Goal: Task Accomplishment & Management: Use online tool/utility

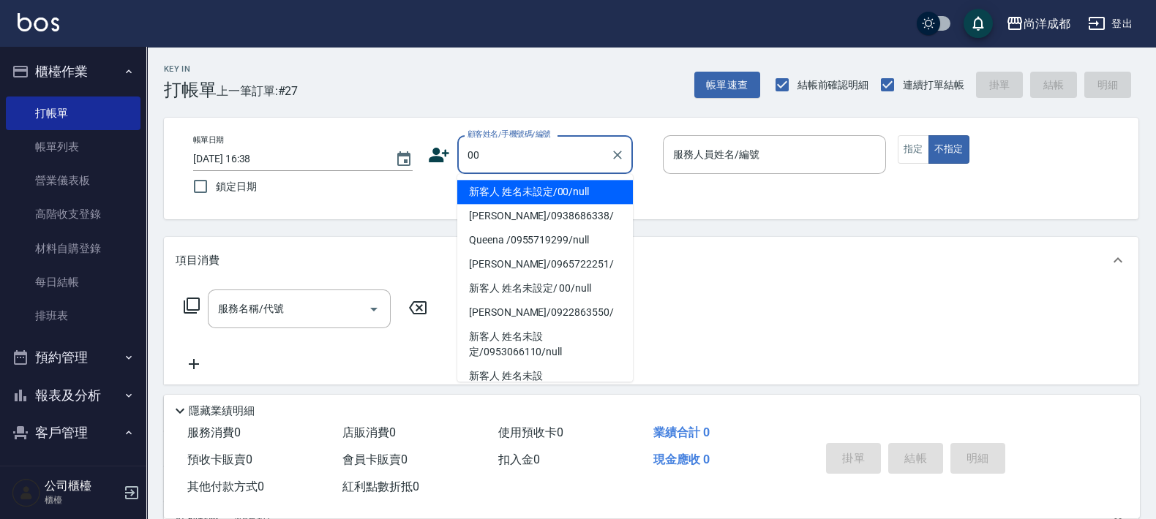
type input "新客人 姓名未設定/00/null"
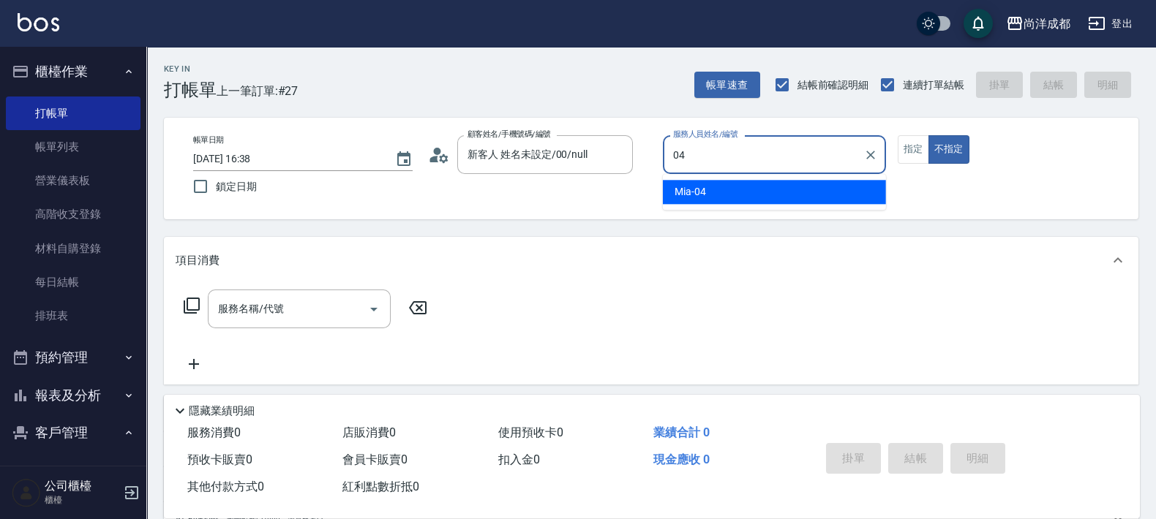
type input "Mia-04"
type button "false"
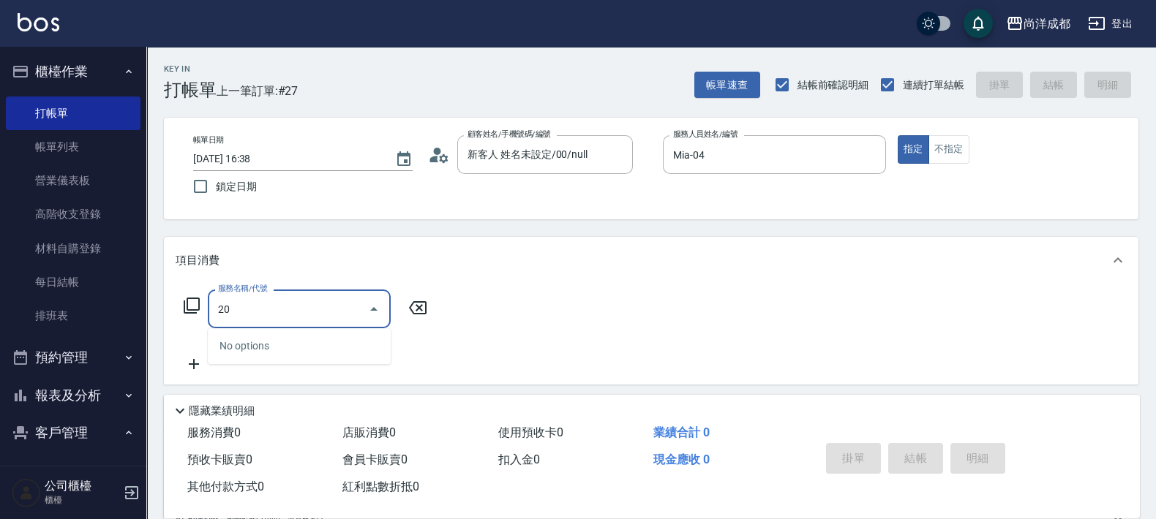
type input "201"
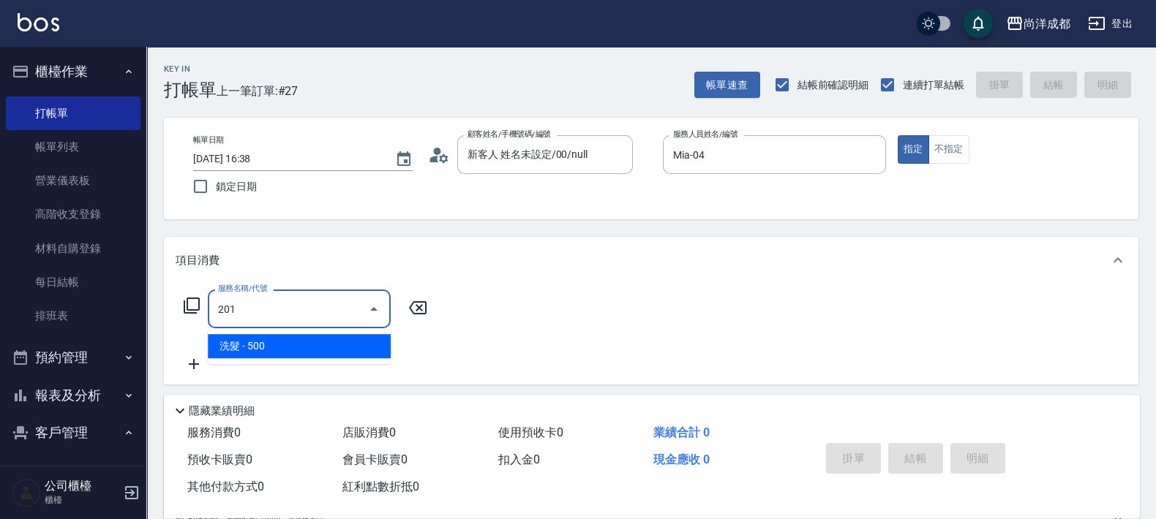
type input "50"
type input "洗髮(201)"
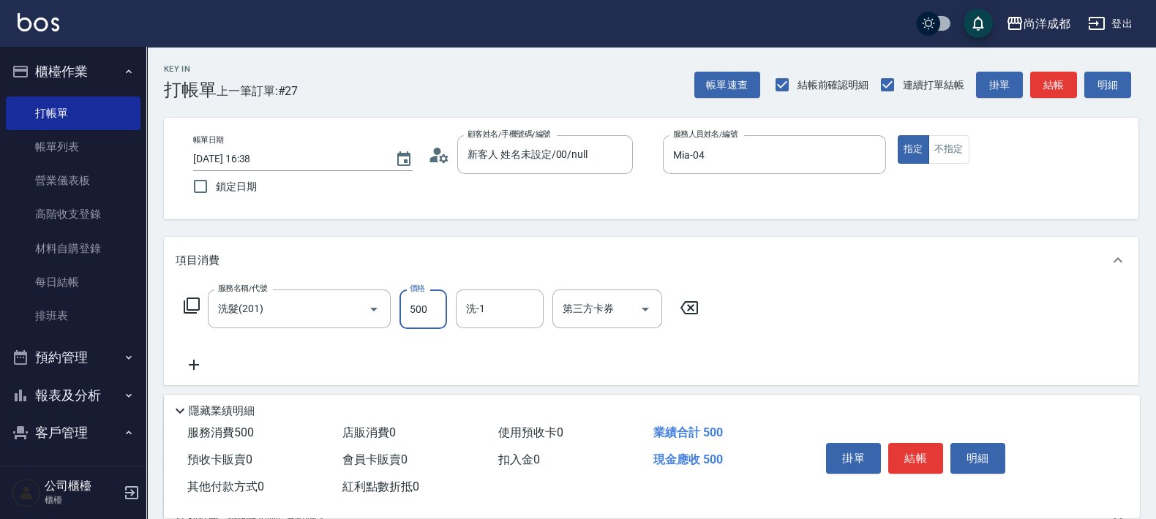
type input "1"
type input "0"
type input "110"
type input "10"
type input "1100"
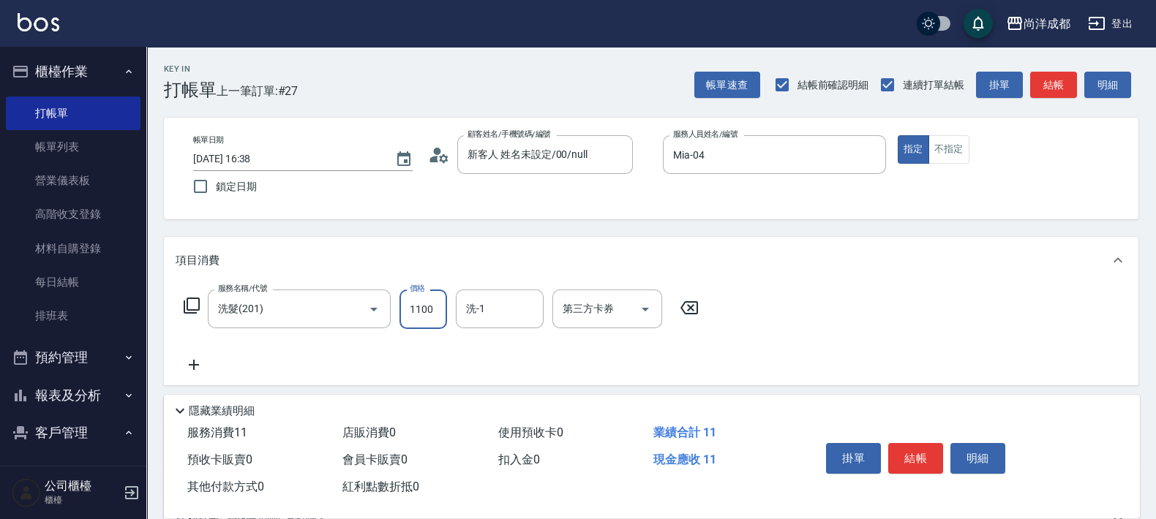
type input "110"
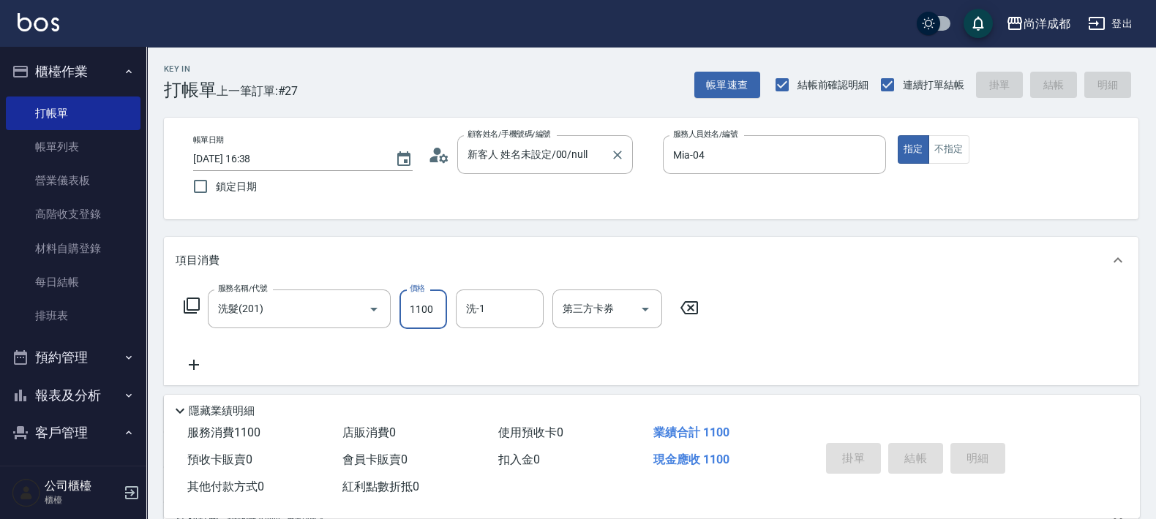
type input "[DATE] 18:18"
type input "0"
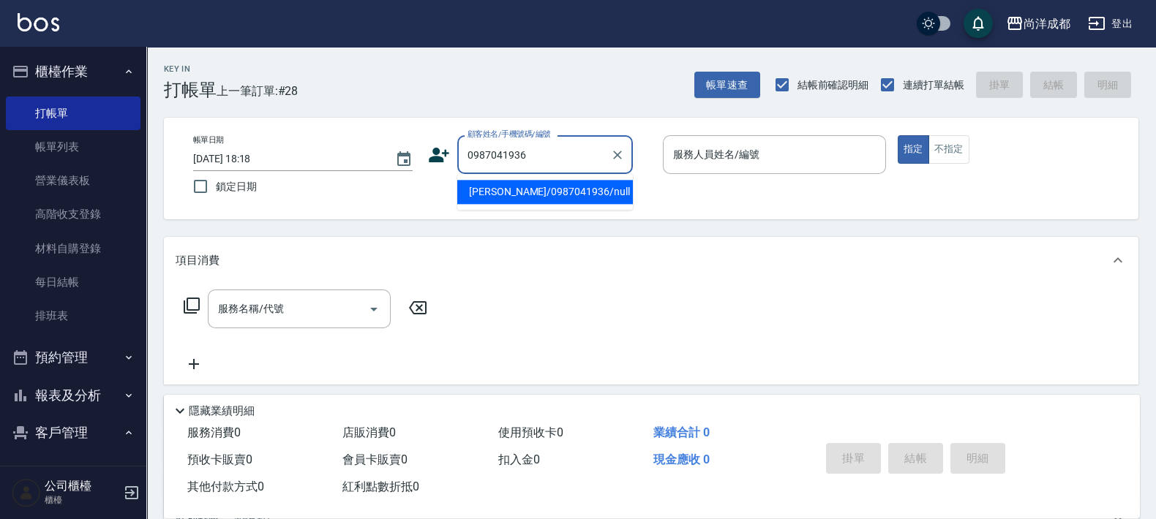
type input "[PERSON_NAME]/0987041936/null"
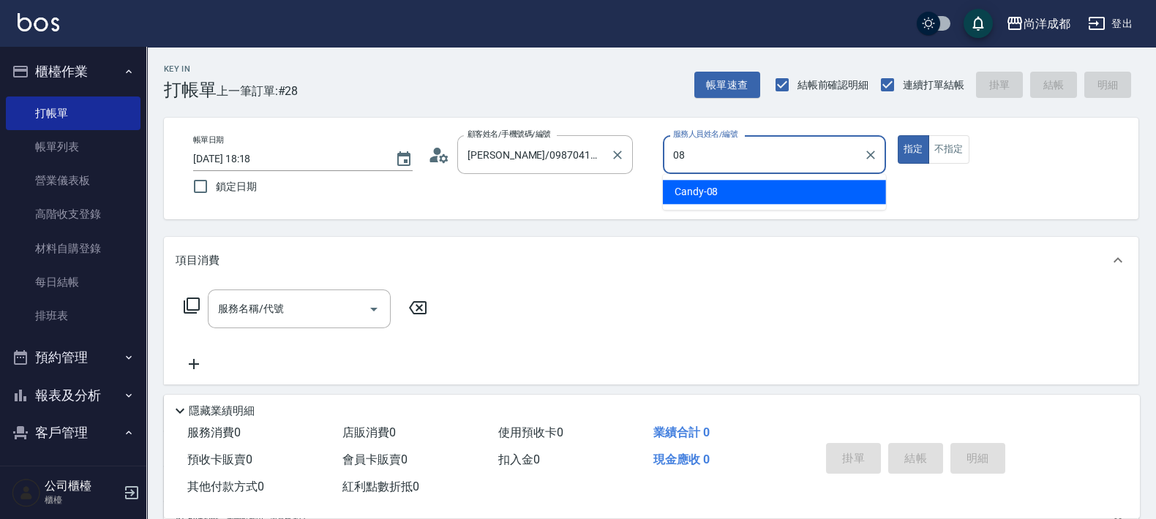
type input "Candy-08"
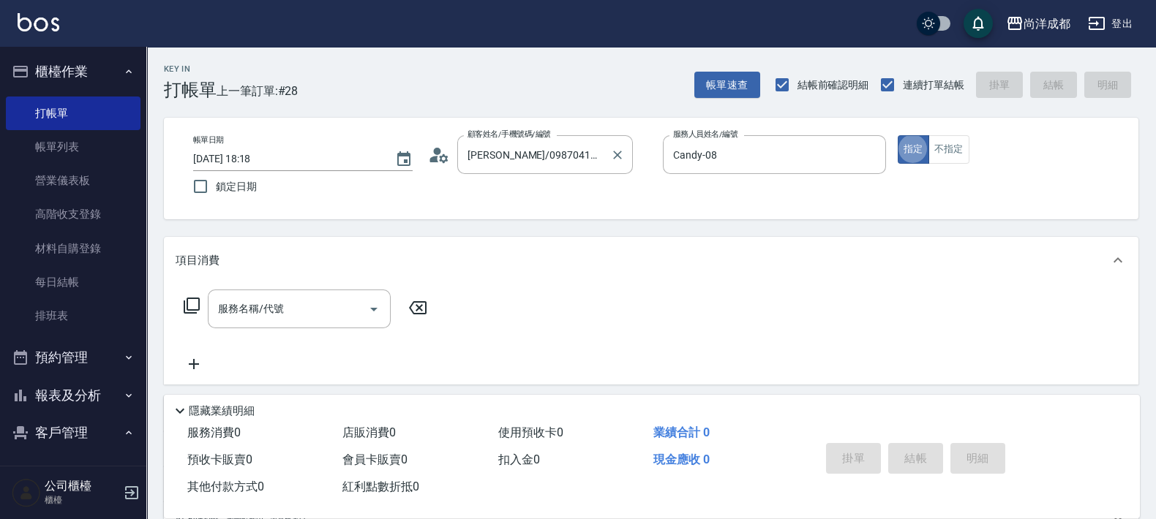
type button "true"
click at [444, 155] on icon at bounding box center [443, 158] width 9 height 9
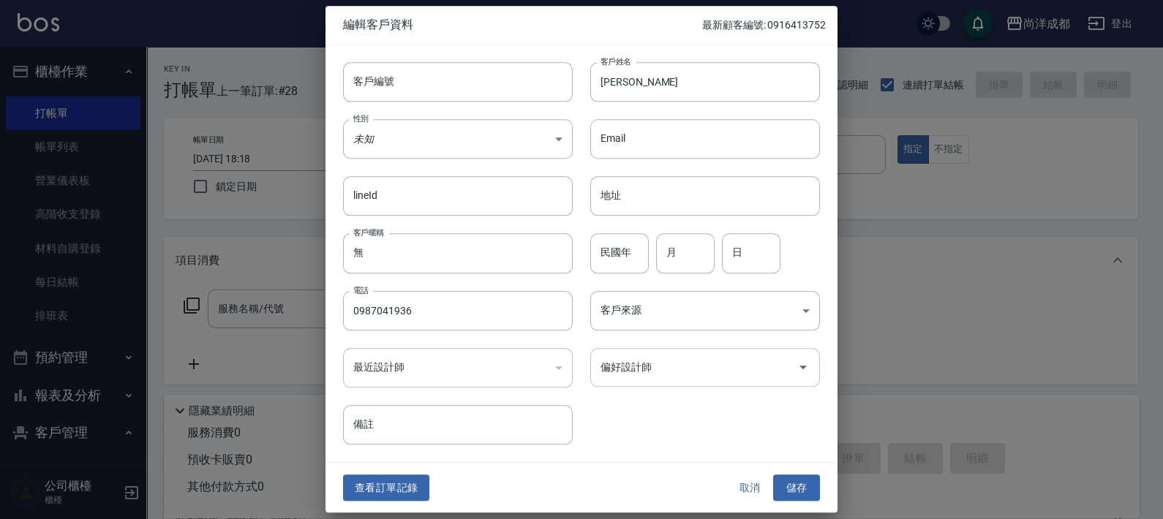
click at [713, 368] on input "偏好設計師" at bounding box center [694, 368] width 195 height 26
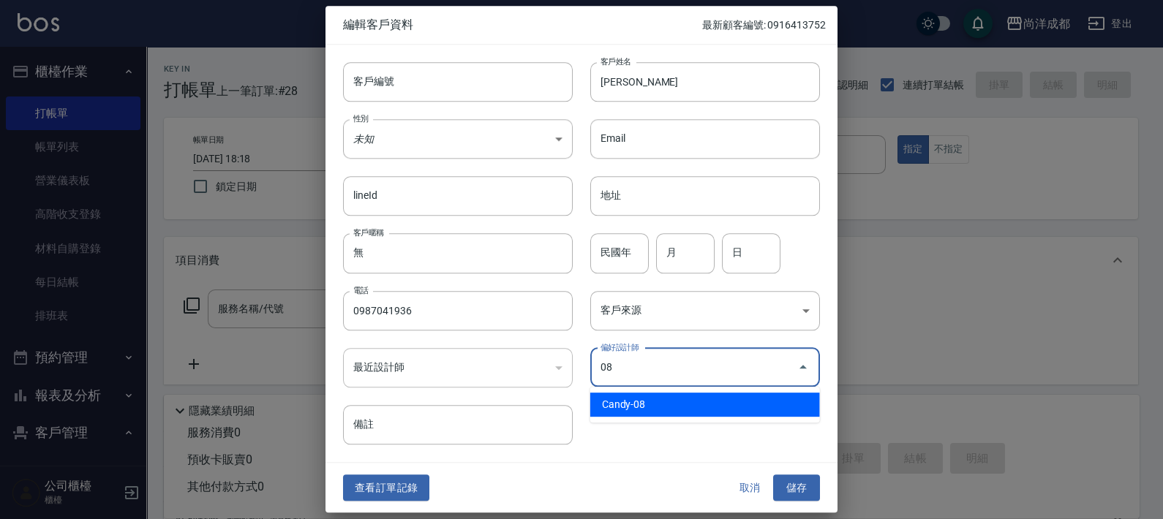
type input "Candy"
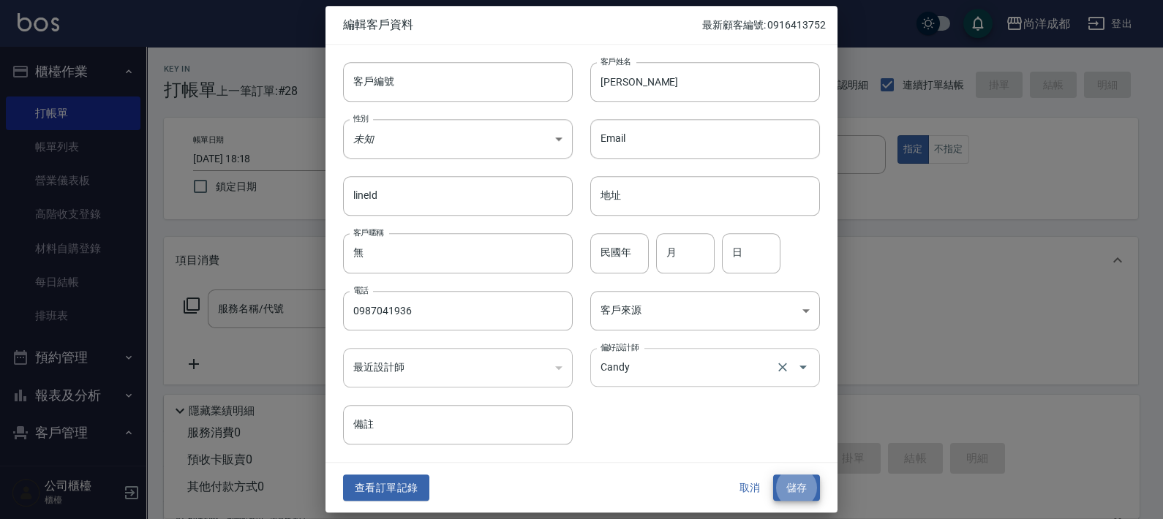
click at [773, 475] on button "儲存" at bounding box center [796, 488] width 47 height 27
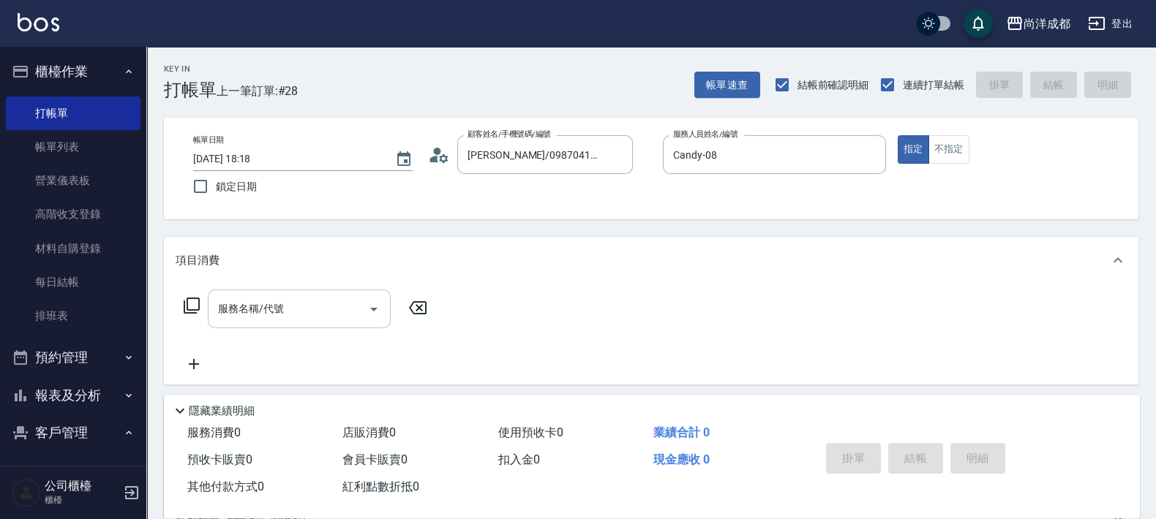
click at [329, 327] on div "服務名稱/代號" at bounding box center [299, 309] width 183 height 39
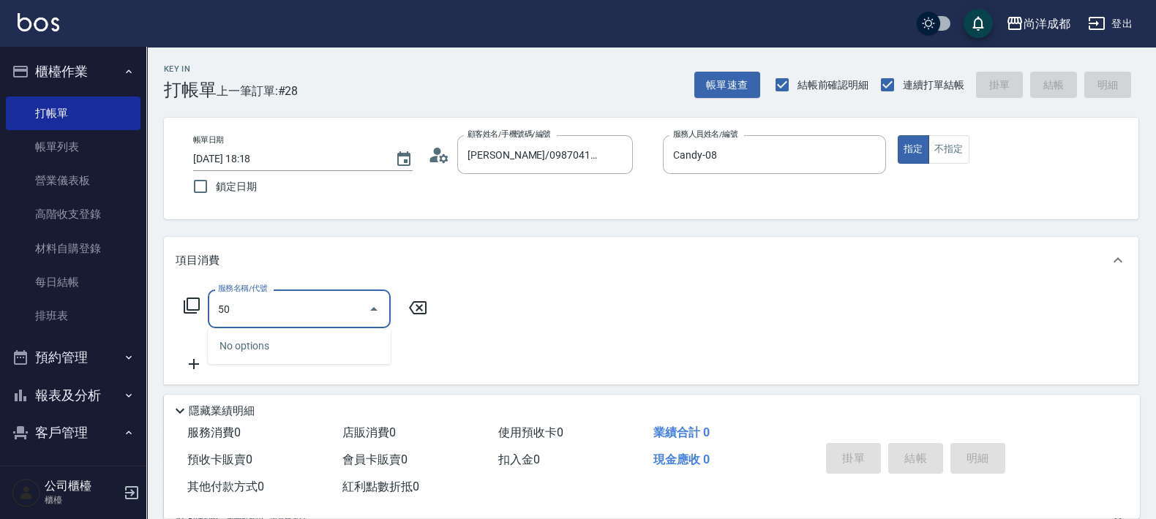
type input "501"
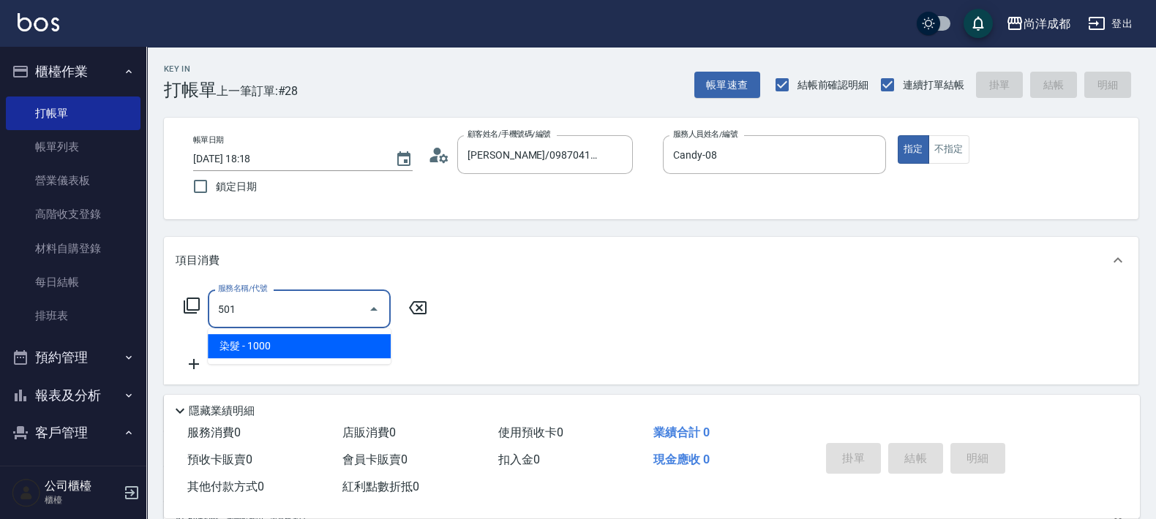
type input "100"
type input "染髮(501)"
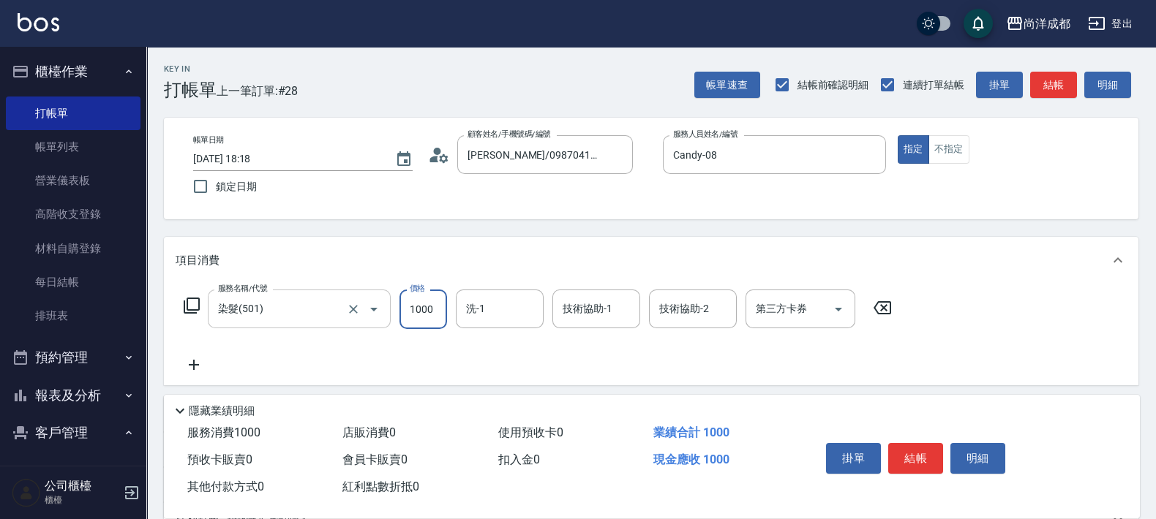
type input "1"
type input "0"
type input "119"
type input "10"
type input "1199"
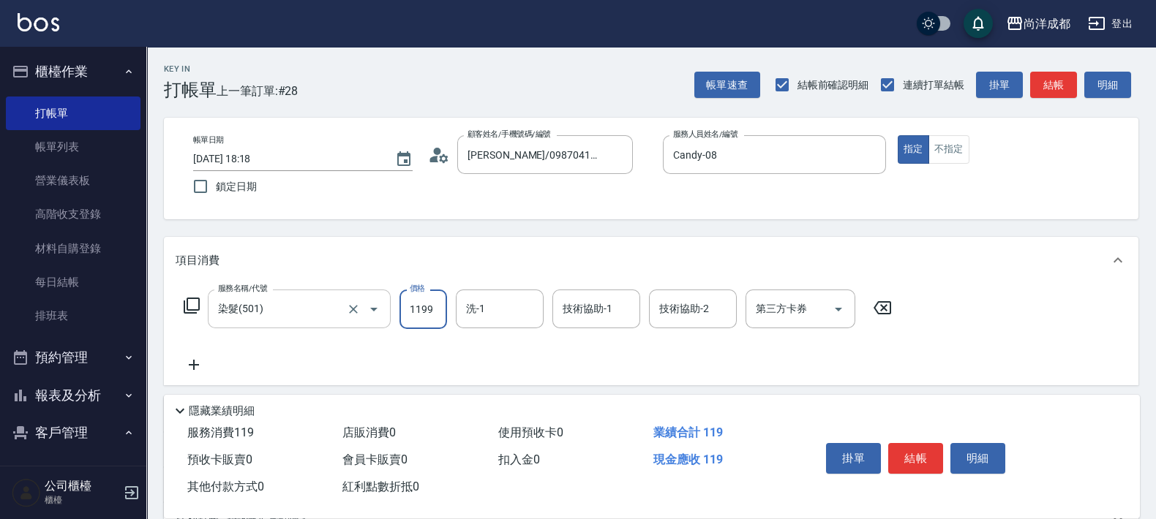
type input "110"
type input "1199"
type input "龍龍-15"
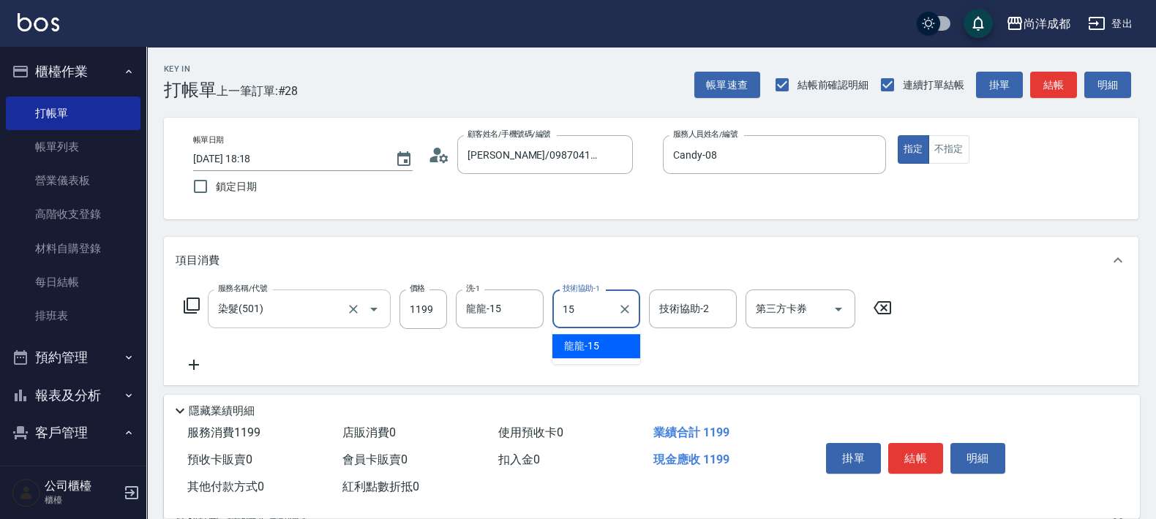
type input "龍龍-15"
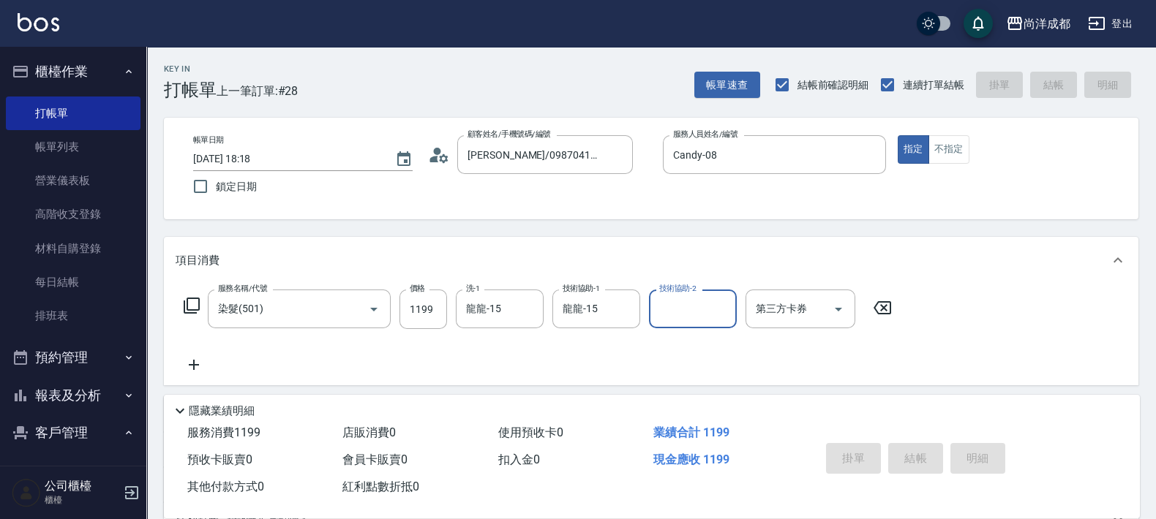
type input "0"
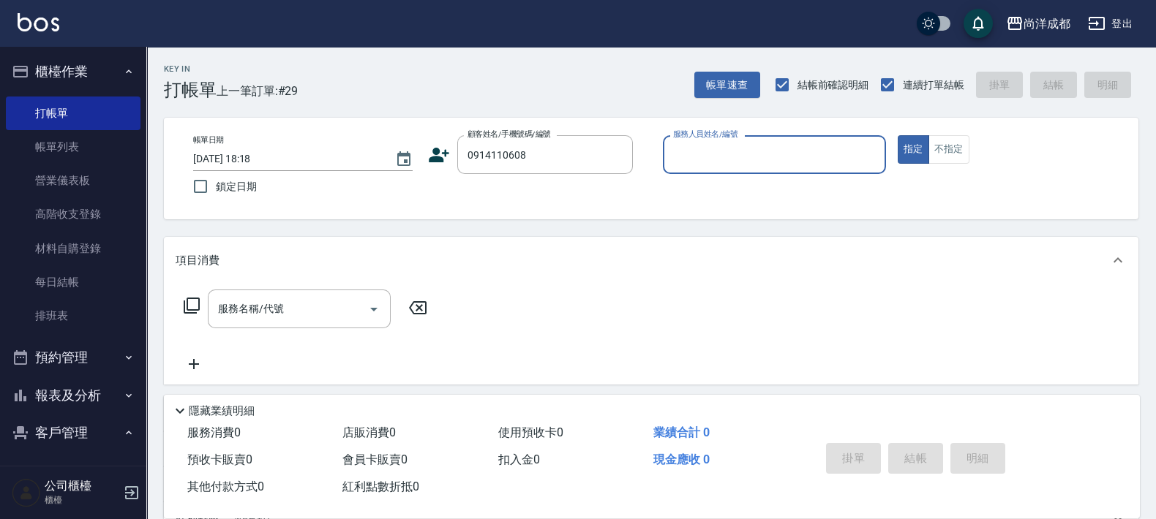
type input "[PERSON_NAME]/0914110608/"
type input "[PERSON_NAME]-01"
click at [898, 135] on button "指定" at bounding box center [913, 149] width 31 height 29
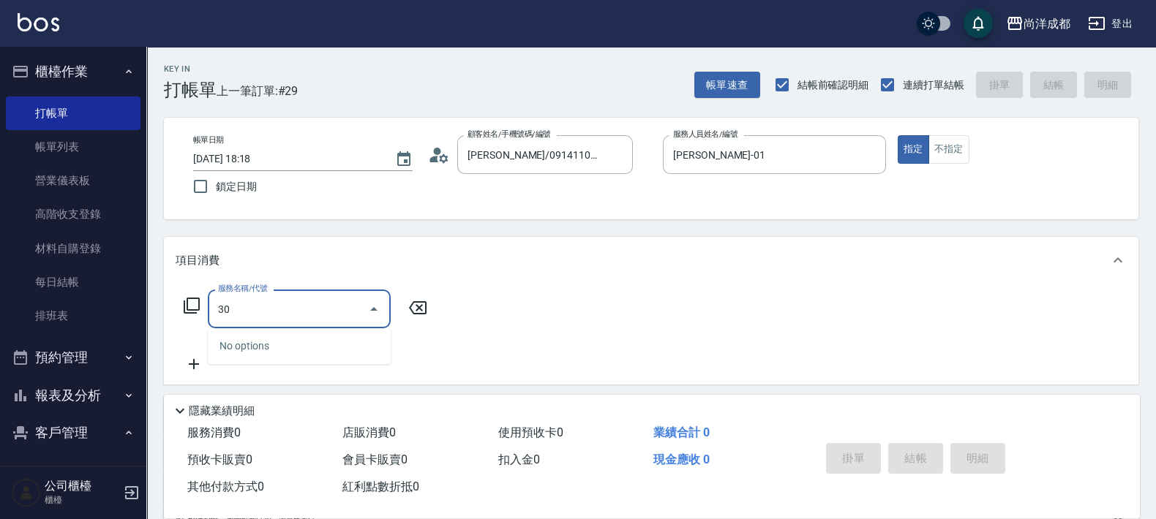
type input "301"
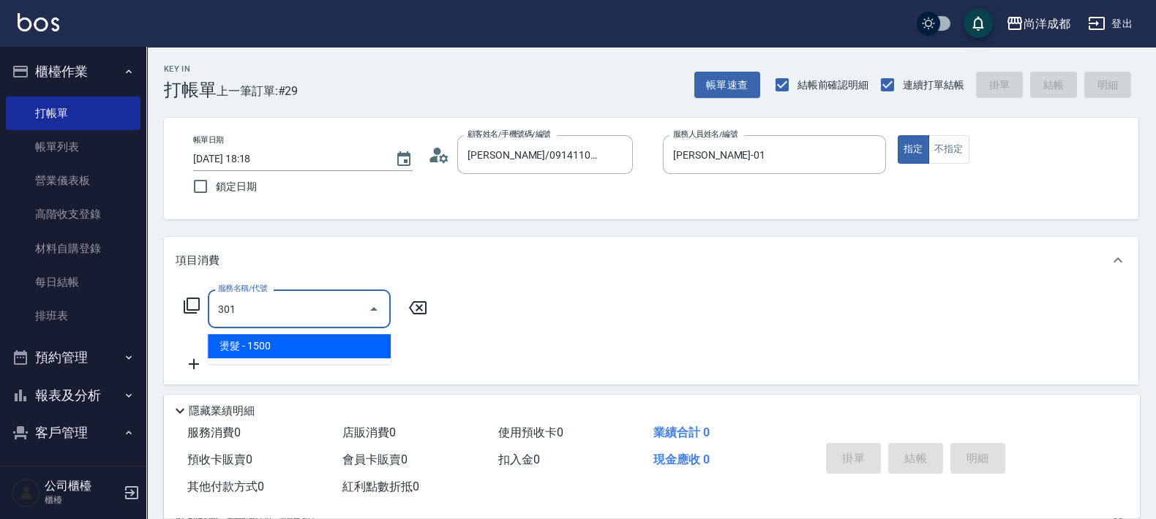
type input "150"
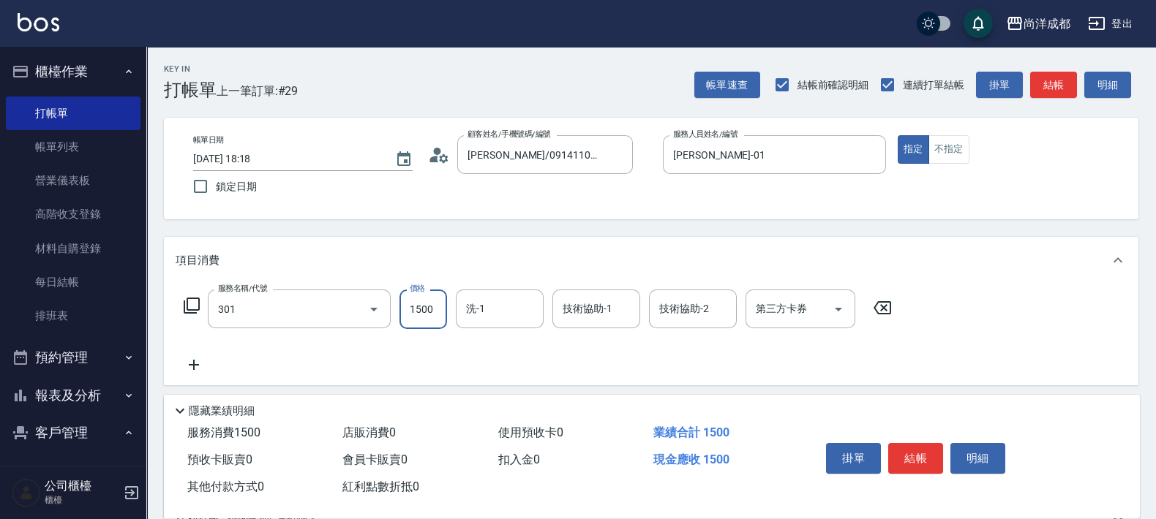
type input "燙髮(301)"
type input "3"
type input "0"
type input "31"
type input "30"
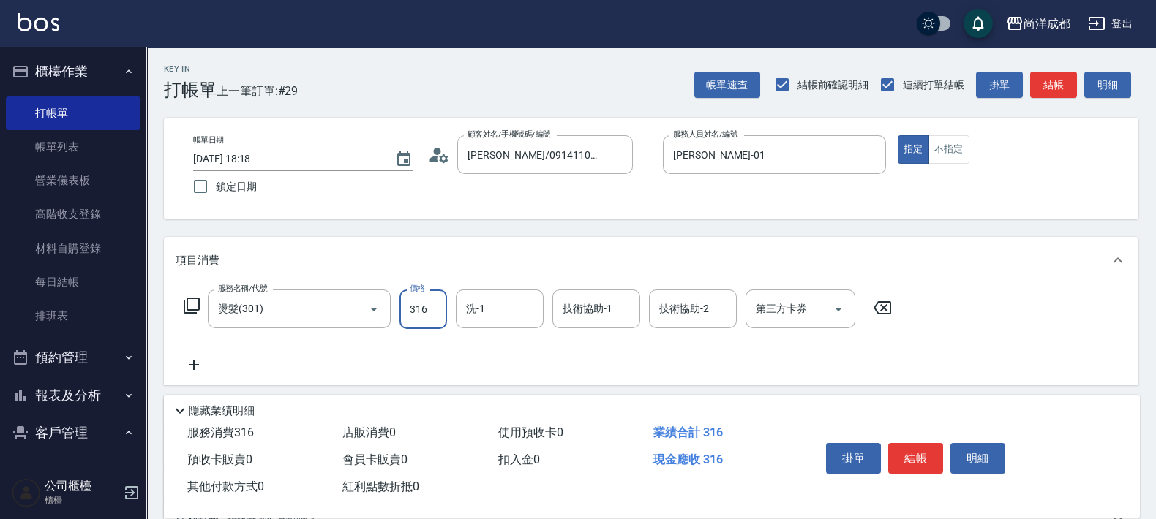
type input "3168"
type input "310"
type input "3168"
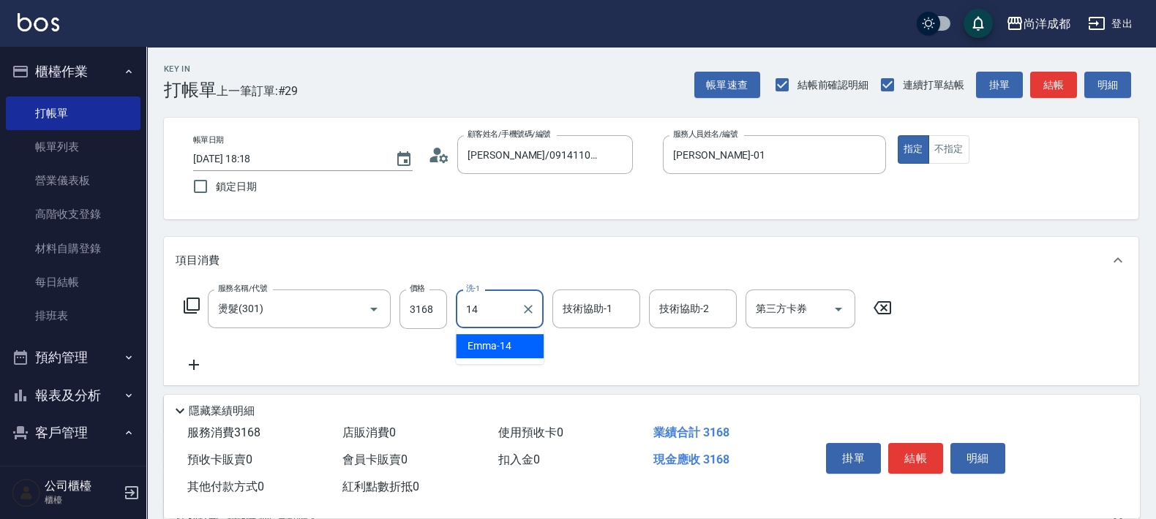
type input "[PERSON_NAME]-14"
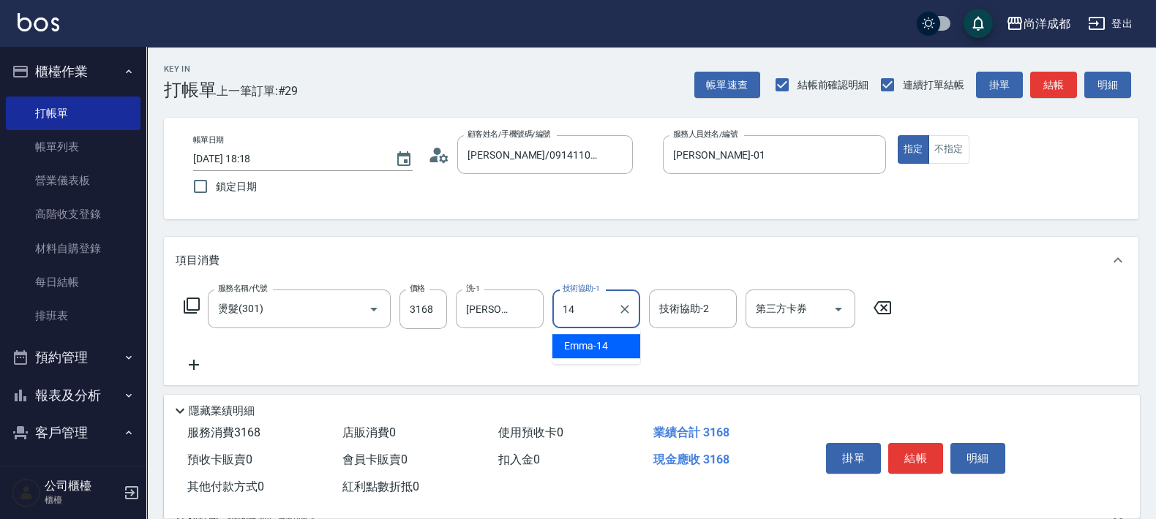
type input "[PERSON_NAME]-14"
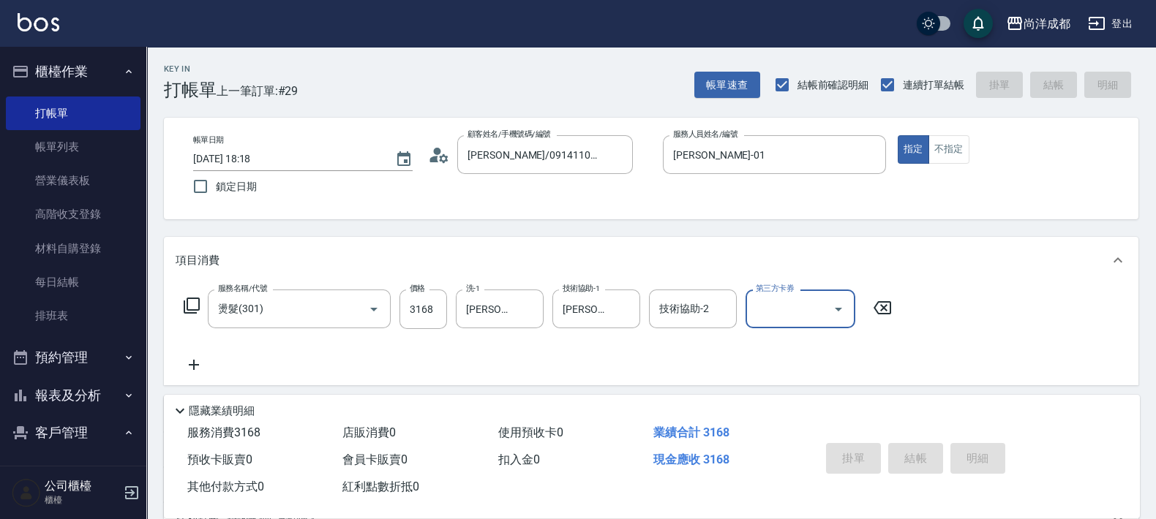
type input "[DATE] 18:19"
type input "0"
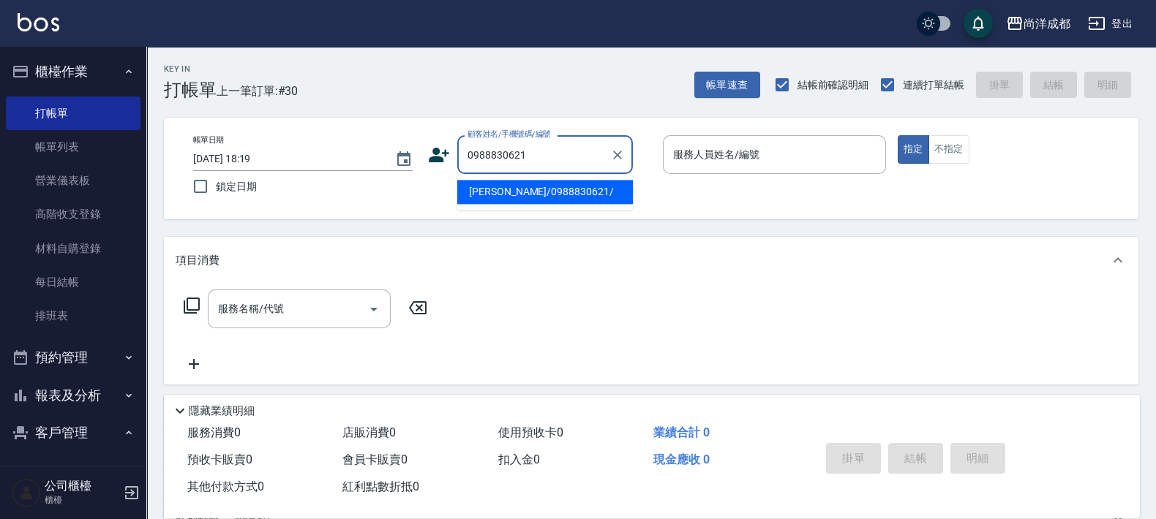
type input "[PERSON_NAME]/0988830621/"
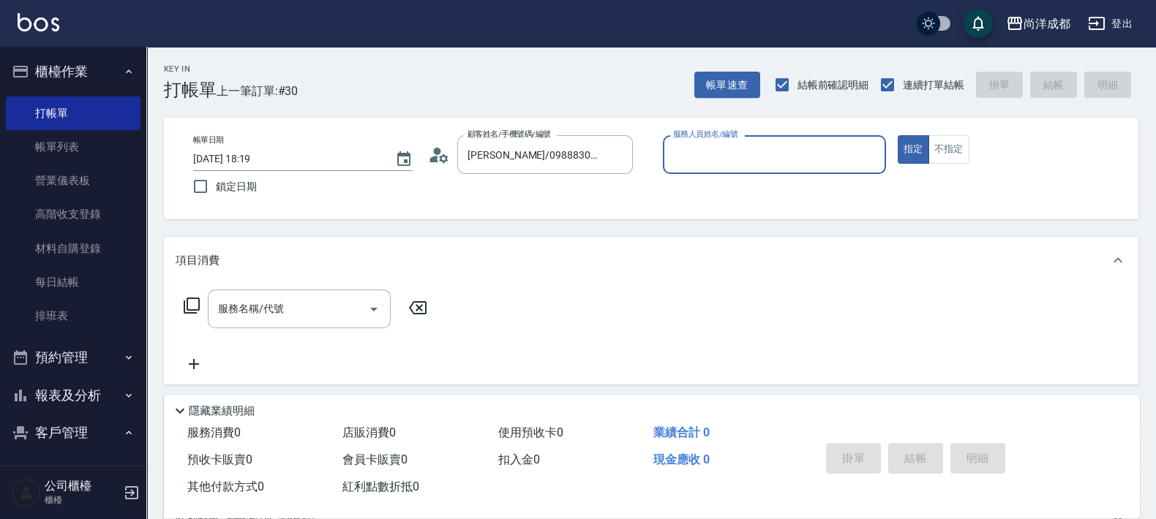
type input "[PERSON_NAME]-01"
click at [898, 135] on button "指定" at bounding box center [913, 149] width 31 height 29
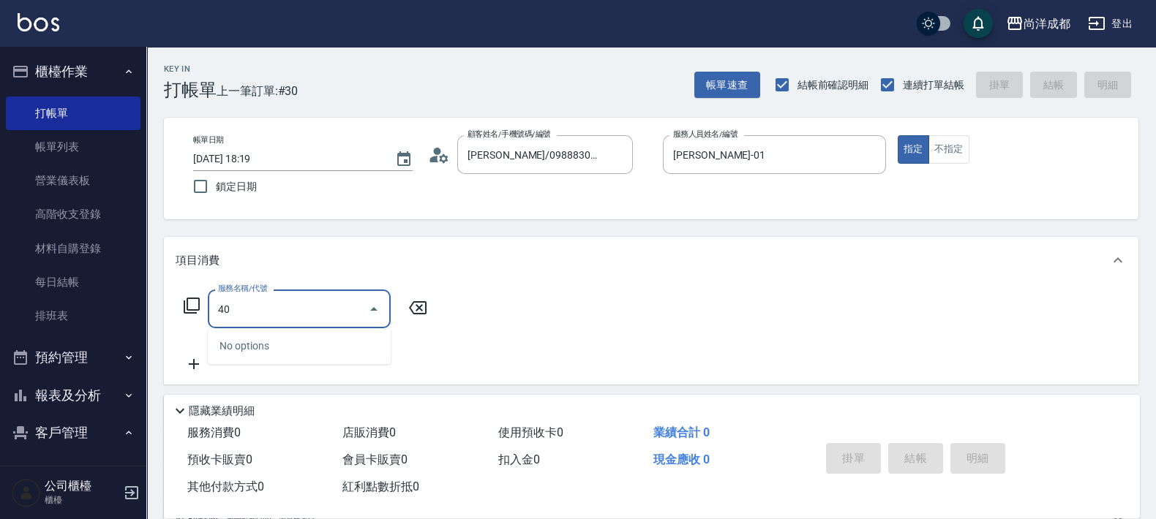
type input "401"
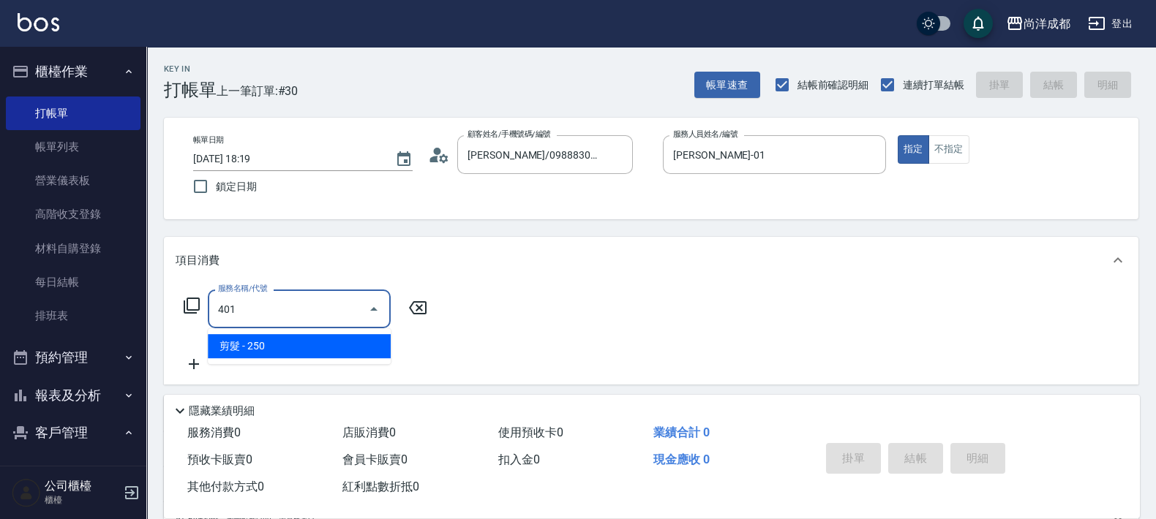
type input "20"
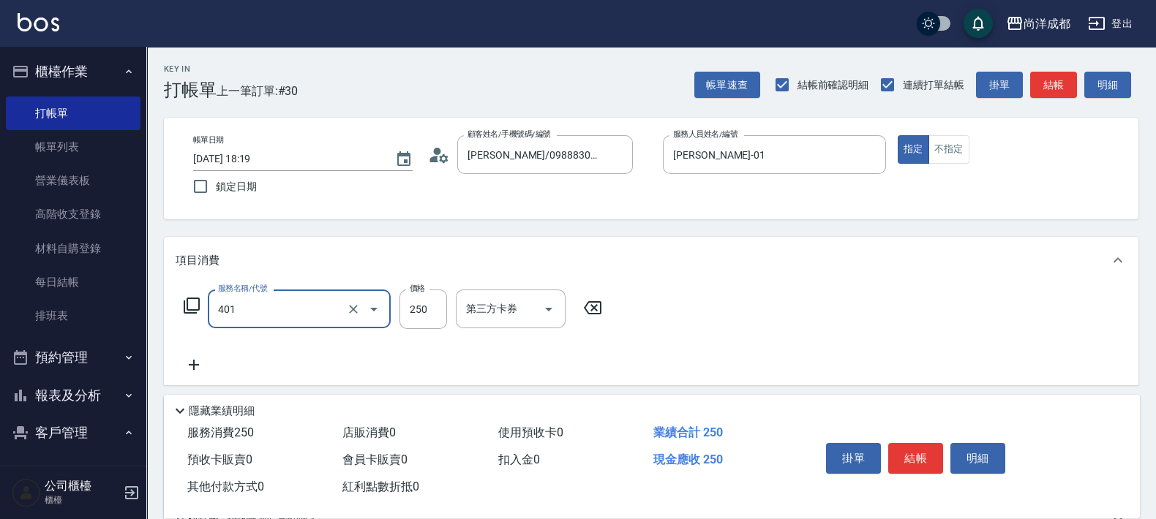
type input "剪髮(401)"
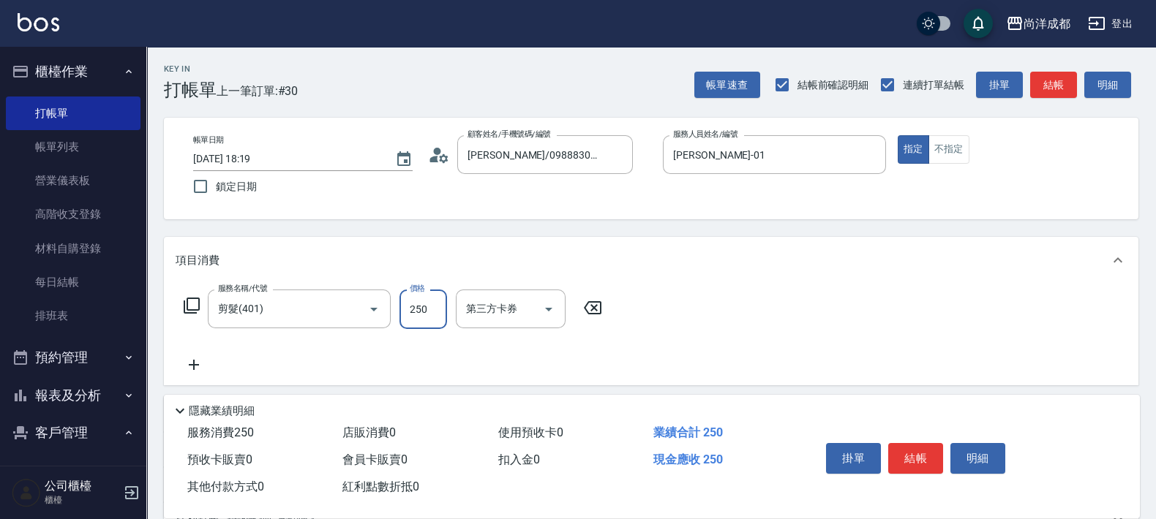
type input "1"
type input "0"
type input "130"
type input "1300"
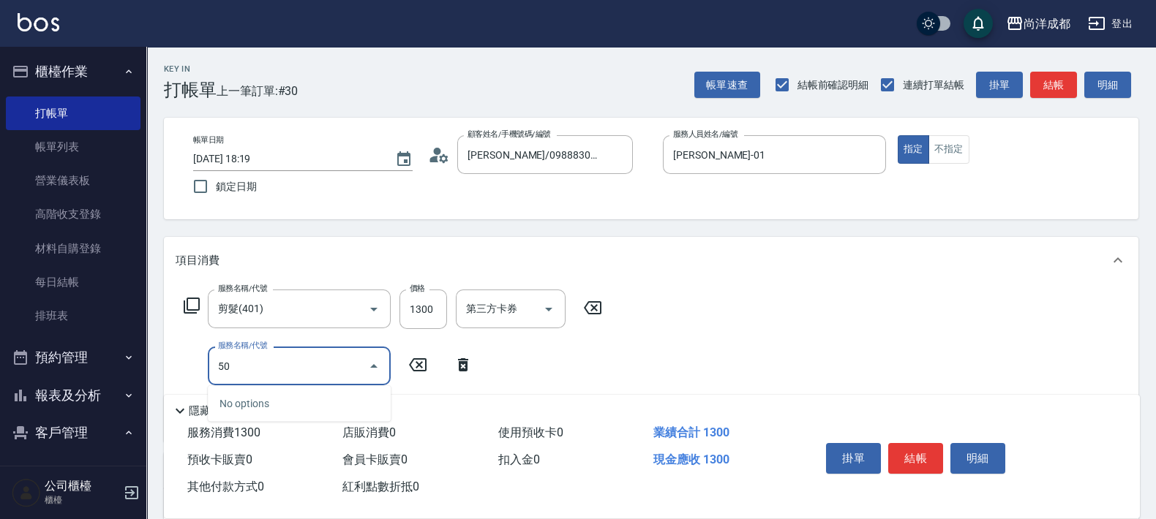
type input "501"
type input "230"
type input "2"
type input "130"
type input "2"
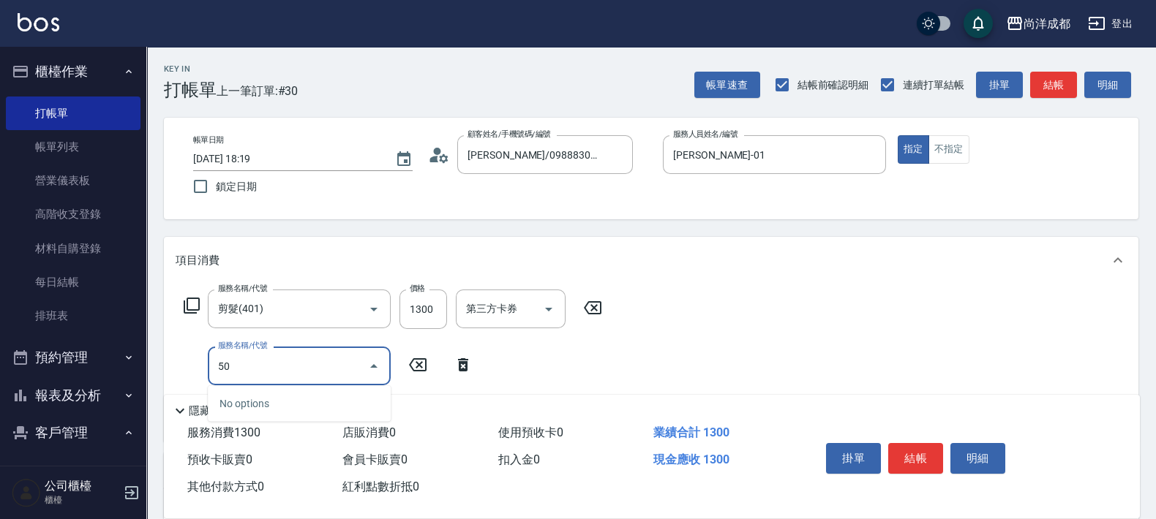
type input "501"
type input "230"
type input "染髮(501)"
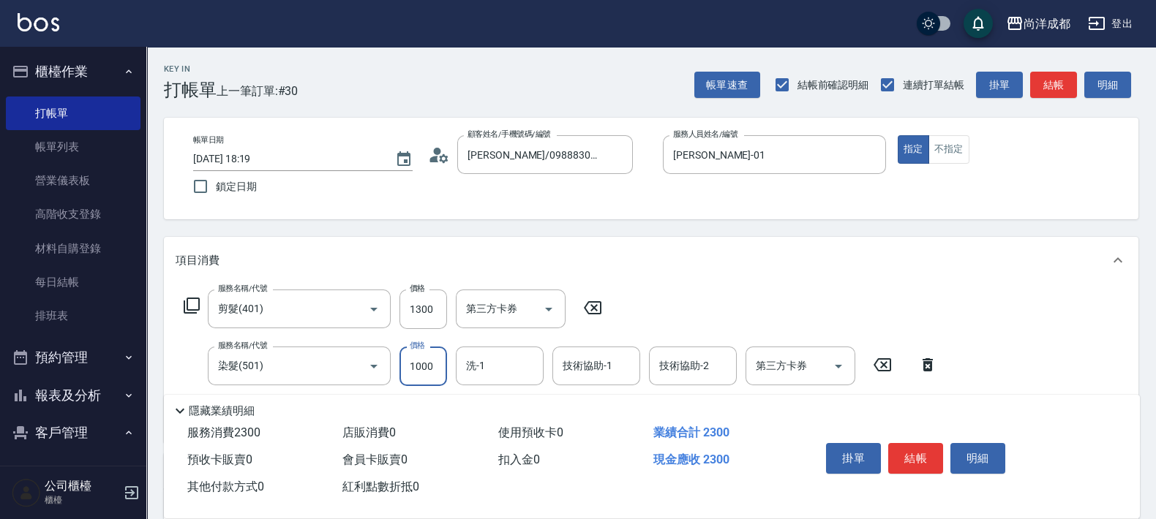
type input "2"
type input "130"
type input "210"
type input "340"
type input "210"
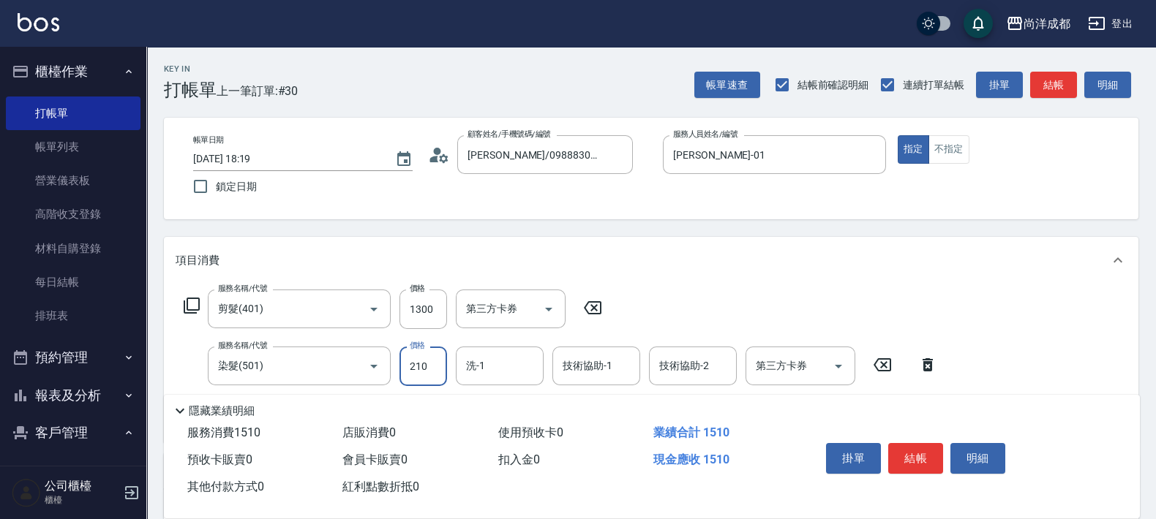
type input "130"
type input "214"
type input "340"
type input "2144"
type input "[PERSON_NAME]-14"
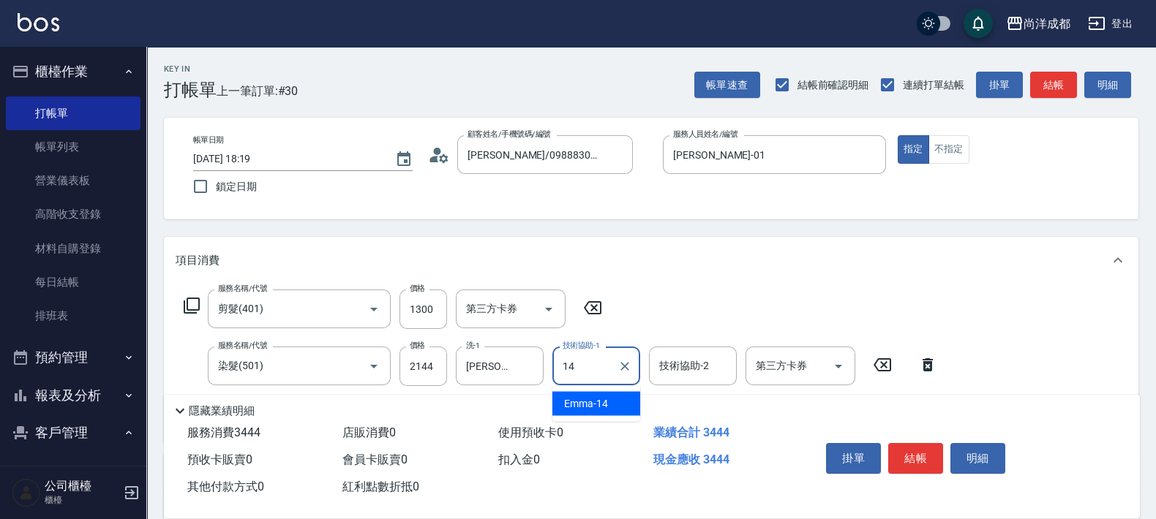
type input "[PERSON_NAME]-14"
click at [797, 372] on input "第三方卡券" at bounding box center [789, 366] width 75 height 26
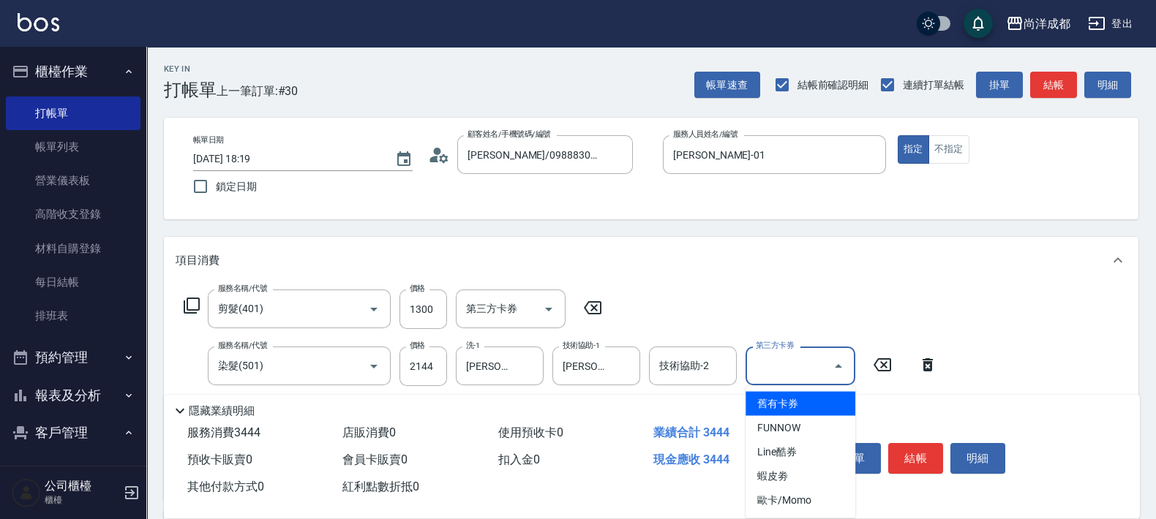
click at [792, 402] on span "舊有卡券" at bounding box center [801, 404] width 110 height 24
type input "130"
type input "舊有卡券"
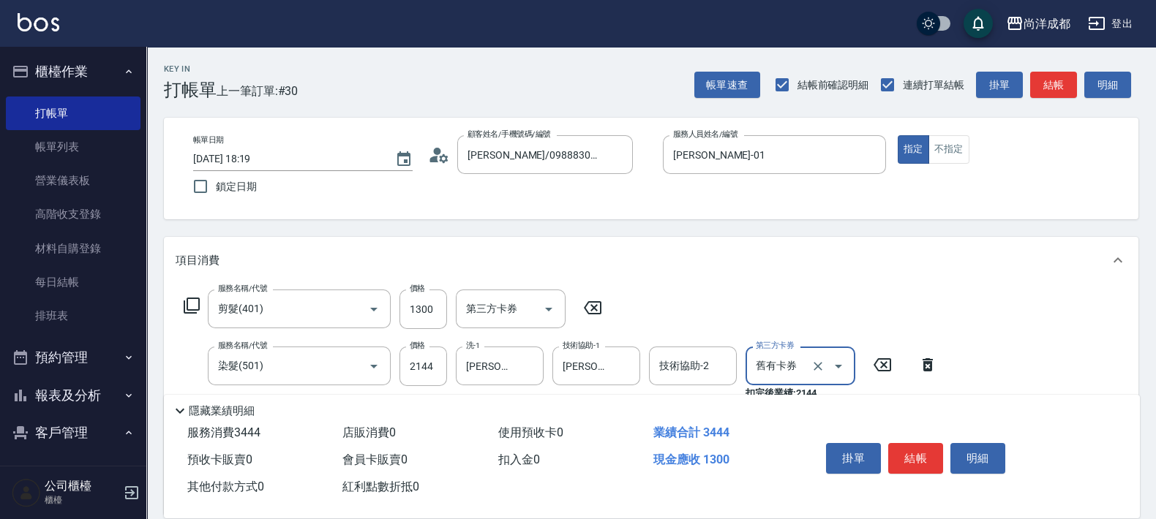
click at [741, 290] on div "服務名稱/代號 剪髮(401) 服務名稱/代號 價格 1300 價格 第三方卡券 第三方卡券 服務名稱/代號 染髮(501) 服務名稱/代號 價格 2144 …" at bounding box center [561, 396] width 770 height 212
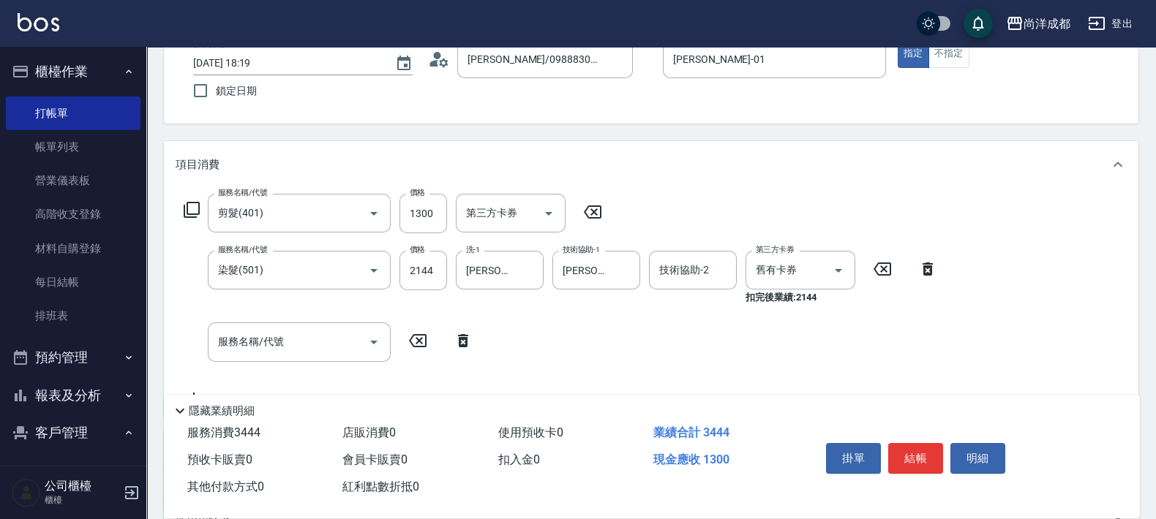
scroll to position [81, 0]
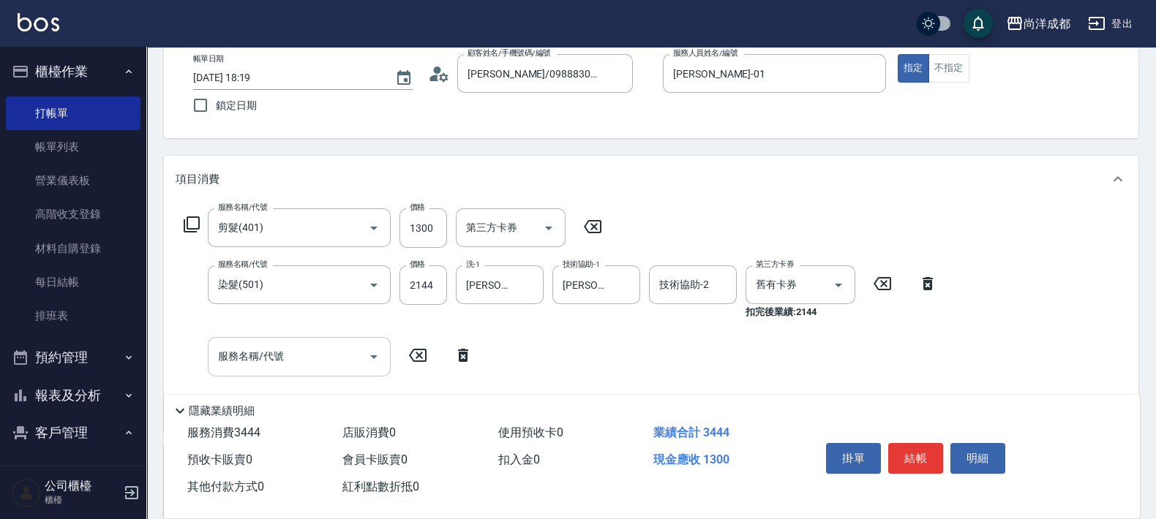
click at [296, 367] on input "服務名稱/代號" at bounding box center [288, 357] width 148 height 26
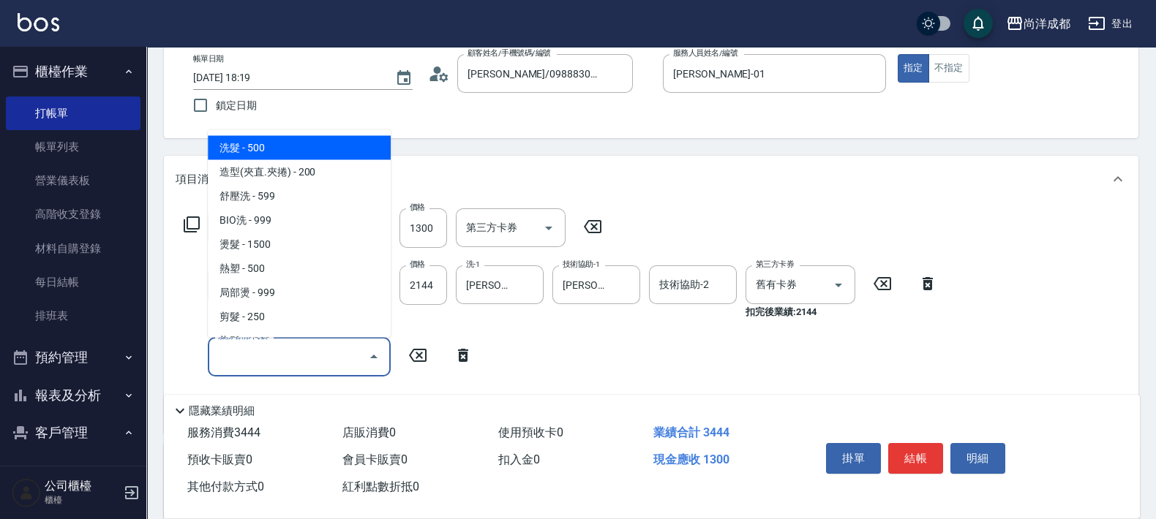
click at [258, 364] on input "服務名稱/代號" at bounding box center [288, 357] width 148 height 26
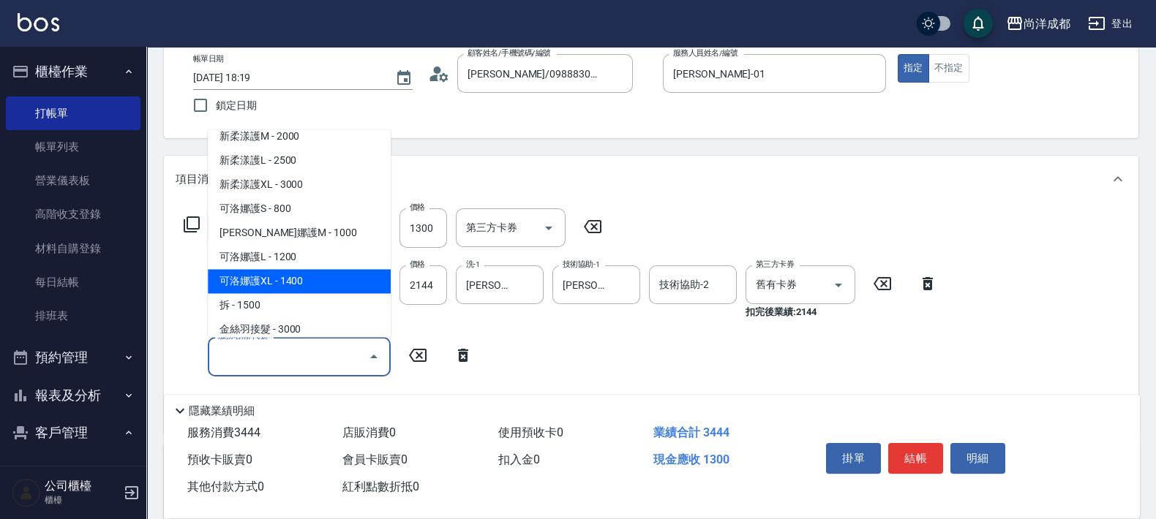
scroll to position [457, 0]
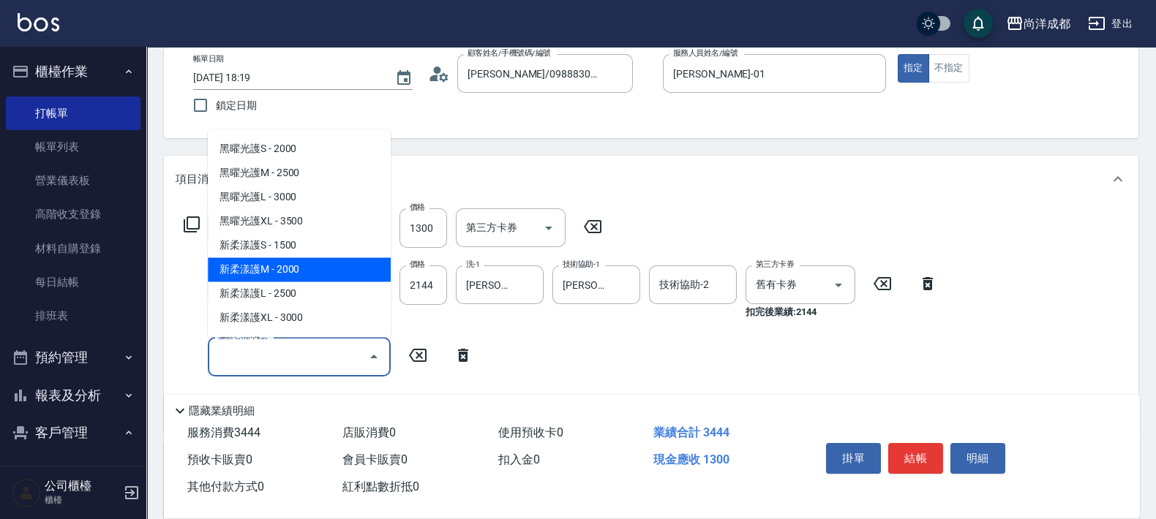
click at [322, 274] on span "新柔漾護M - 2000" at bounding box center [299, 270] width 183 height 24
type input "330"
type input "新柔漾護M(614)"
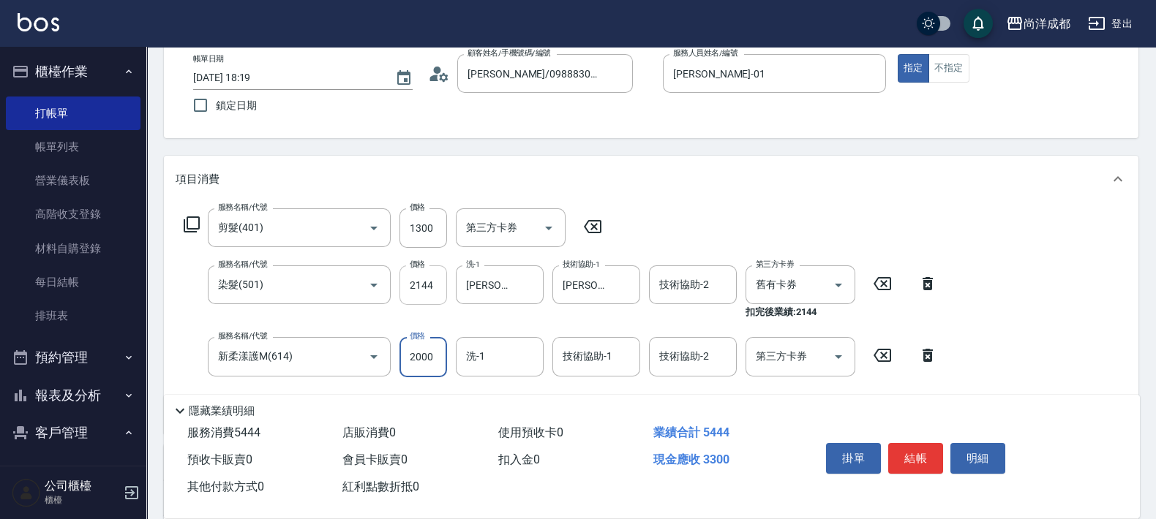
type input "1"
type input "130"
type input "138"
type input "140"
type input "1388"
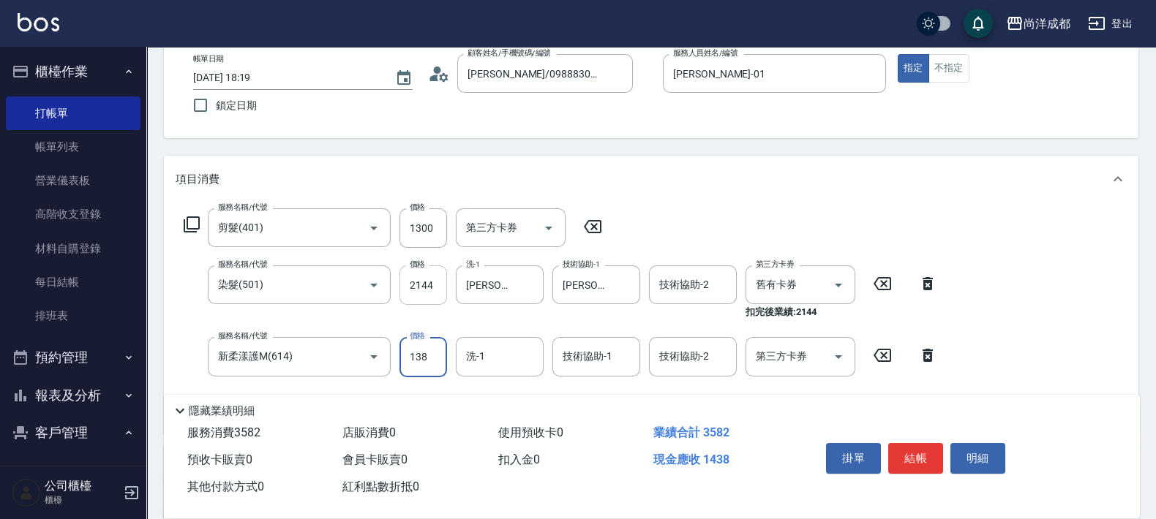
type input "260"
type input "1388"
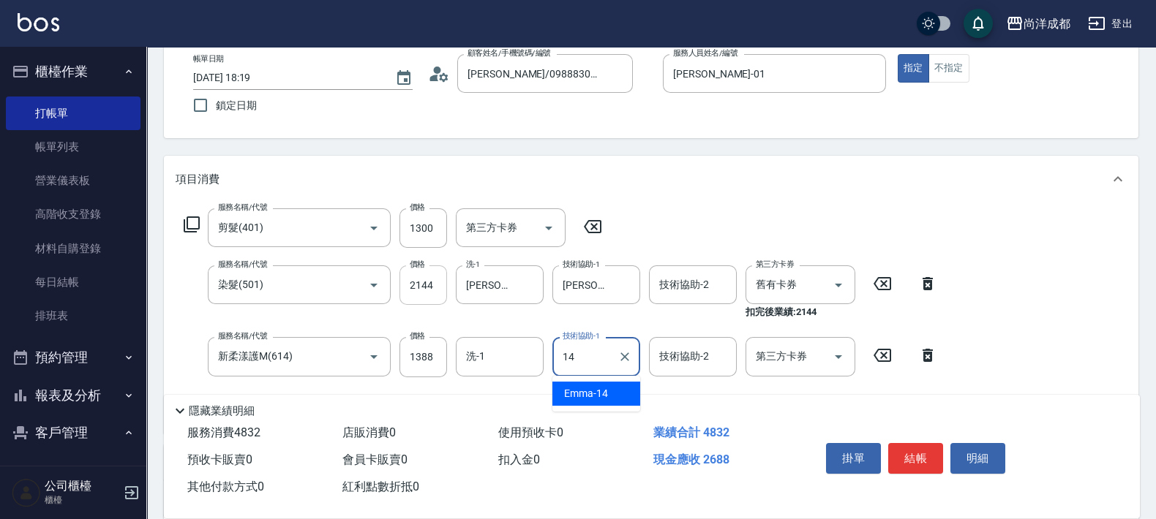
type input "[PERSON_NAME]-14"
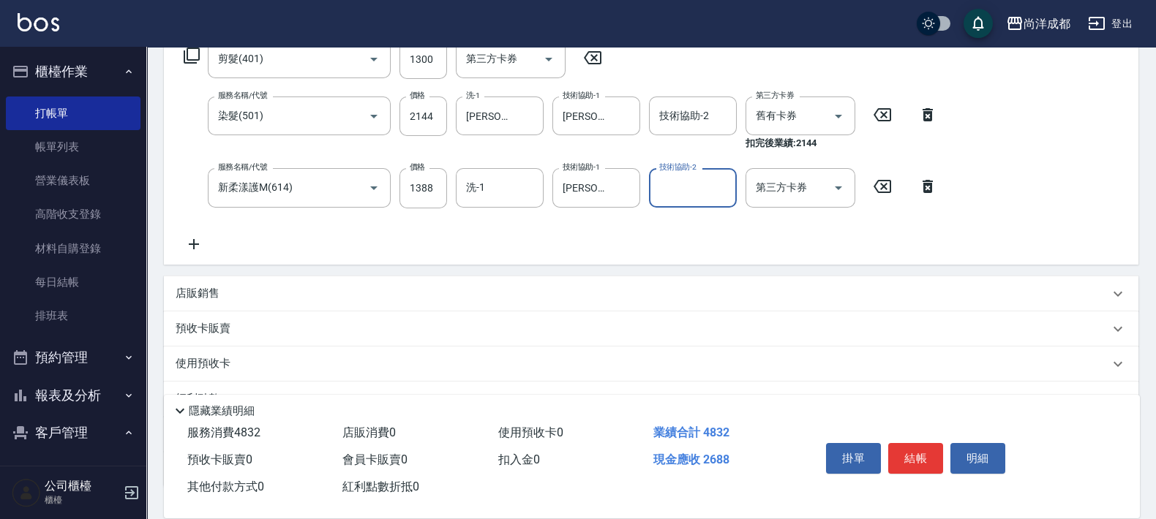
scroll to position [356, 0]
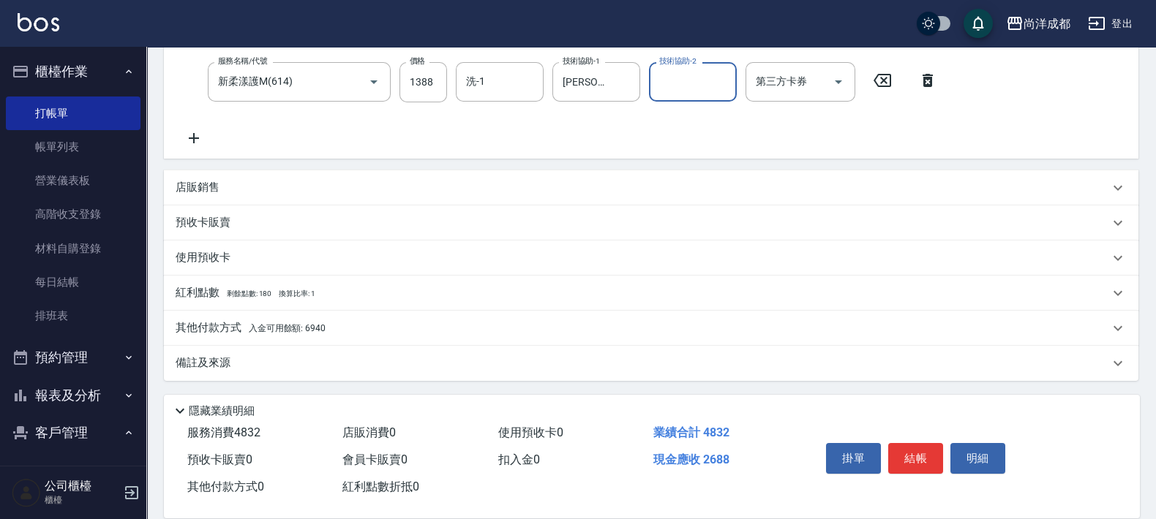
click at [252, 331] on span "入金可用餘額: 6940" at bounding box center [287, 328] width 77 height 10
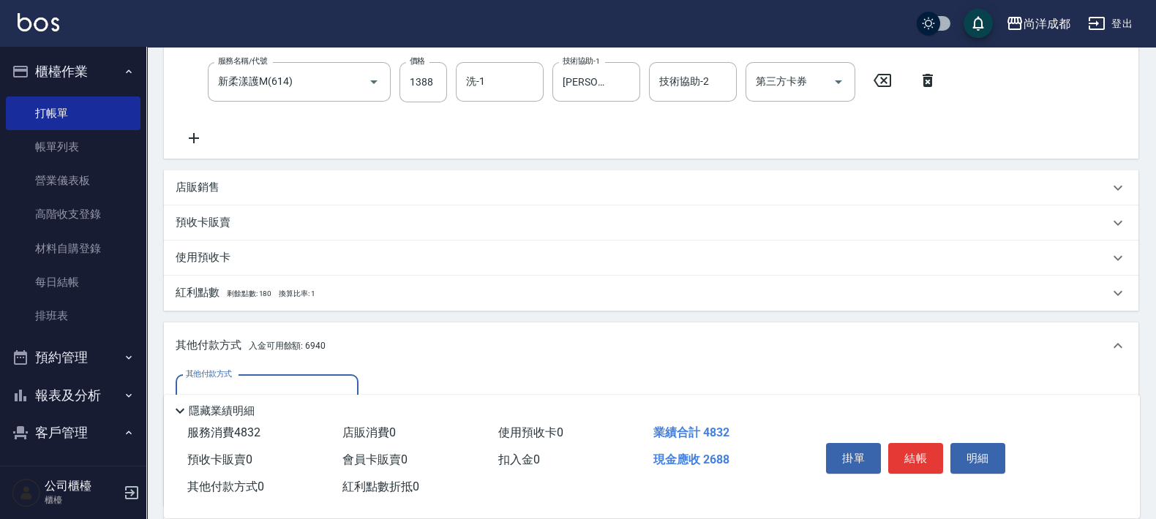
scroll to position [528, 0]
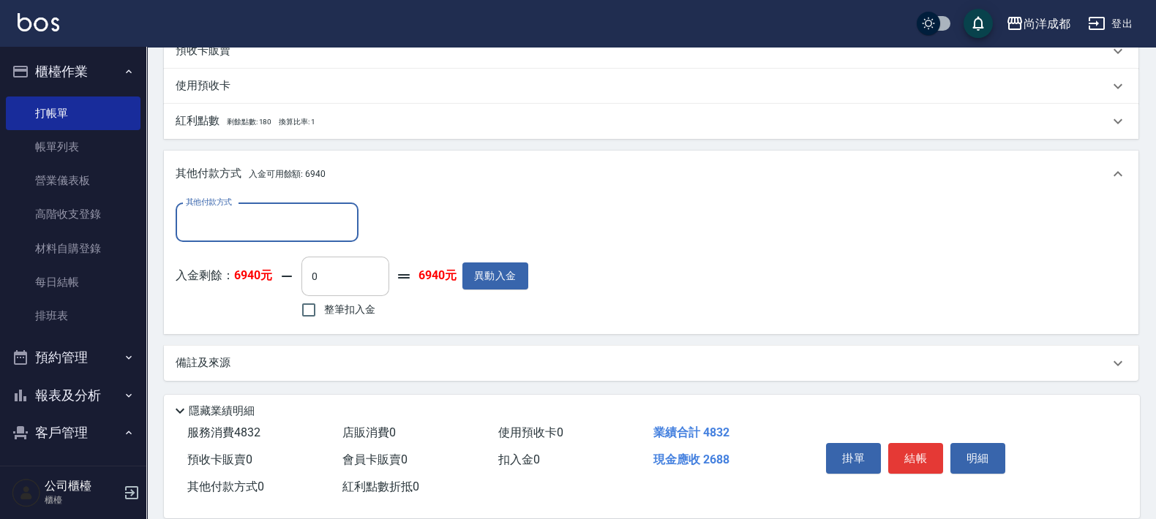
click at [355, 274] on input "0" at bounding box center [345, 277] width 88 height 40
type input "11"
type input "250"
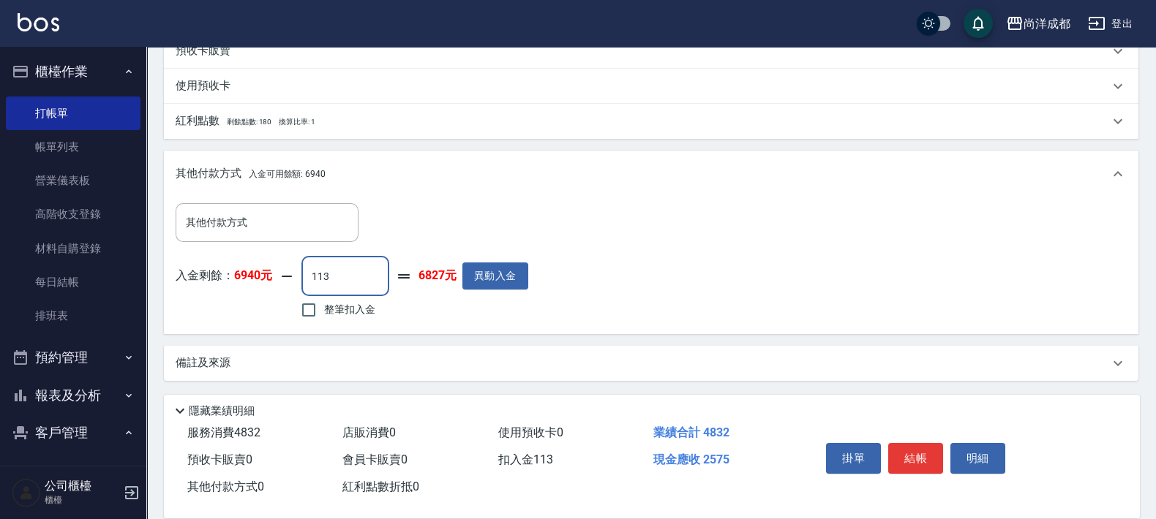
type input "1138"
type input "150"
type input "113"
type input "250"
type input "11"
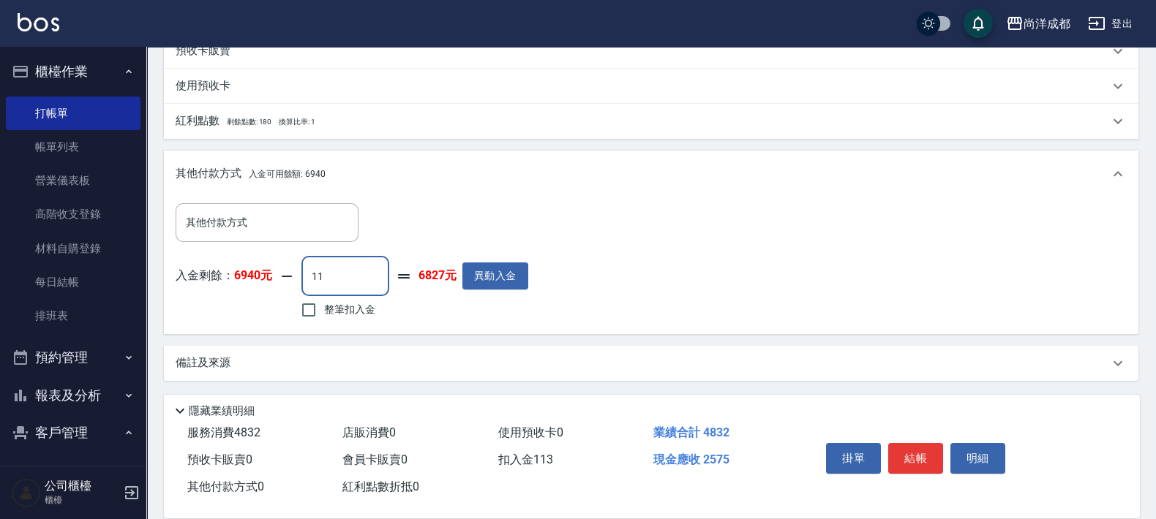
type input "260"
type input "13"
type input "250"
type input "138"
type input "130"
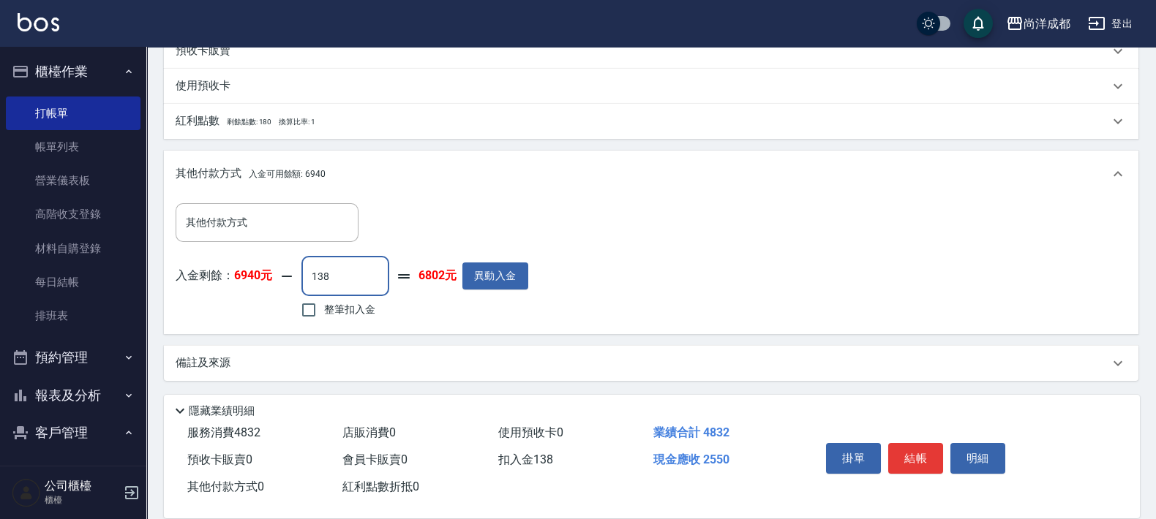
type input "1388"
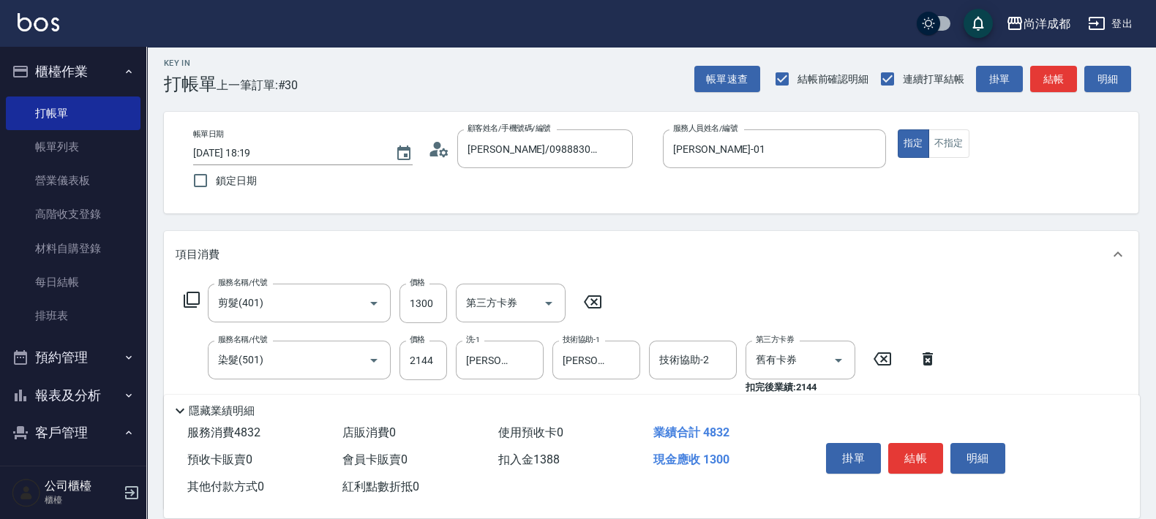
scroll to position [0, 0]
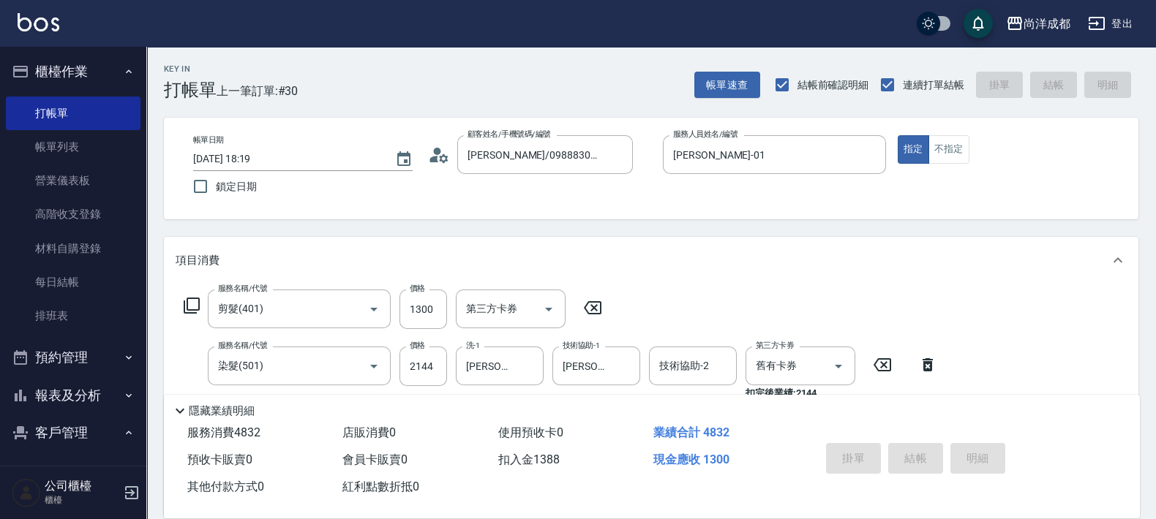
type input "[DATE] 18:21"
type input "0"
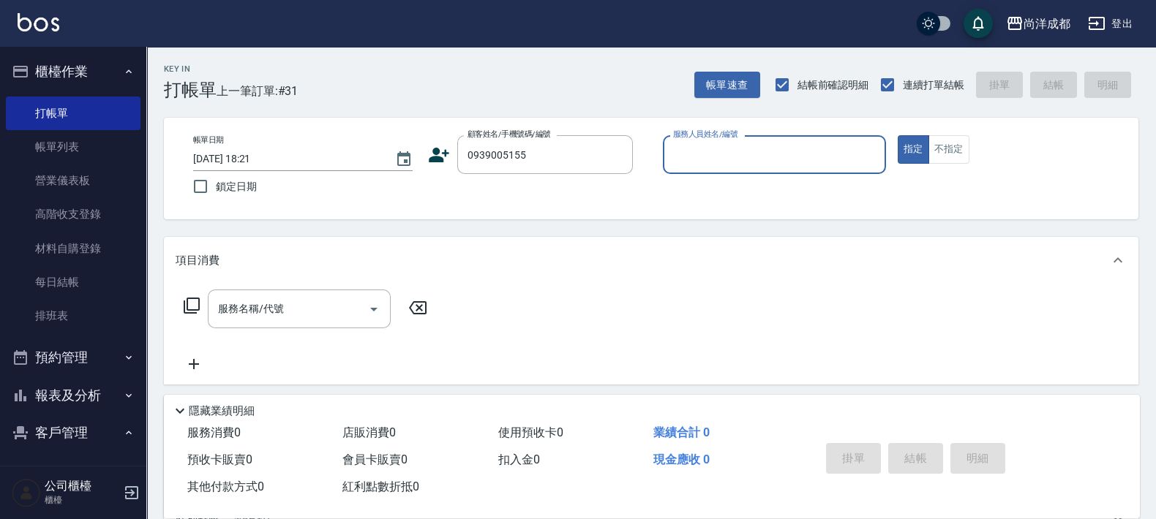
type input "[PERSON_NAME]/0939005155/null"
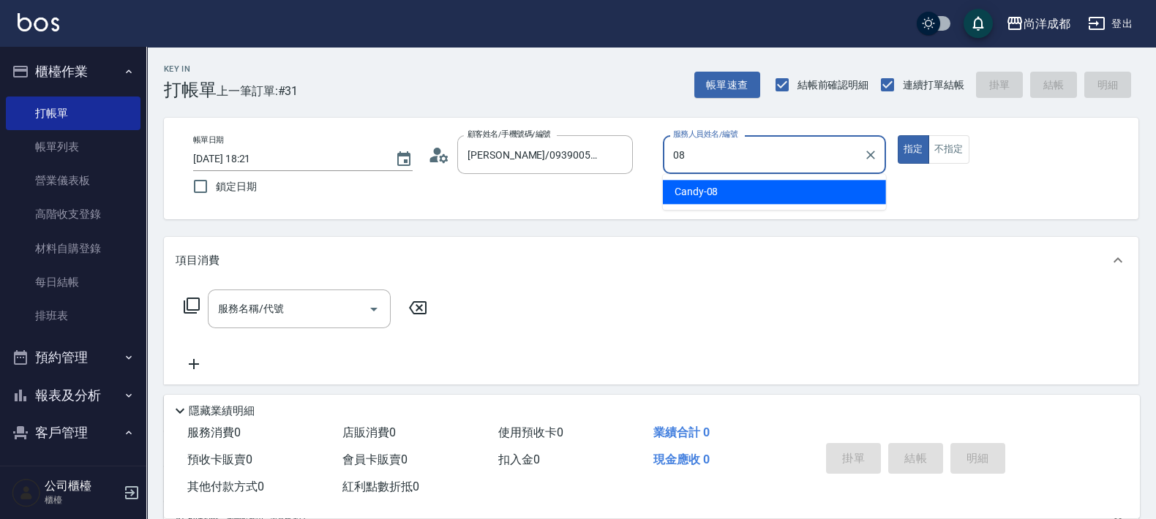
type input "Candy-08"
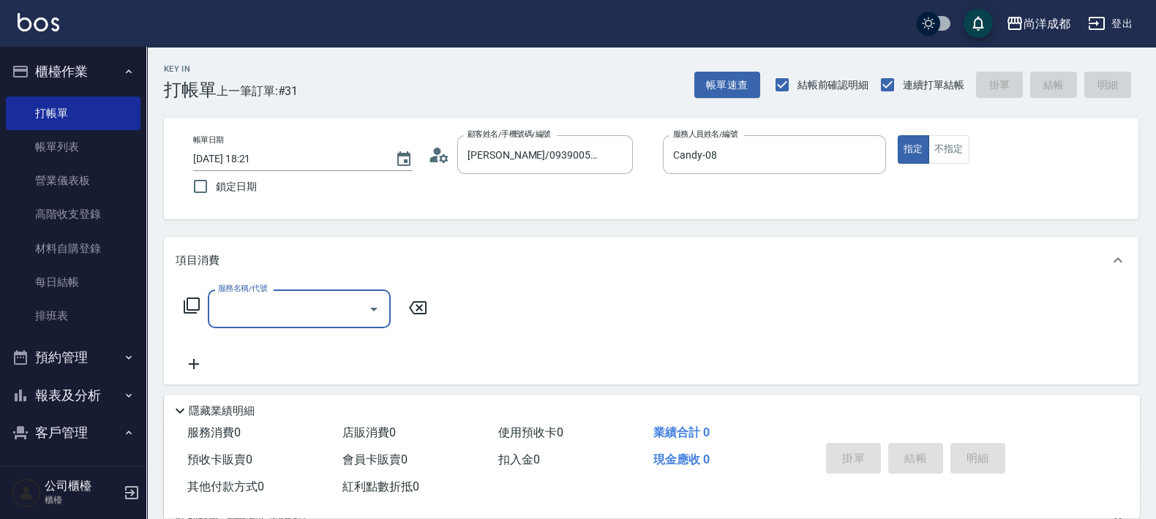
click at [429, 160] on icon at bounding box center [439, 155] width 22 height 22
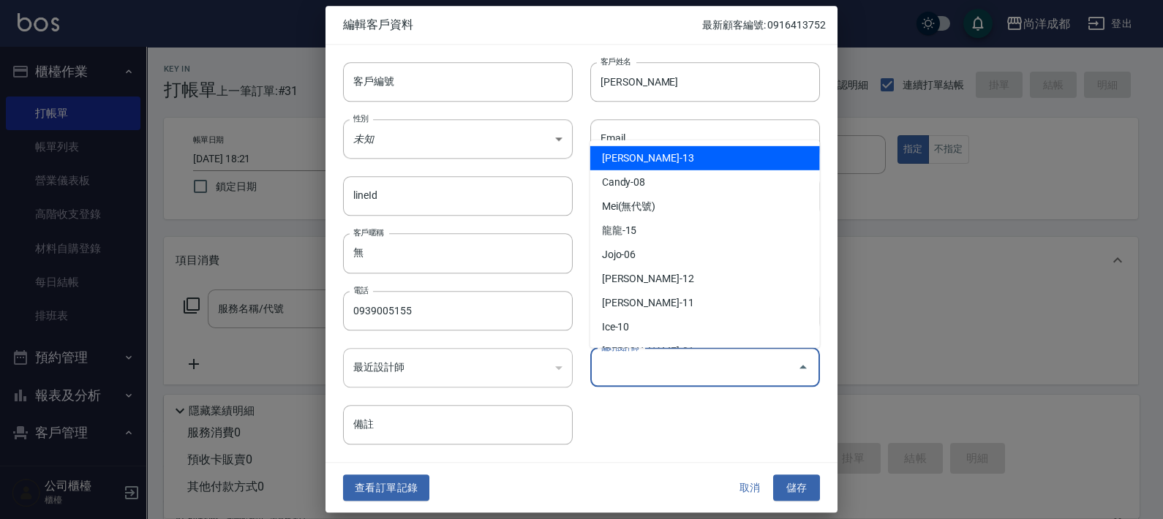
click at [687, 359] on input "偏好設計師" at bounding box center [694, 368] width 195 height 26
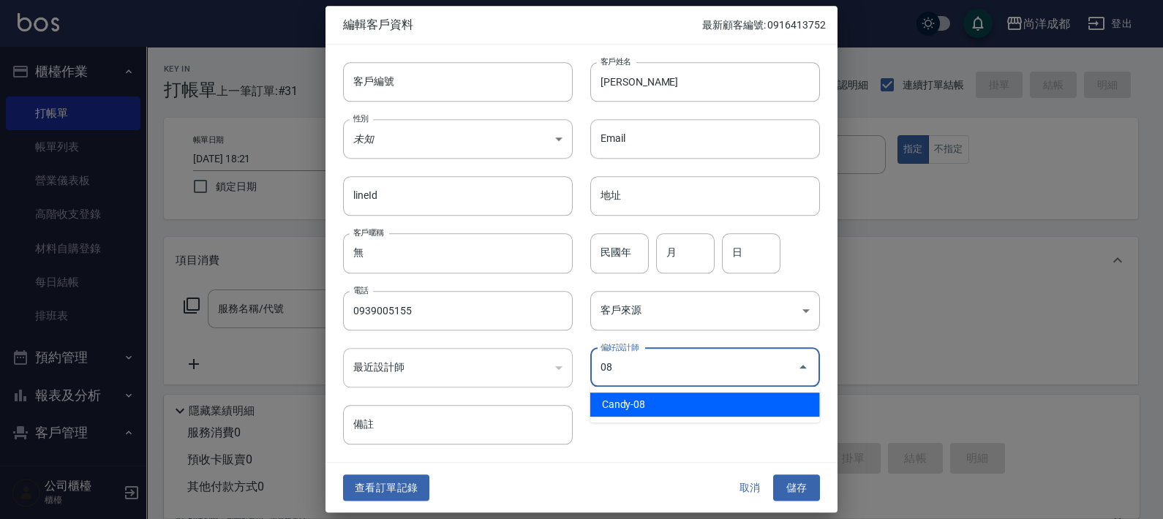
type input "Candy"
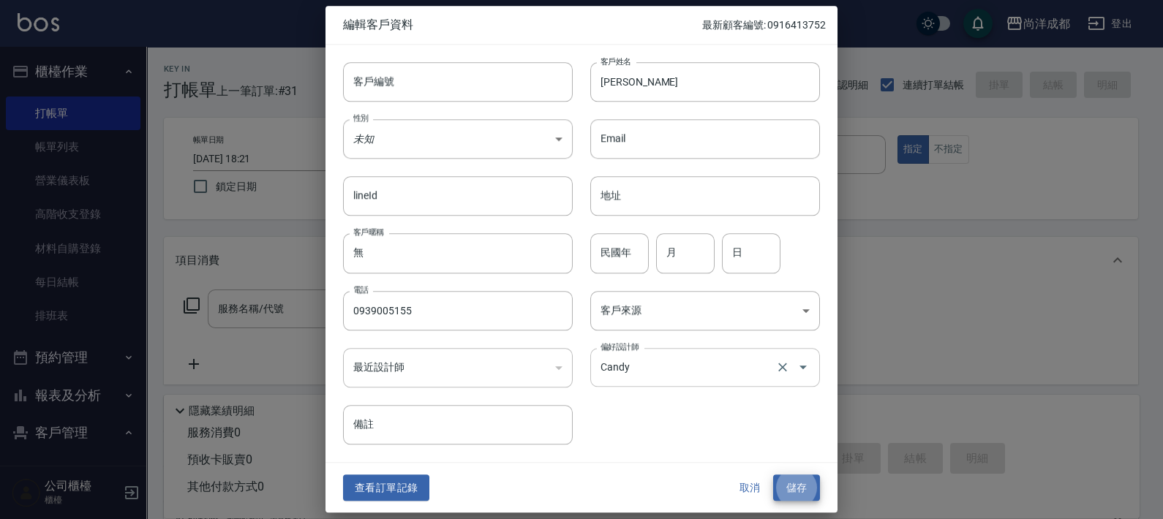
click at [773, 475] on button "儲存" at bounding box center [796, 488] width 47 height 27
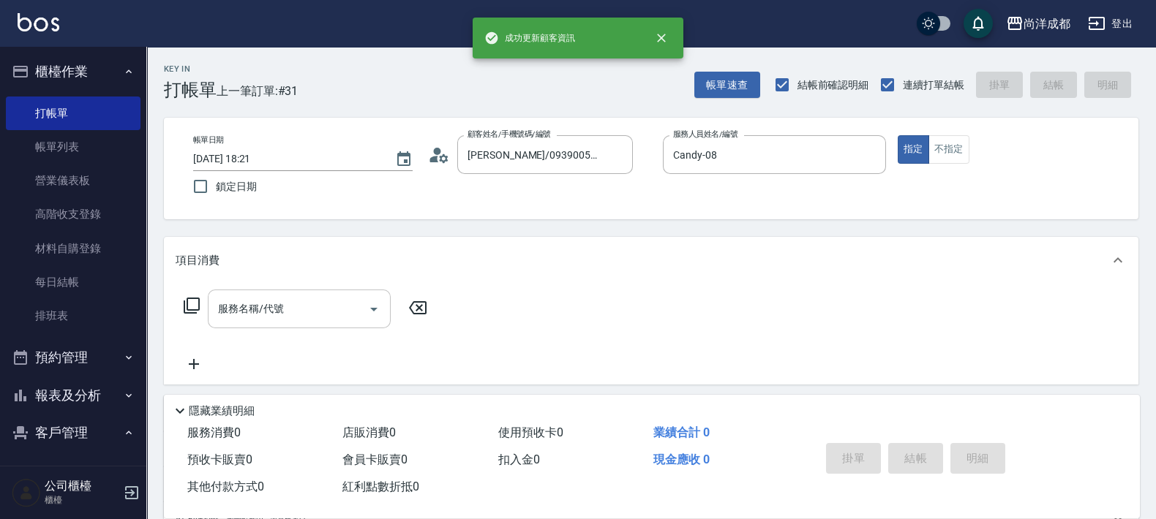
click at [323, 322] on div "服務名稱/代號" at bounding box center [299, 309] width 183 height 39
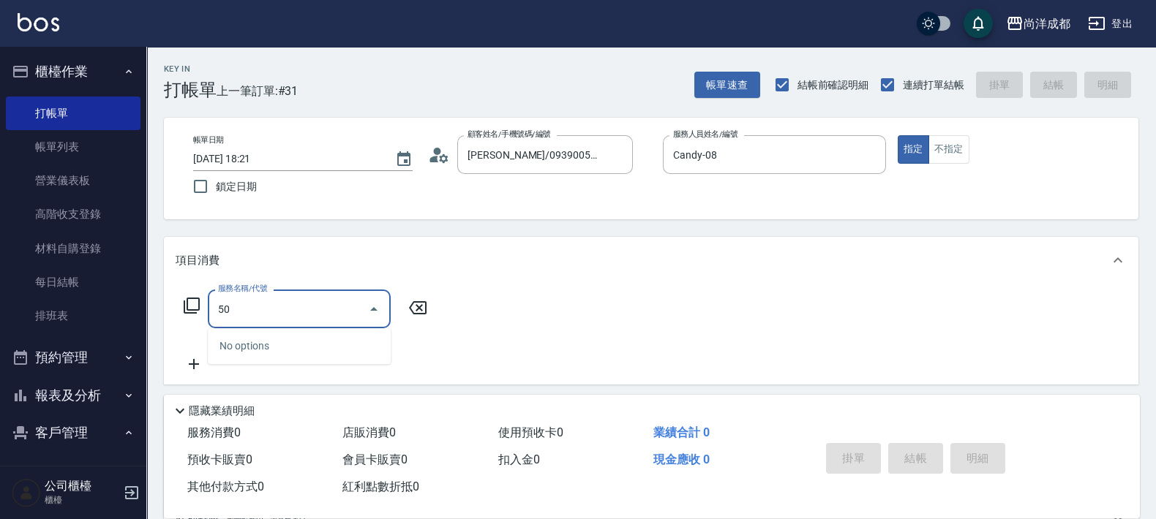
type input "501"
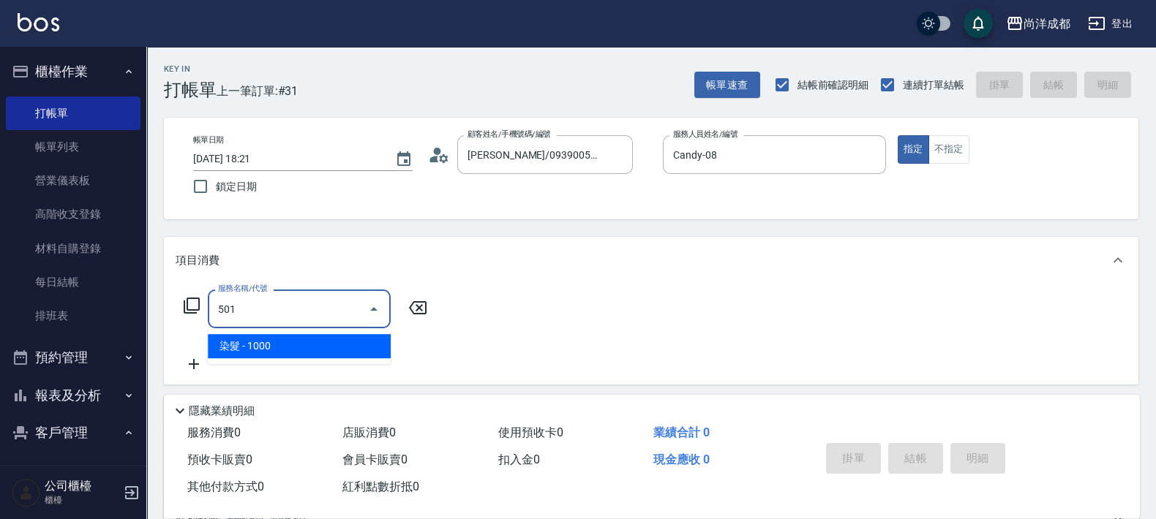
type input "100"
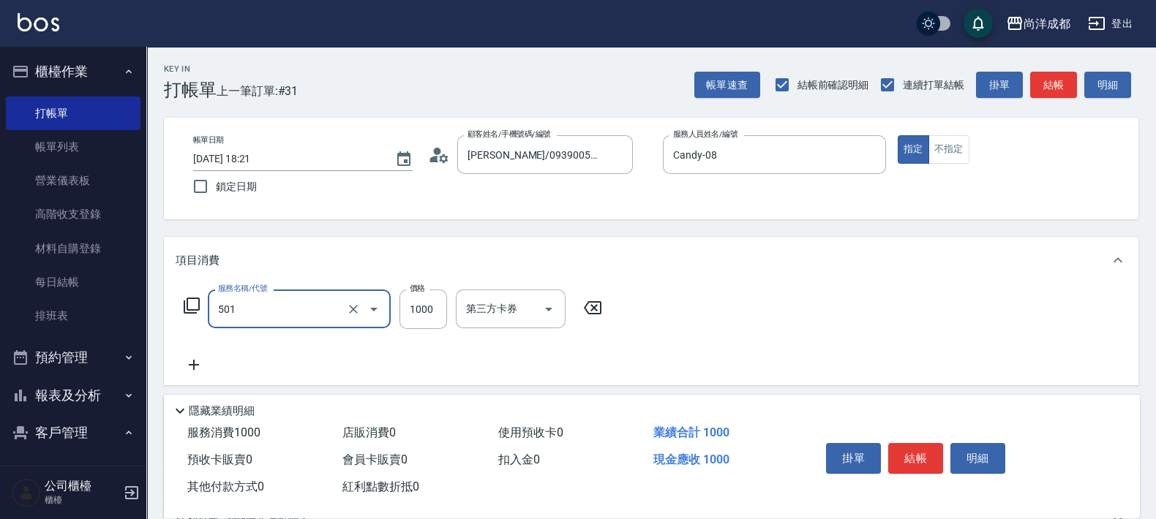
type input "染髮(501)"
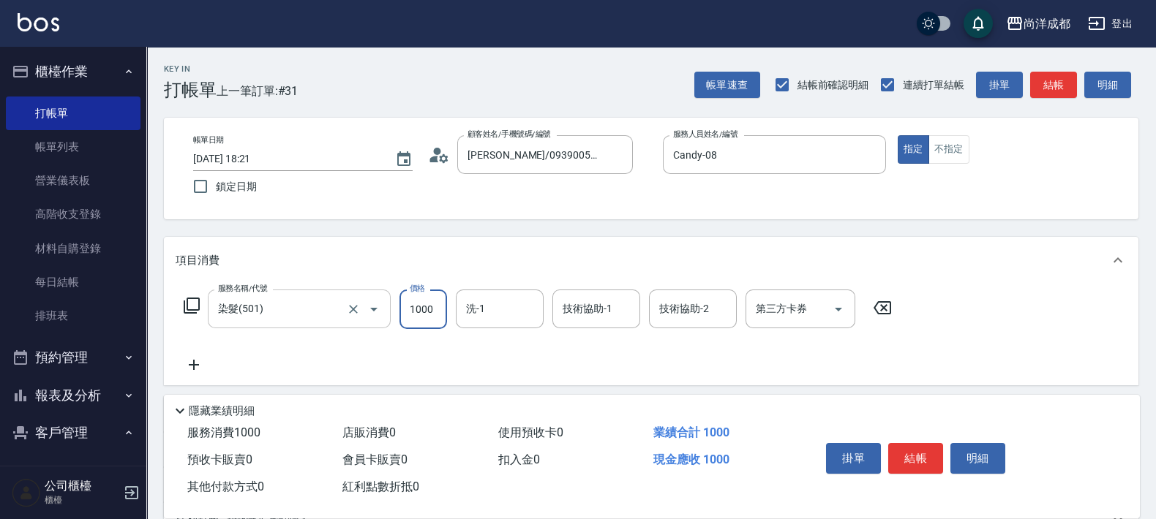
type input "0"
type input "16"
type input "10"
type input "168"
type input "160"
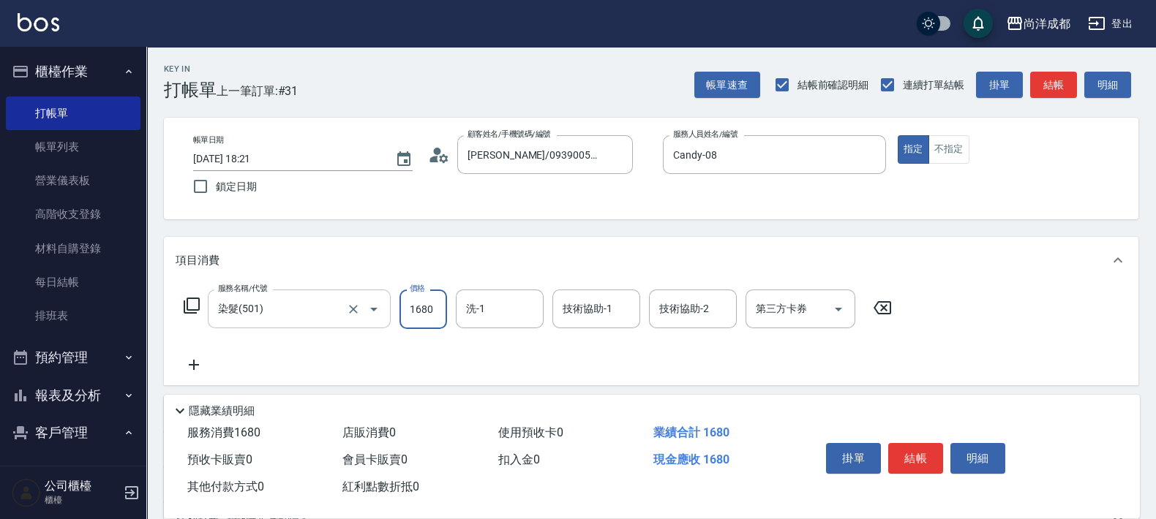
type input "1680"
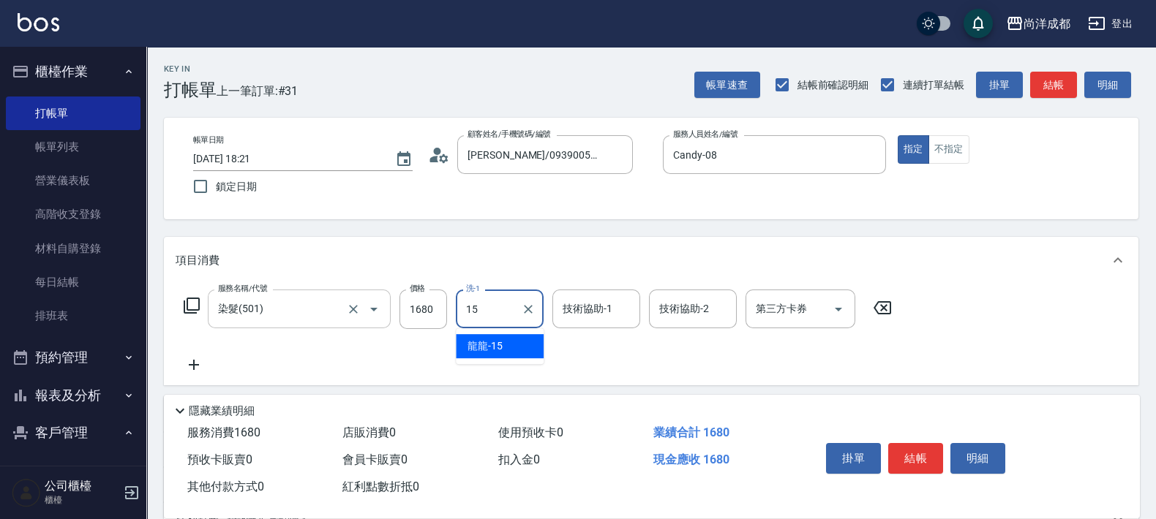
type input "龍龍-15"
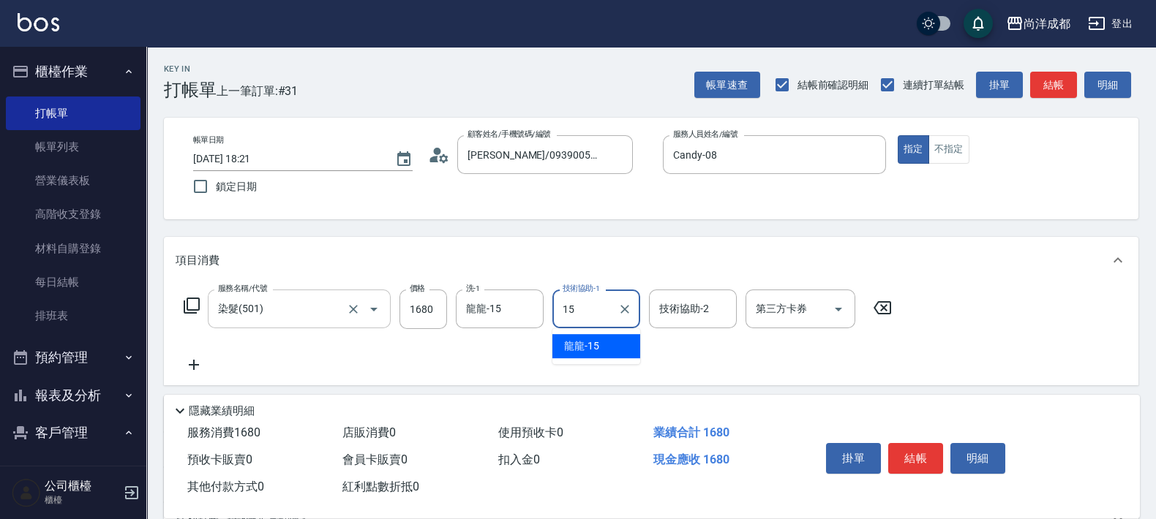
type input "龍龍-15"
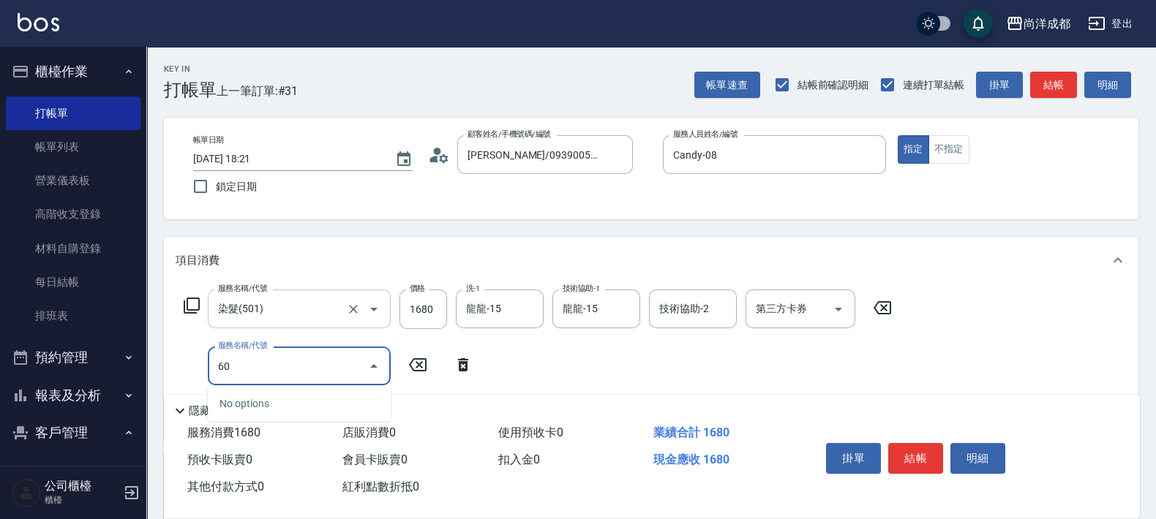
type input "601"
type input "260"
type input "自備護髮(1000以上)(601)"
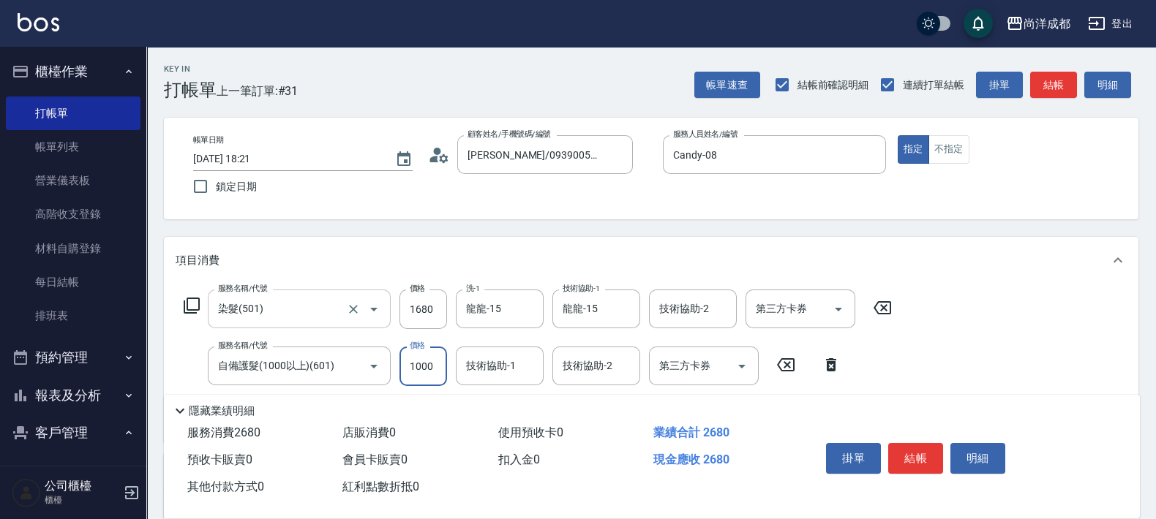
type input "2"
type input "160"
type input "20"
type input "180"
type input "2000"
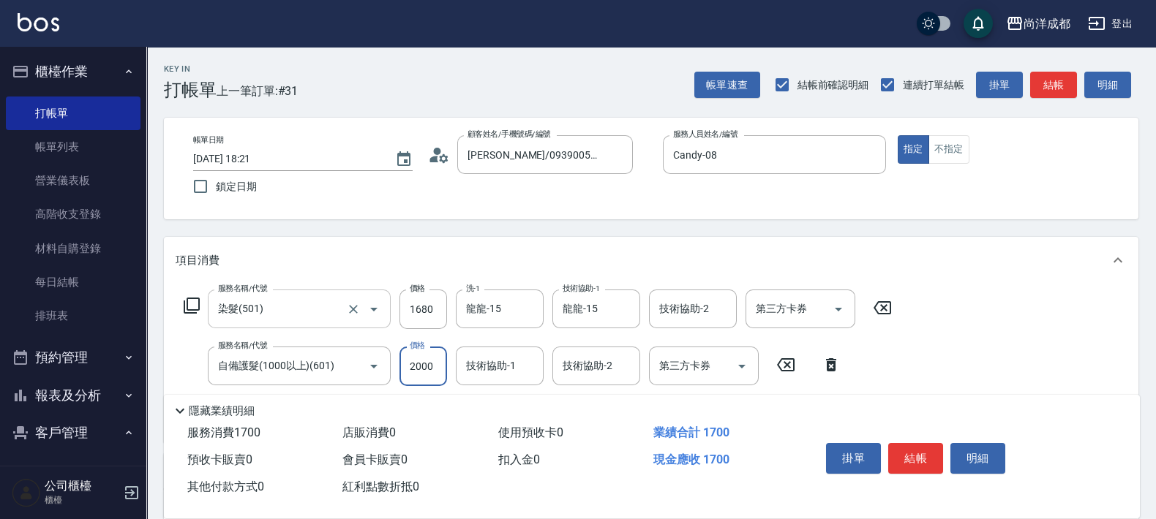
type input "360"
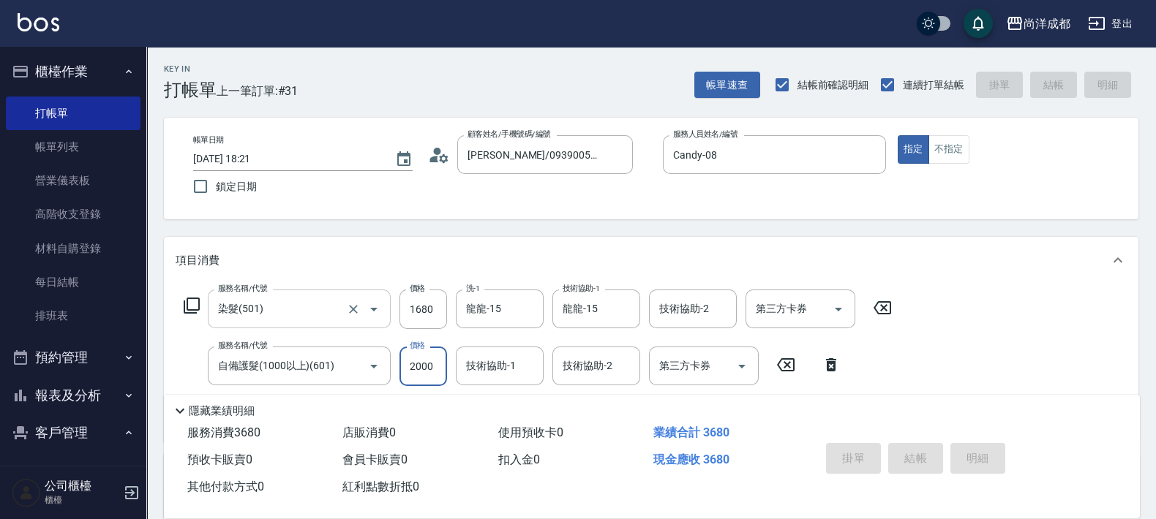
type input "[DATE] 18:22"
type input "0"
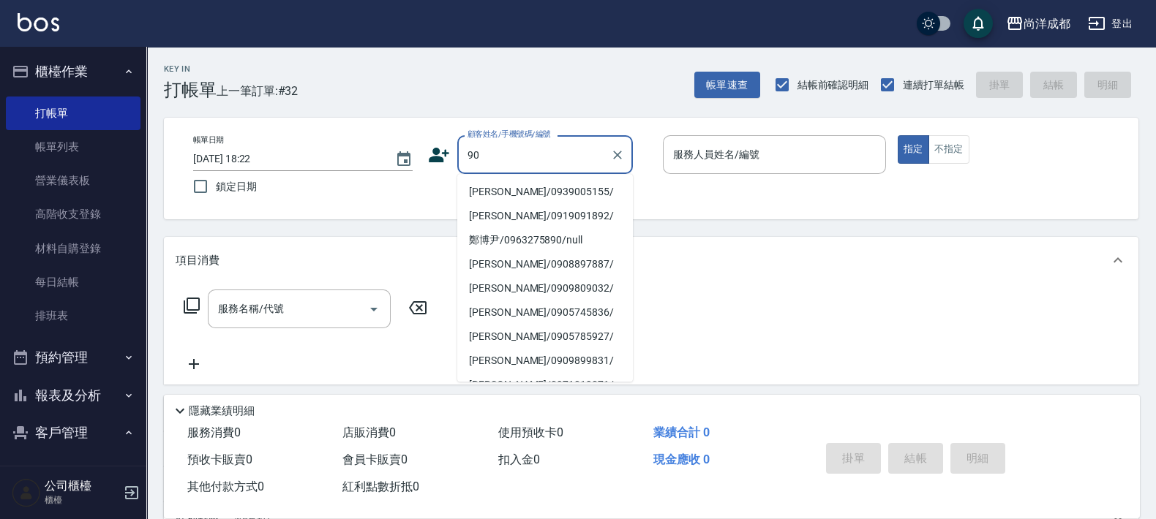
type input "9"
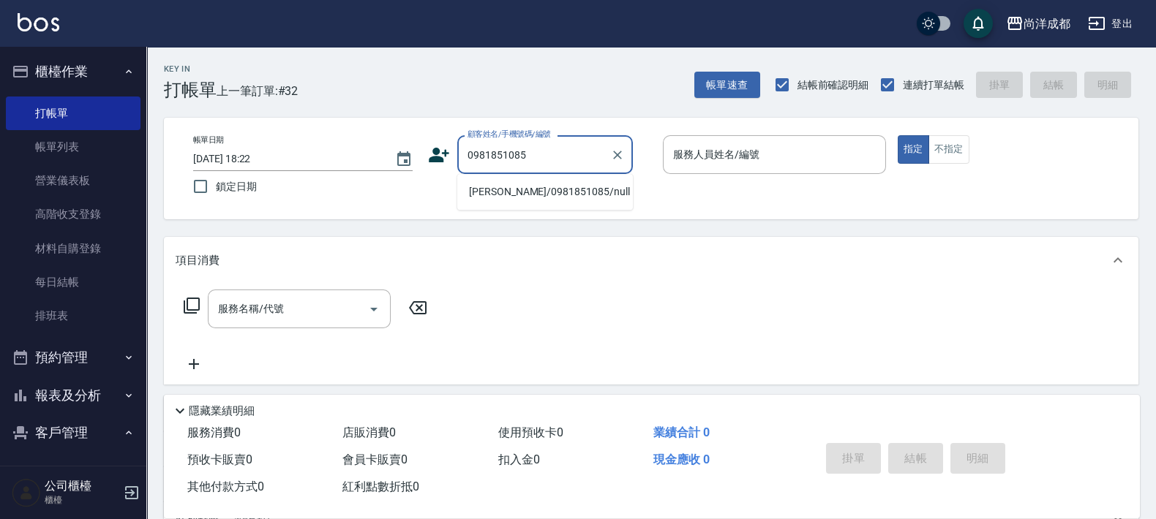
click at [898, 135] on button "指定" at bounding box center [913, 149] width 31 height 29
type input "[PERSON_NAME]/0981851085/null"
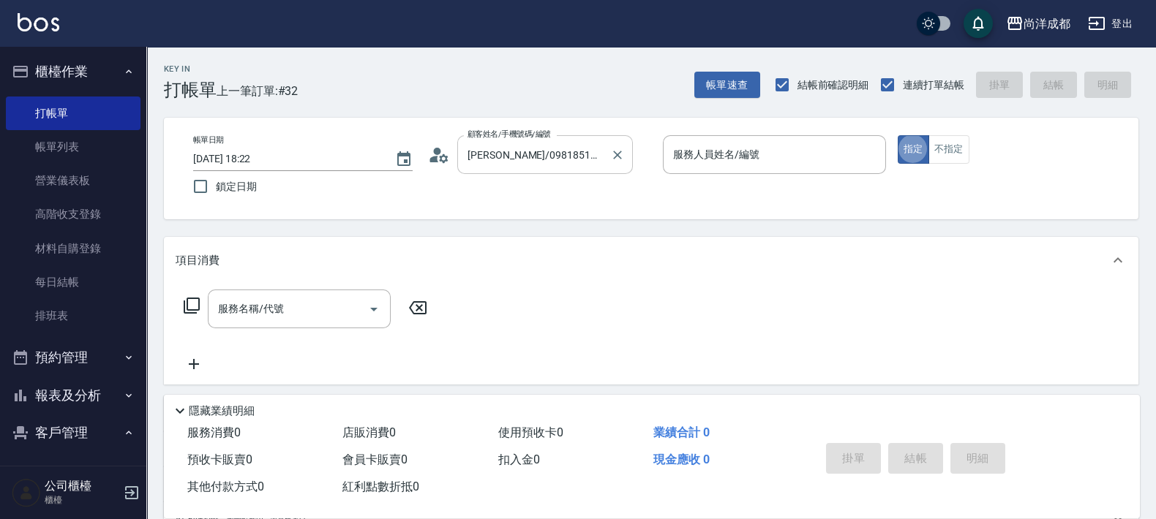
type input "Lorance-03"
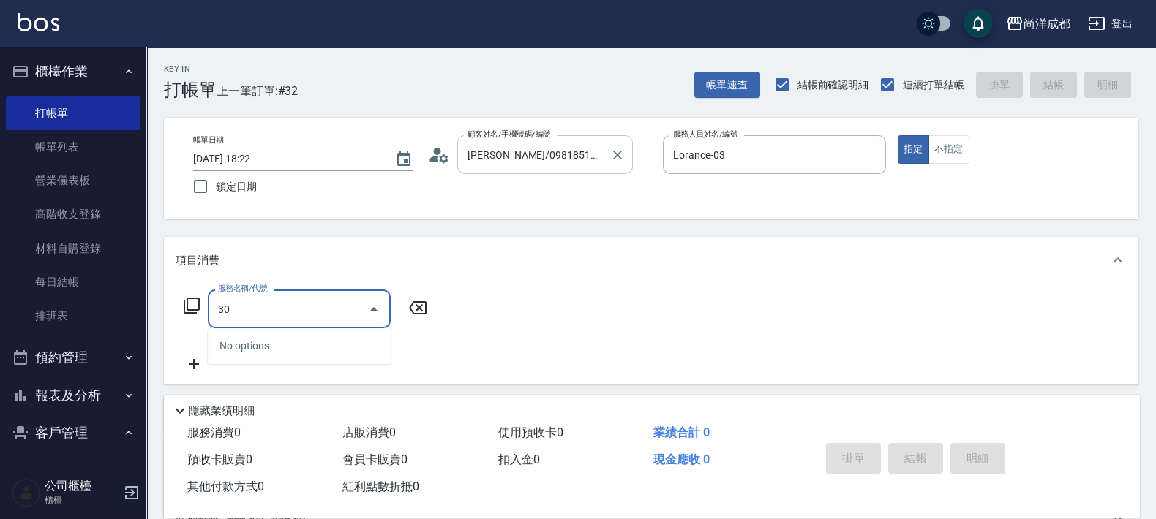
type input "301"
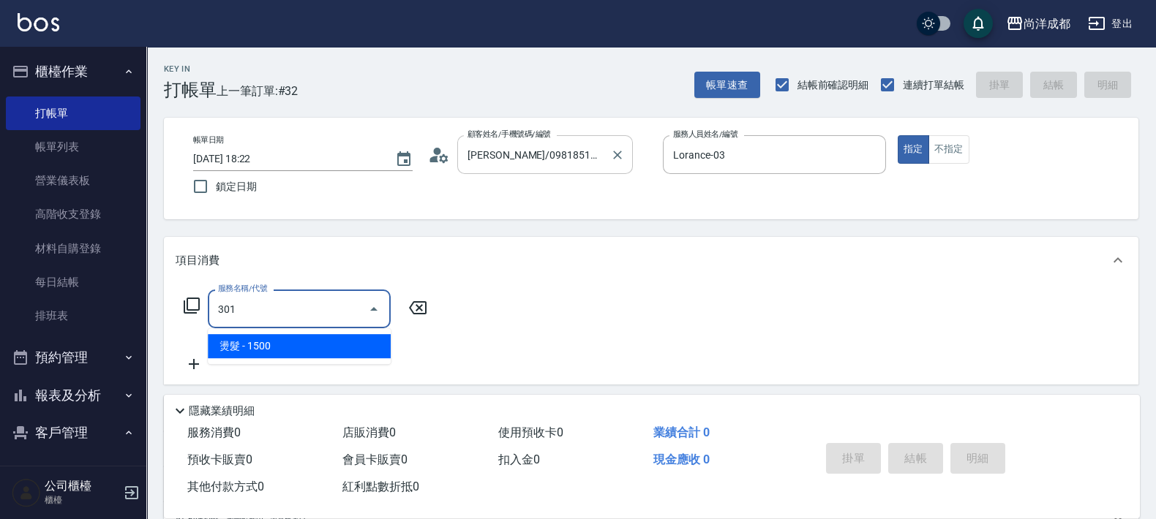
type input "150"
type input "燙髮(301)"
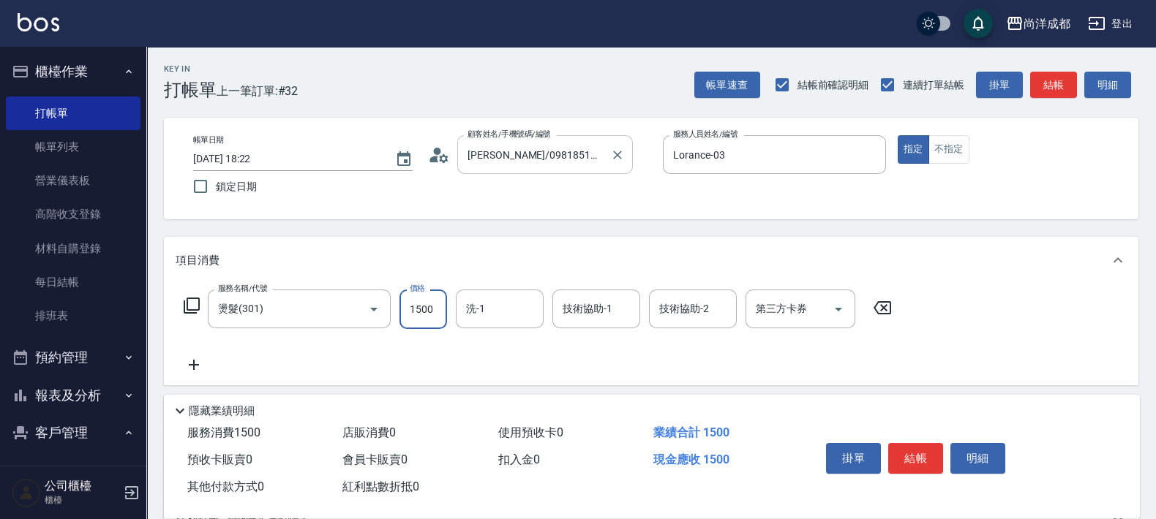
type input "3"
type input "0"
type input "308"
type input "300"
type input "3088"
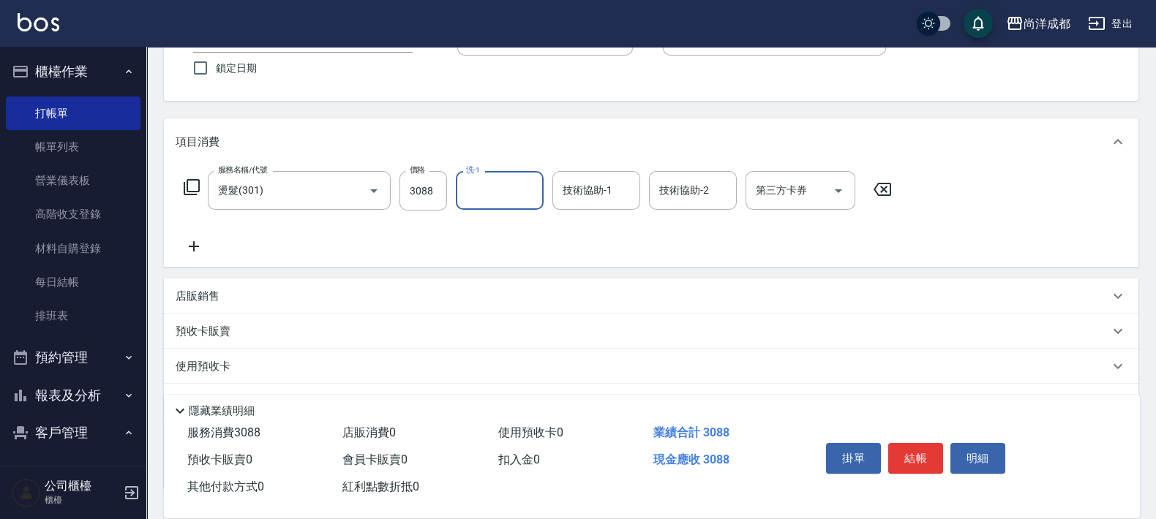
scroll to position [227, 0]
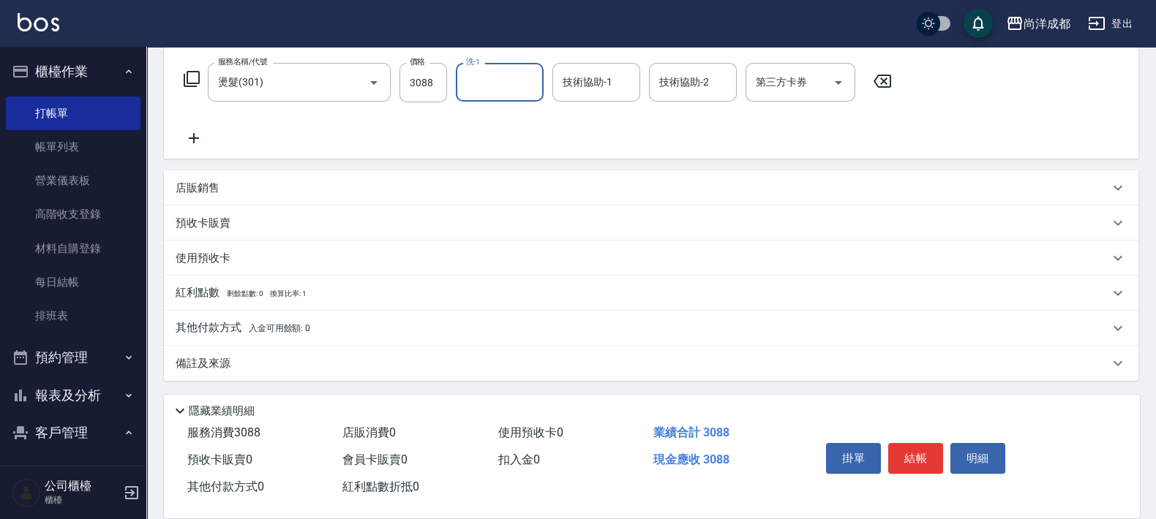
click at [271, 329] on span "入金可用餘額: 0" at bounding box center [280, 328] width 62 height 10
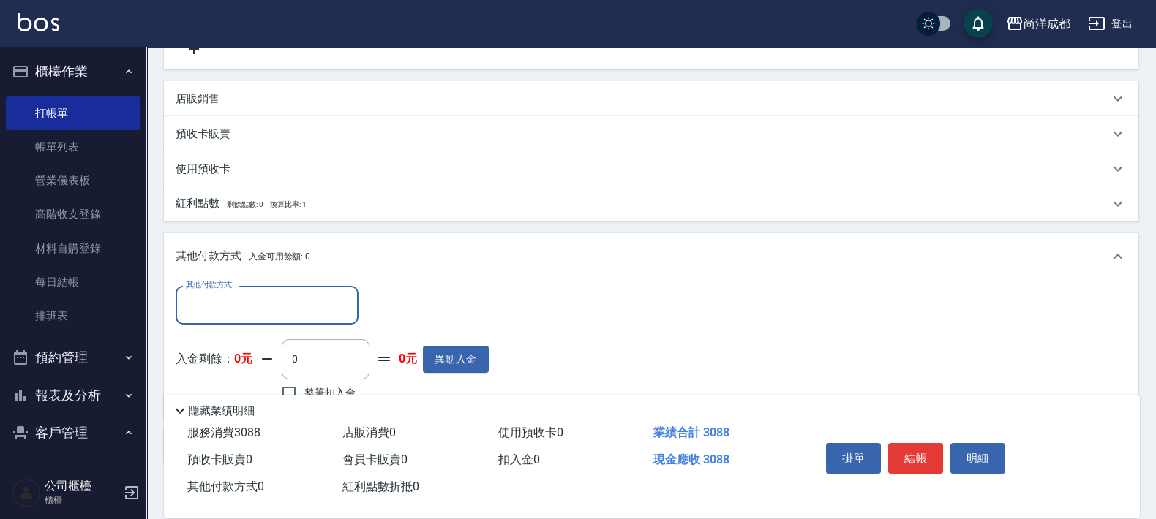
scroll to position [399, 0]
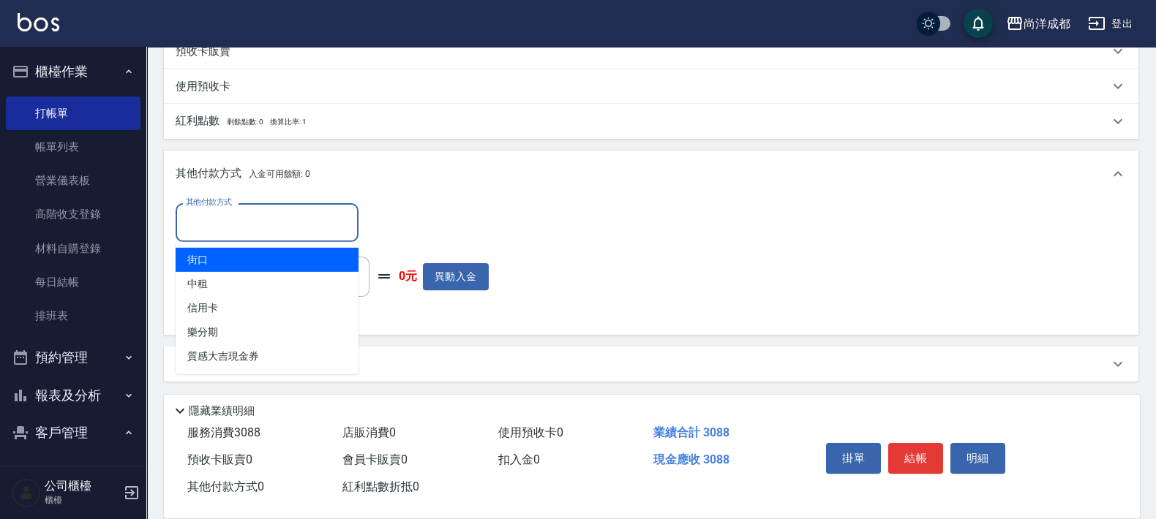
drag, startPoint x: 324, startPoint y: 214, endPoint x: 289, endPoint y: 300, distance: 92.5
click at [323, 216] on input "其他付款方式" at bounding box center [267, 223] width 170 height 26
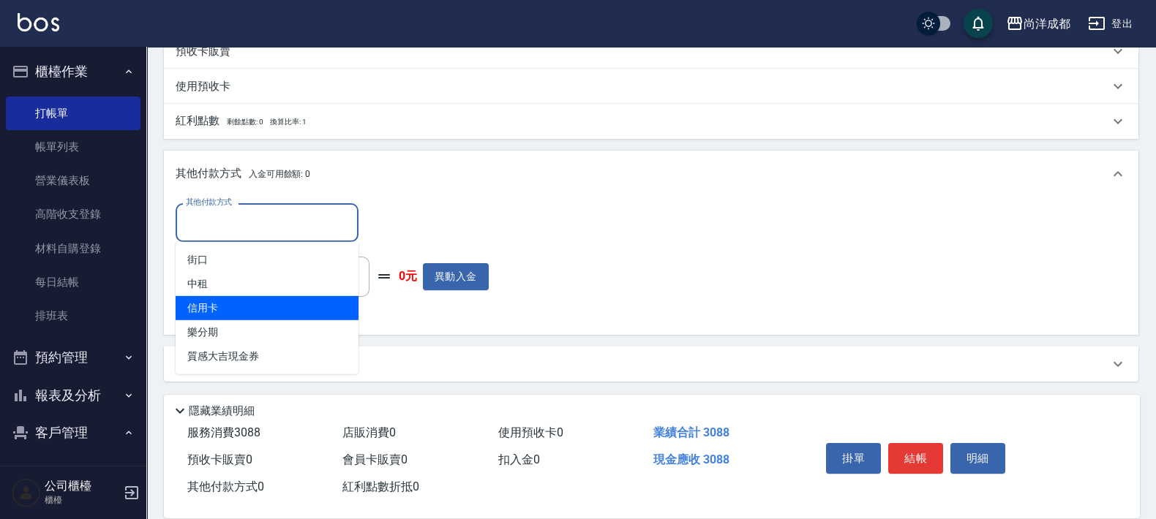
click at [283, 315] on span "信用卡" at bounding box center [267, 308] width 183 height 24
type input "信用卡"
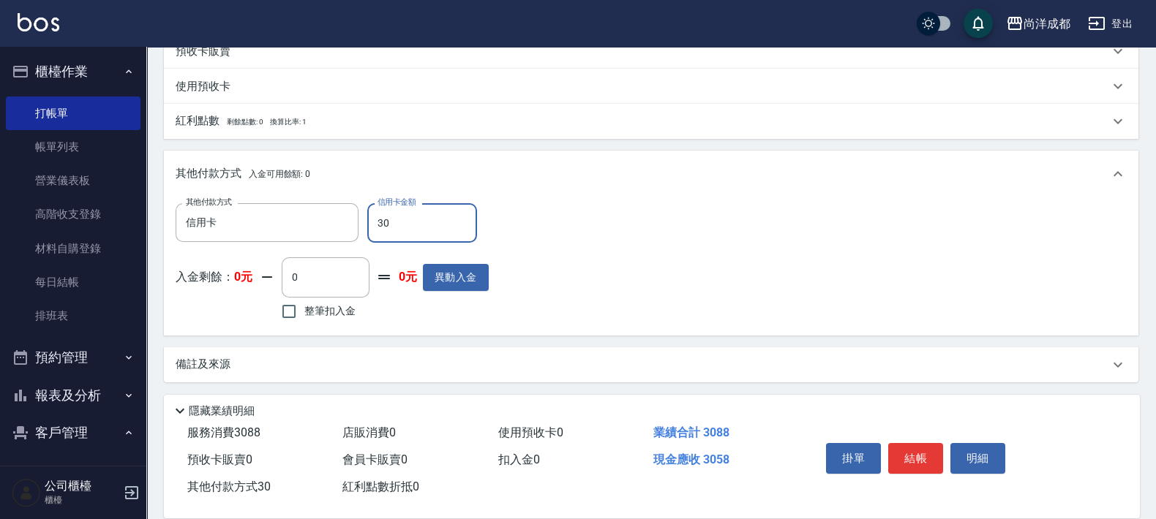
type input "308"
type input "0"
type input "3088"
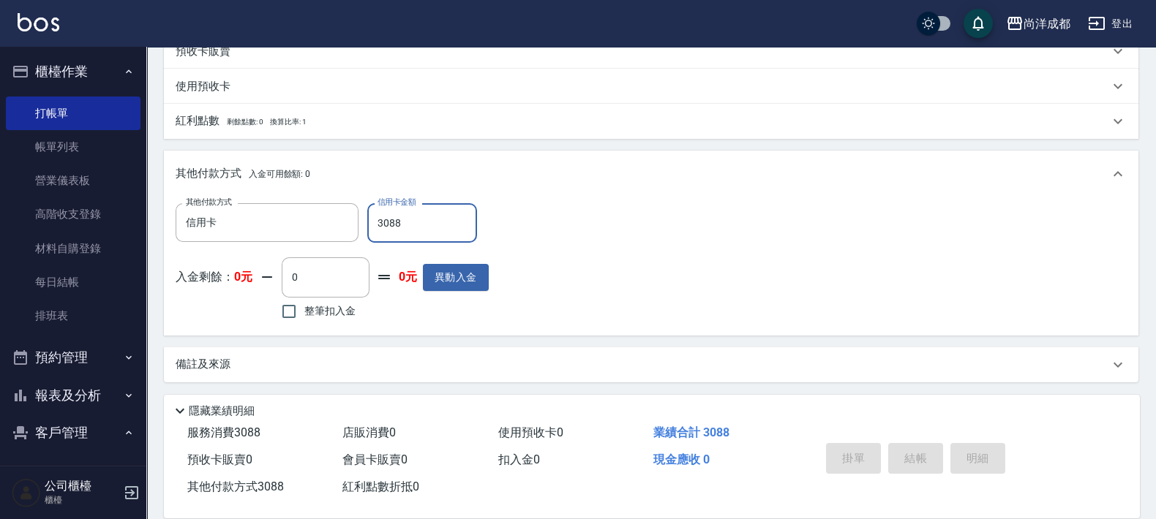
type input "[DATE] 18:25"
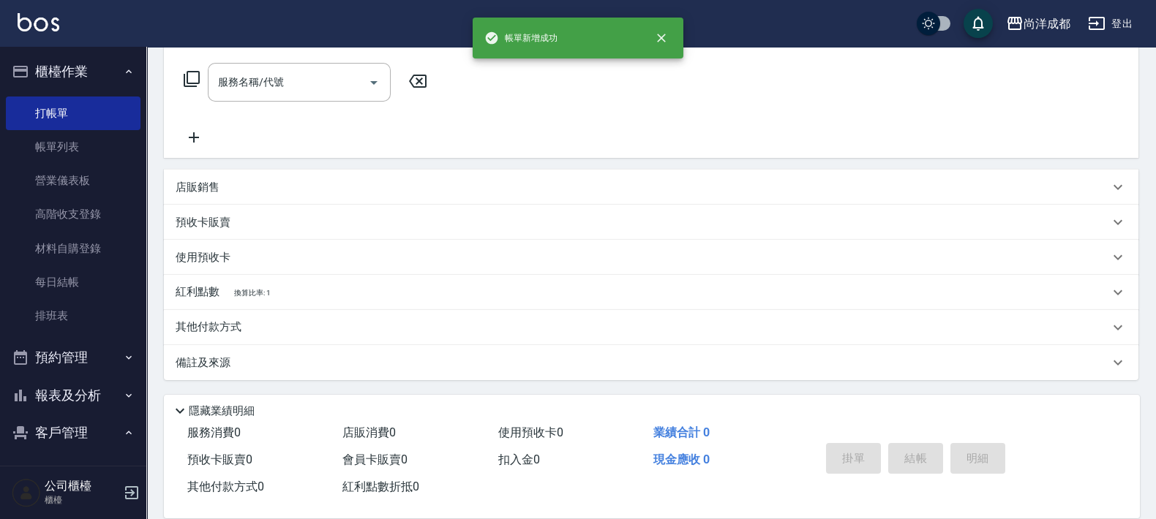
scroll to position [0, 0]
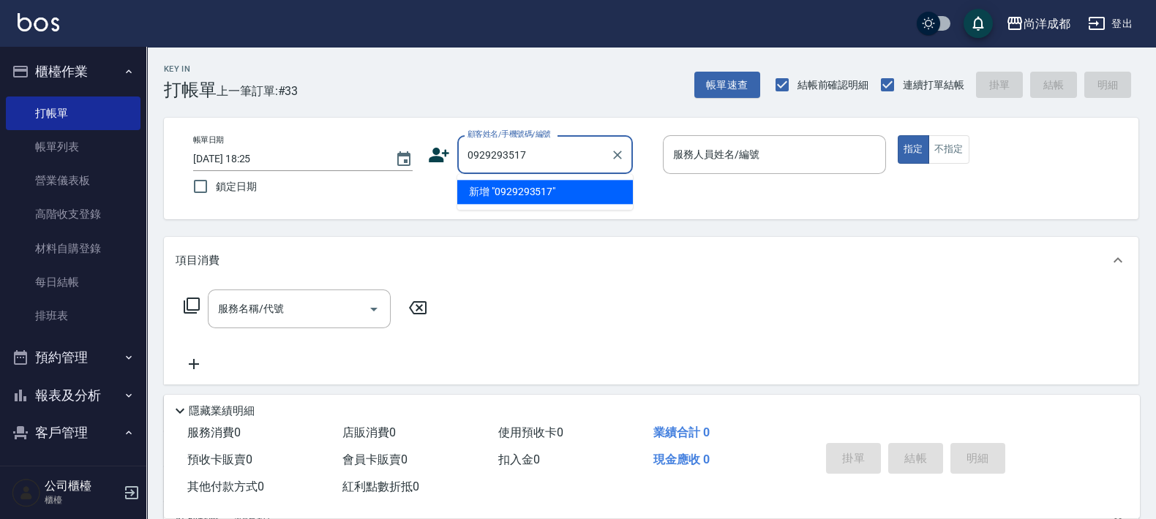
type input "0929293517"
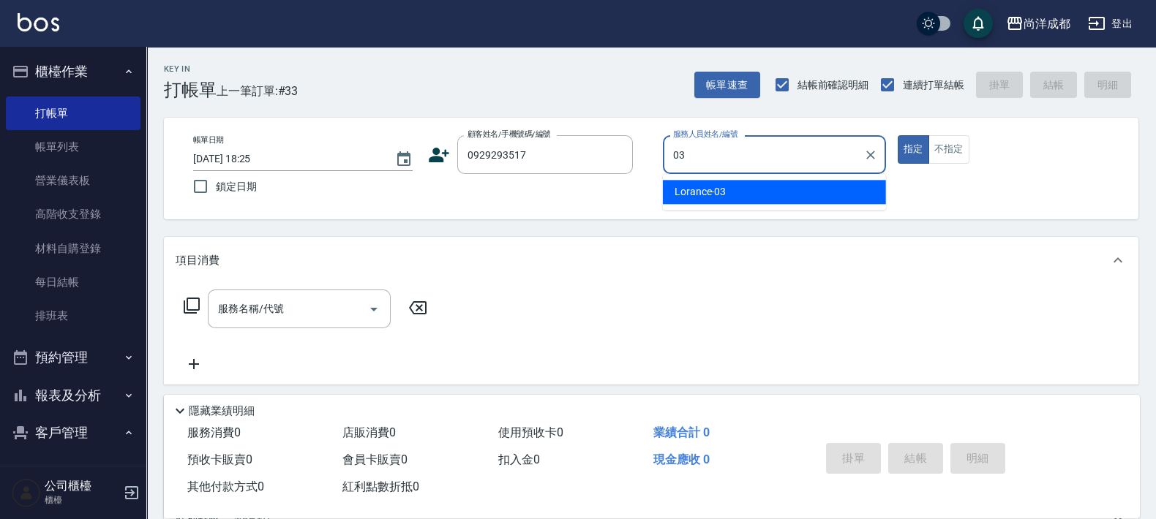
type input "Lorance-03"
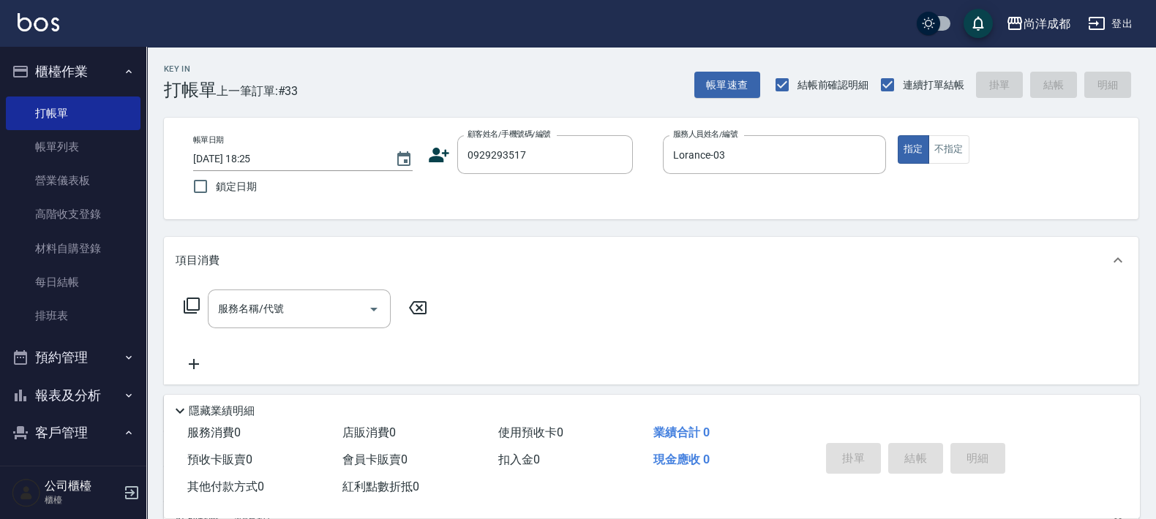
click at [431, 151] on icon at bounding box center [439, 155] width 22 height 22
click at [431, 151] on body "尚洋成都 登出 櫃檯作業 打帳單 帳單列表 營業儀表板 高階收支登錄 材料自購登錄 每日結帳 排班表 預約管理 預約管理 單日預約紀錄 單週預約紀錄 報表及分…" at bounding box center [581, 373] width 1163 height 746
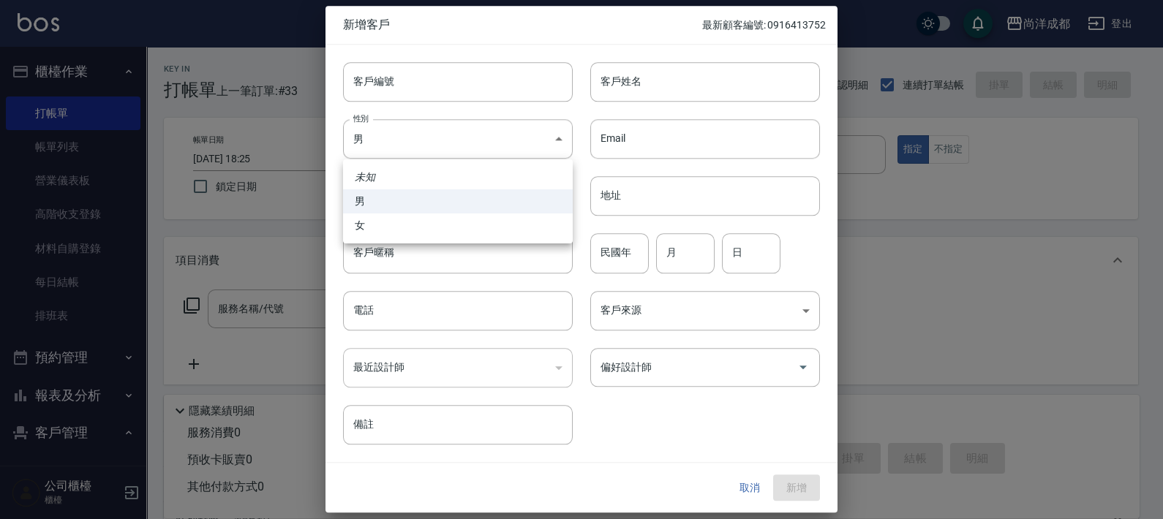
type input "0929293517"
click at [653, 80] on div at bounding box center [581, 259] width 1163 height 519
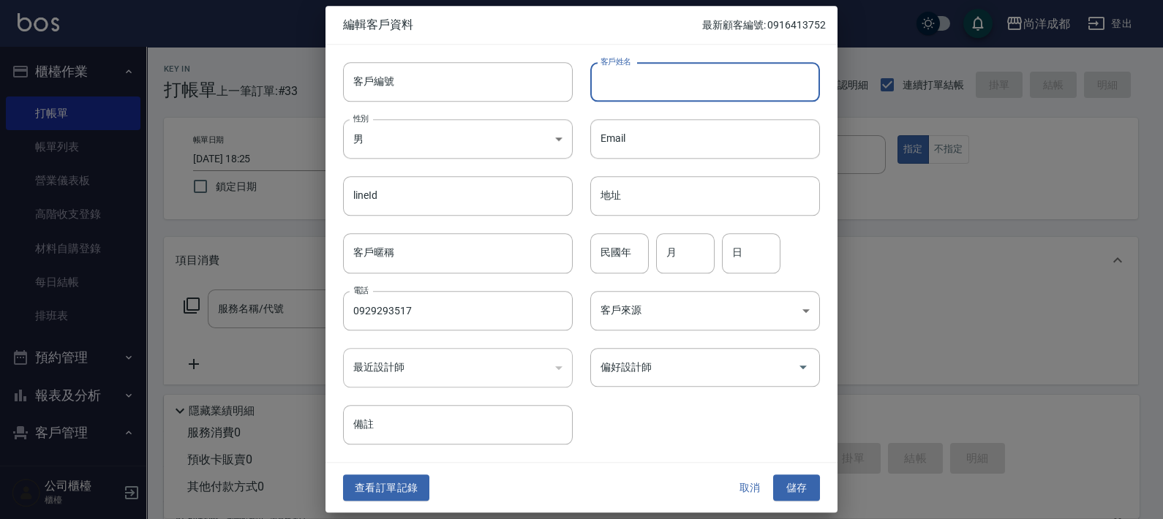
click at [653, 80] on input "客戶姓名" at bounding box center [705, 82] width 230 height 40
type input "[PERSON_NAME]"
click at [645, 267] on input "民國年" at bounding box center [619, 254] width 59 height 40
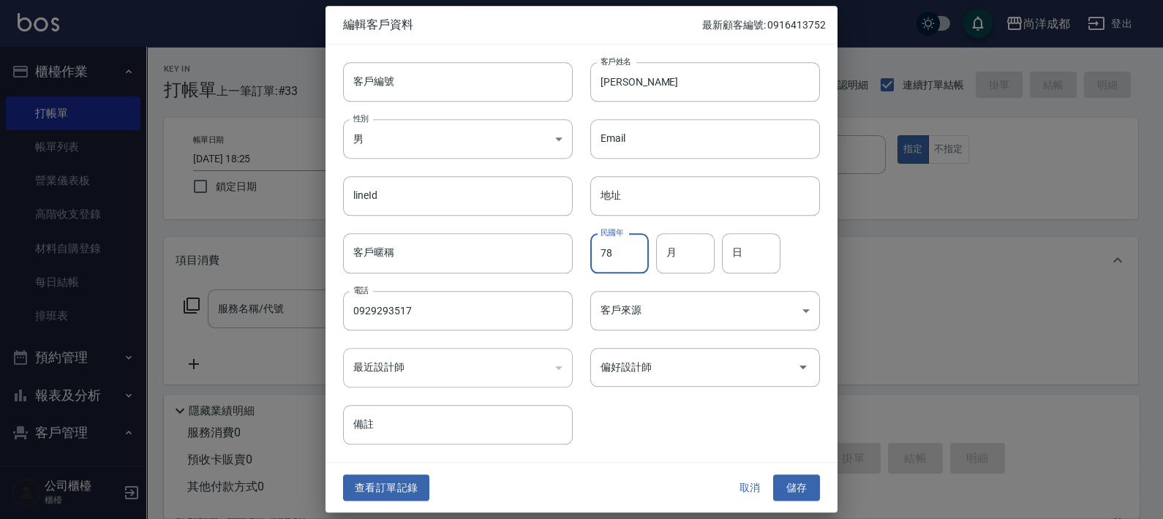
type input "78"
type input "02"
type input "09"
click at [811, 476] on button "儲存" at bounding box center [796, 488] width 47 height 27
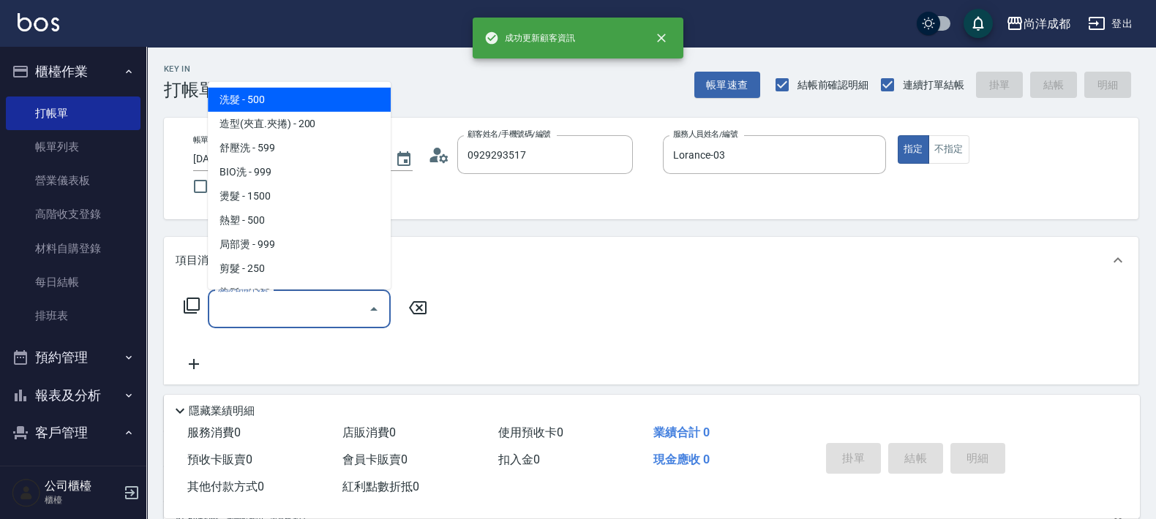
click at [322, 307] on input "服務名稱/代號" at bounding box center [288, 309] width 148 height 26
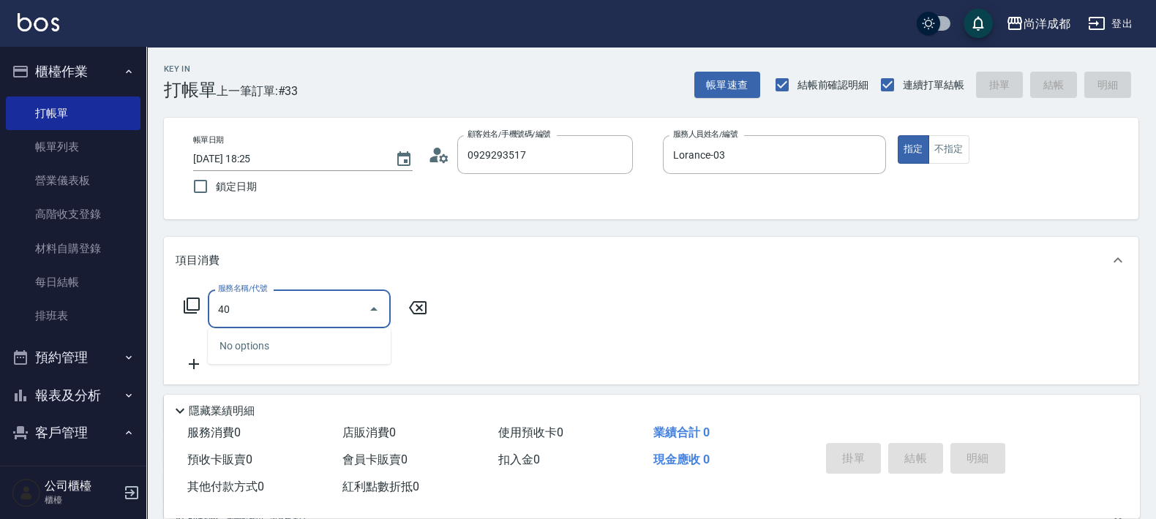
type input "401"
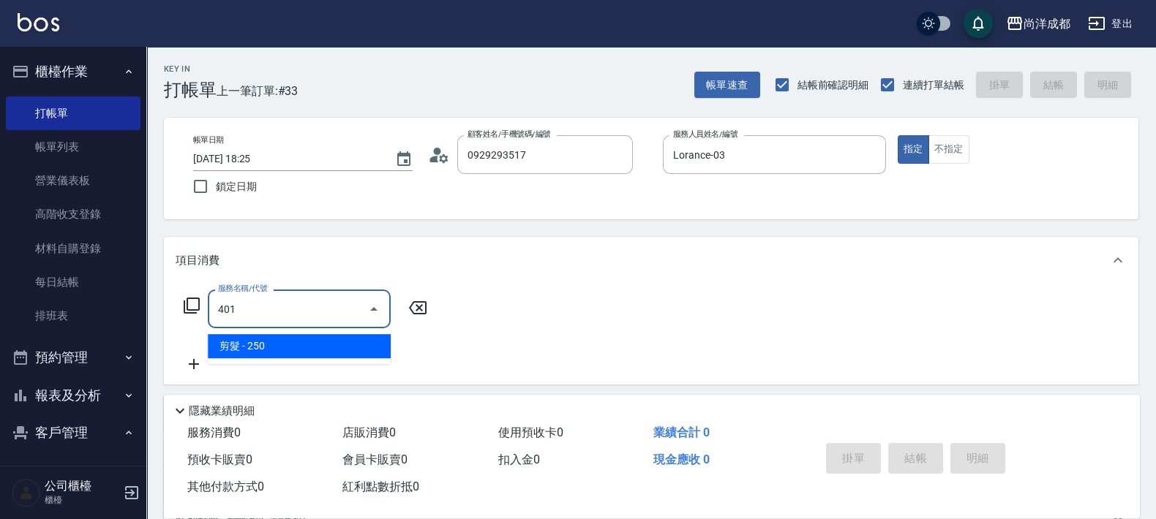
type input "20"
type input "剪髮(401)"
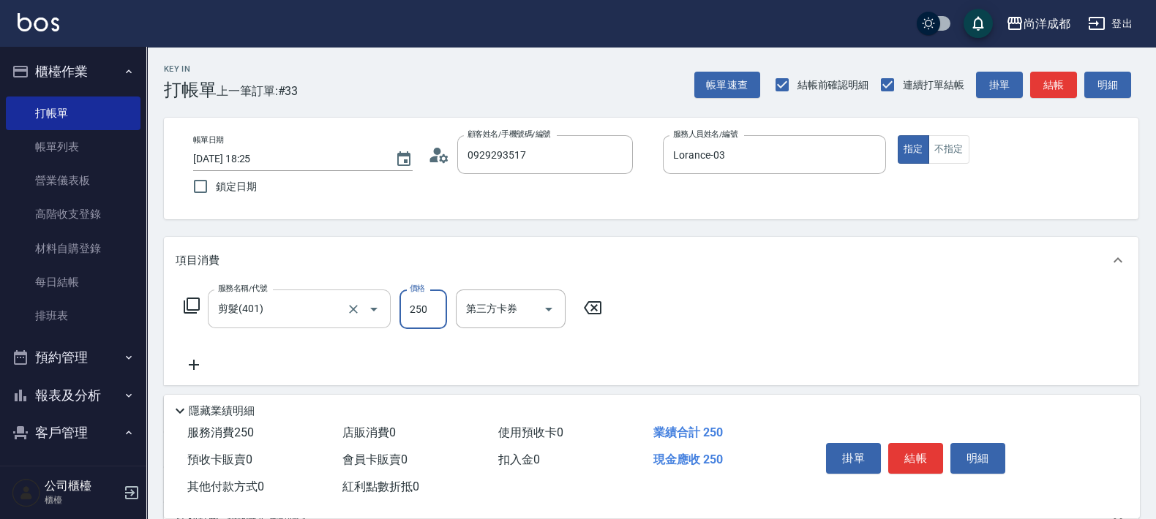
type input "7"
type input "0"
type input "752"
type input "70"
type input "752"
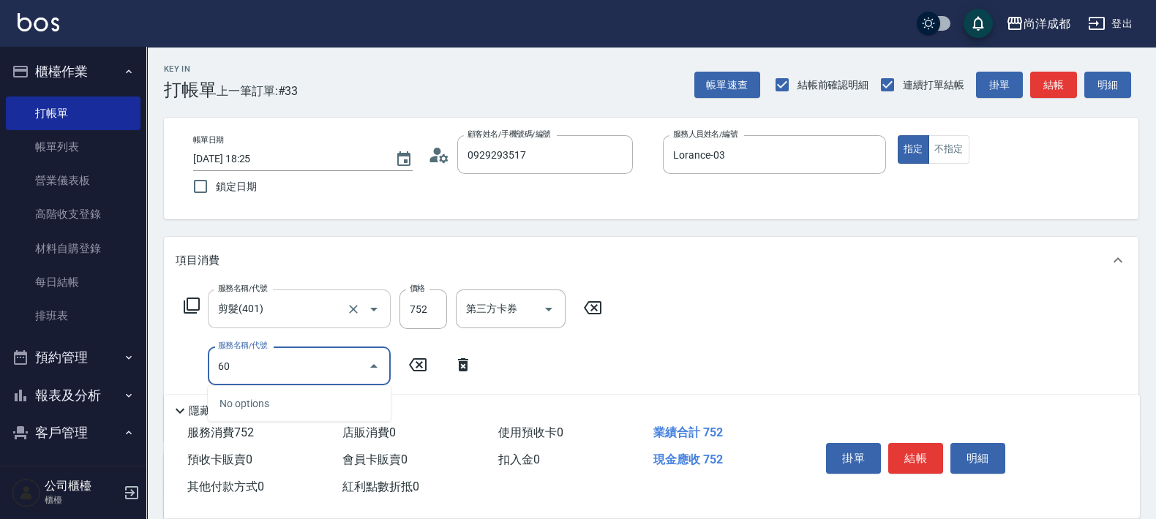
type input "601"
type input "170"
type input "自備護髮(1000以上)(601)"
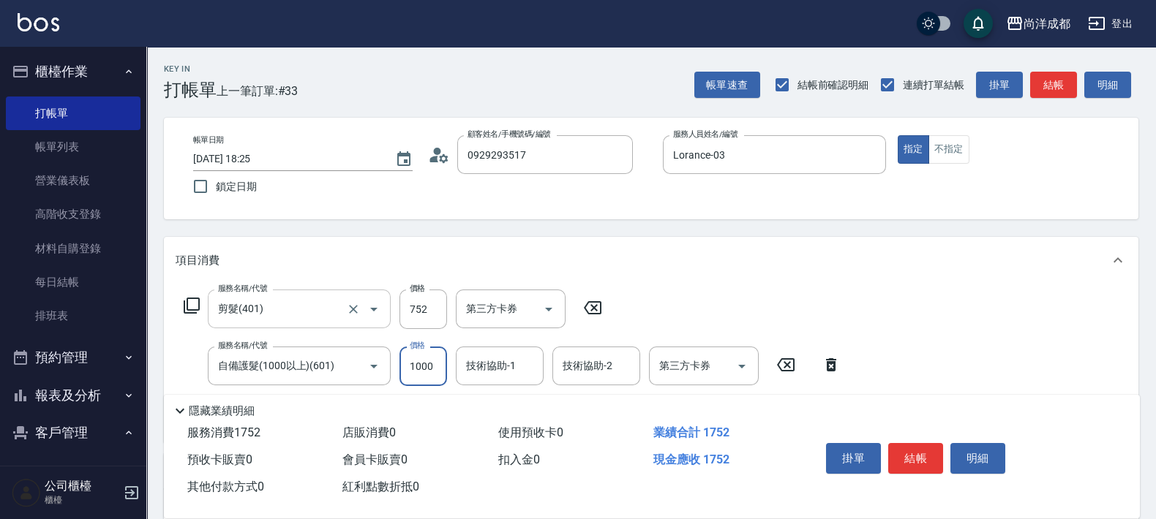
type input "70"
type input "187"
type input "90"
type input "1875"
type input "260"
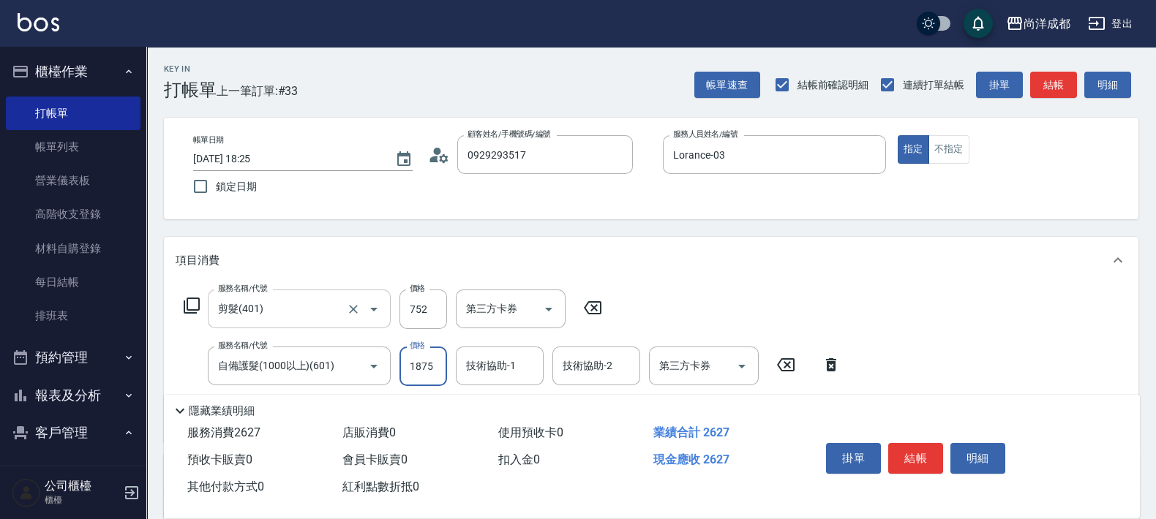
type input "1875"
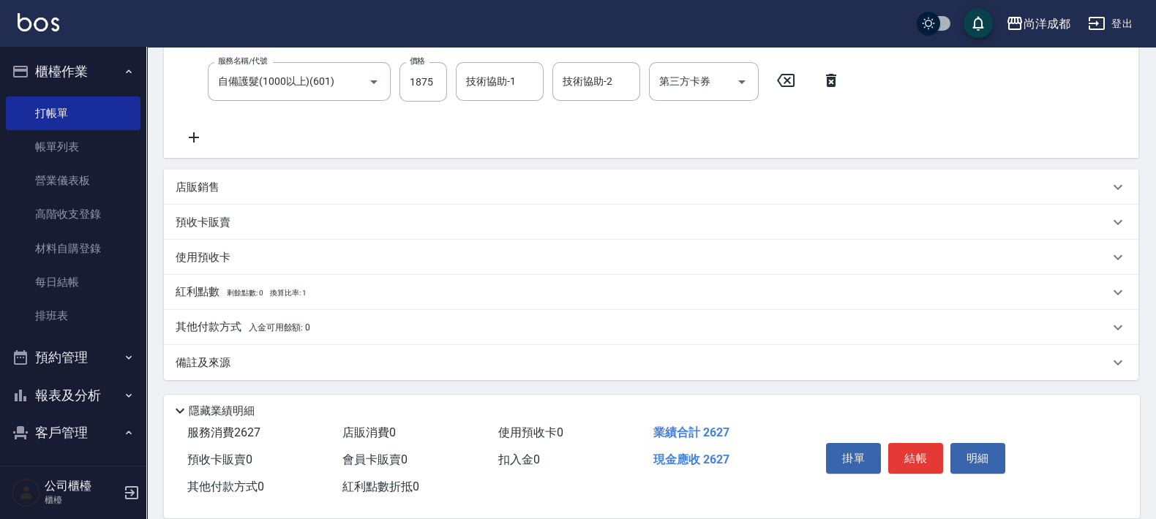
click at [249, 322] on p "其他付款方式 入金可用餘額: 0" at bounding box center [243, 328] width 135 height 16
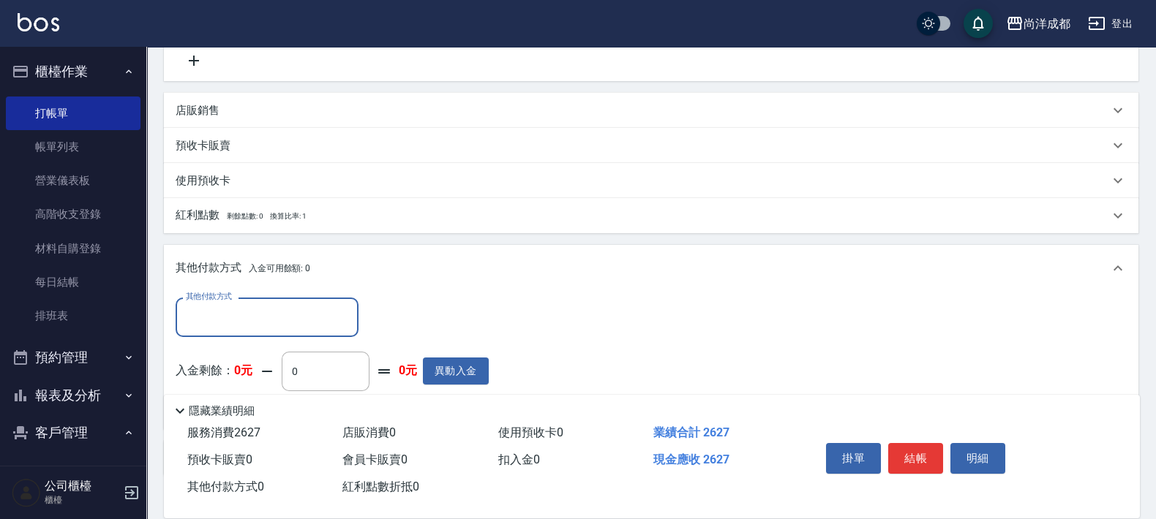
scroll to position [457, 0]
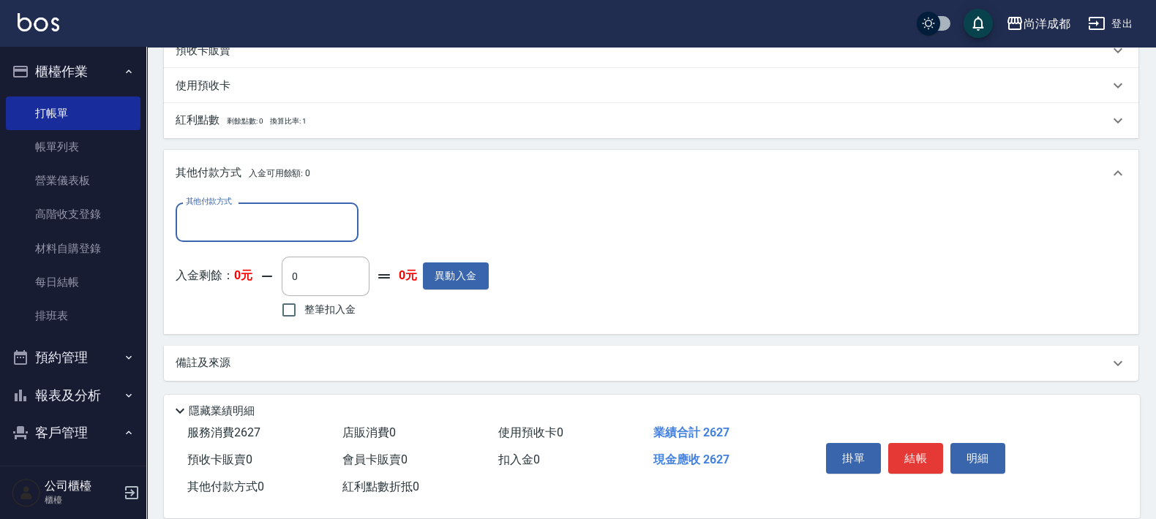
drag, startPoint x: 288, startPoint y: 213, endPoint x: 288, endPoint y: 237, distance: 24.1
click at [288, 214] on input "其他付款方式" at bounding box center [267, 222] width 170 height 26
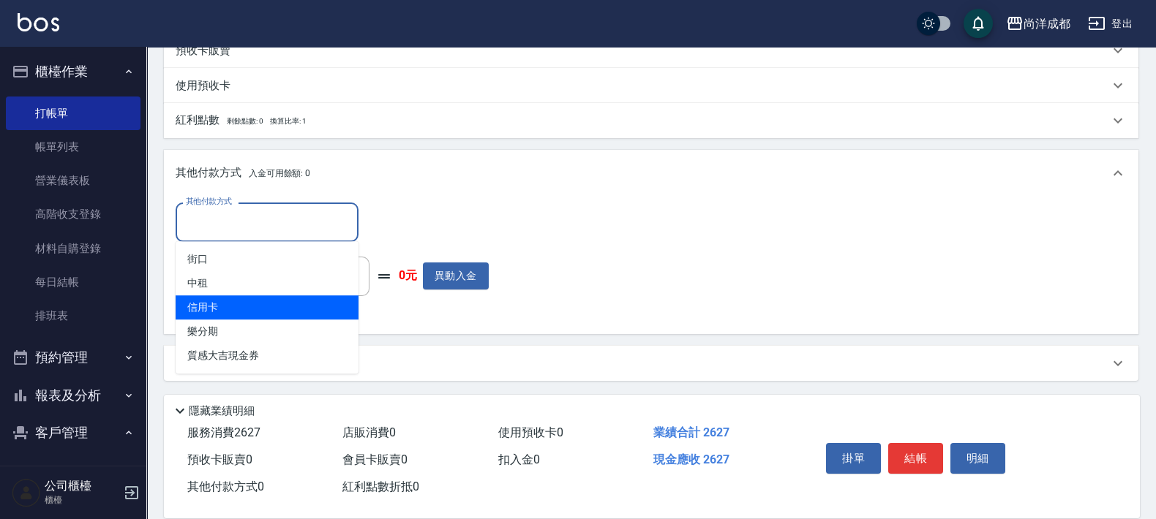
click at [276, 308] on span "信用卡" at bounding box center [267, 308] width 183 height 24
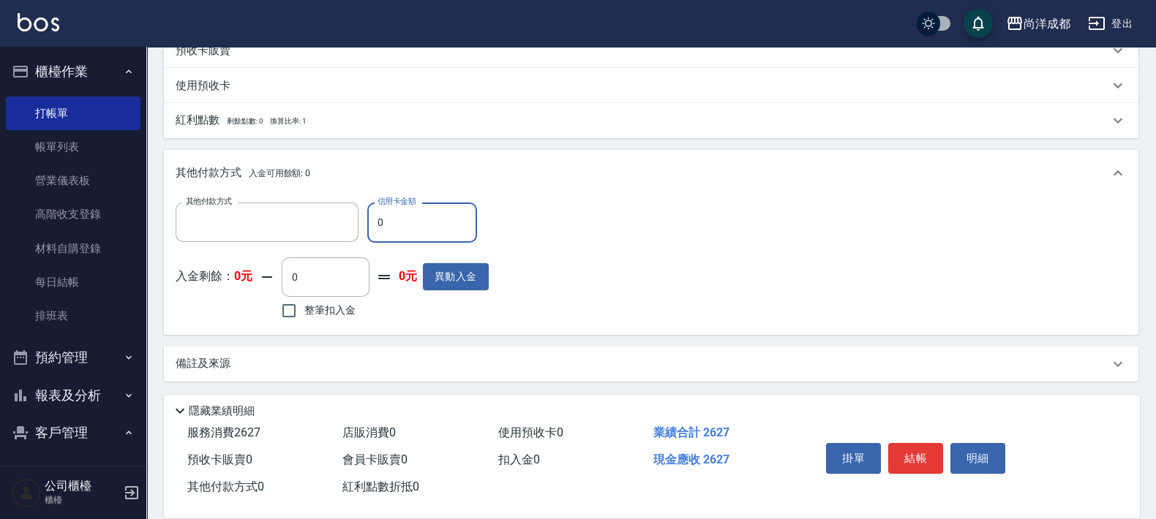
type input "信用卡"
type input "26"
type input "230"
type input "262"
type input "0"
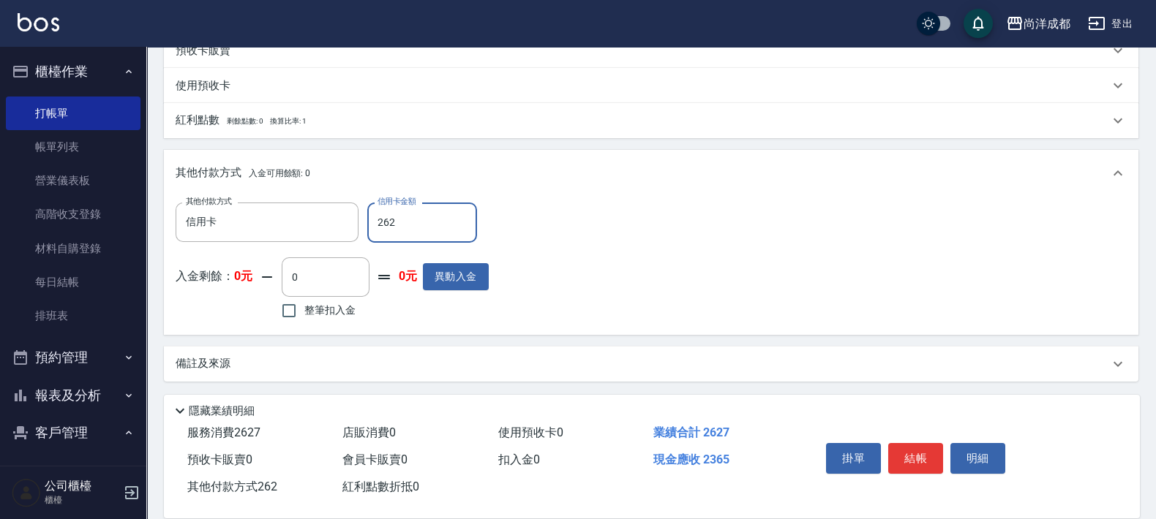
type input "2627"
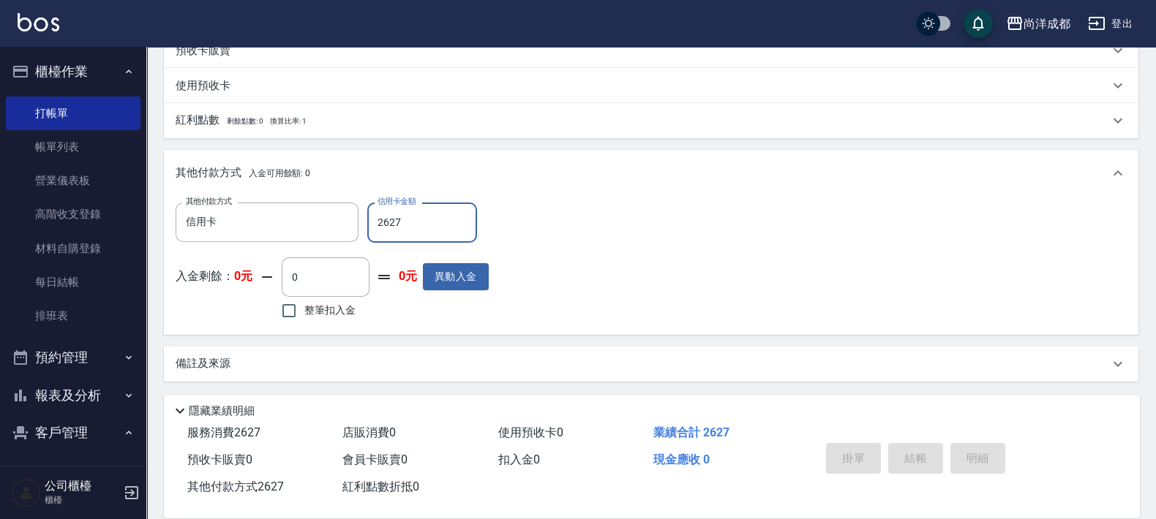
type input "[DATE] 18:26"
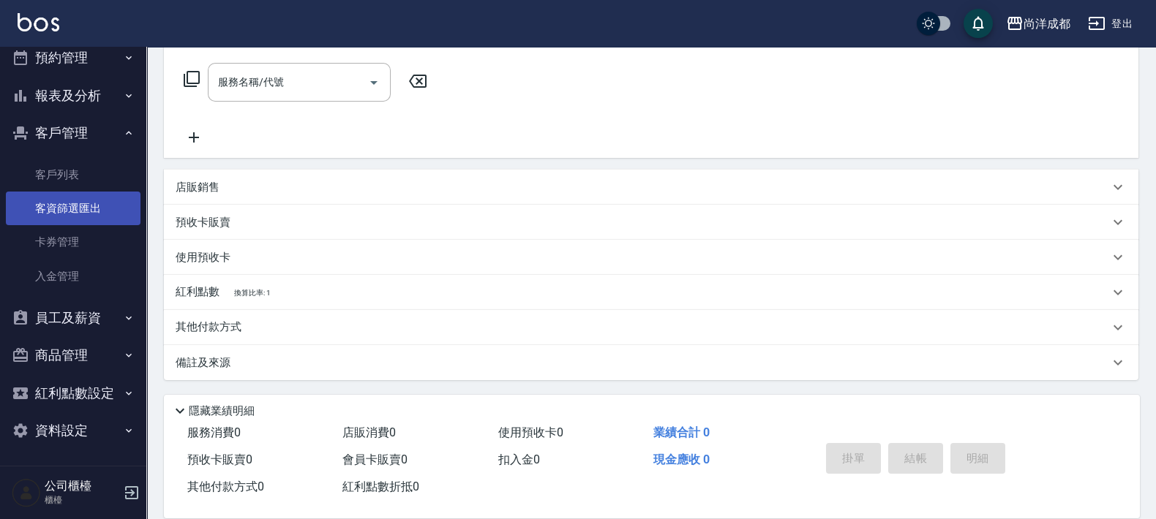
scroll to position [117, 0]
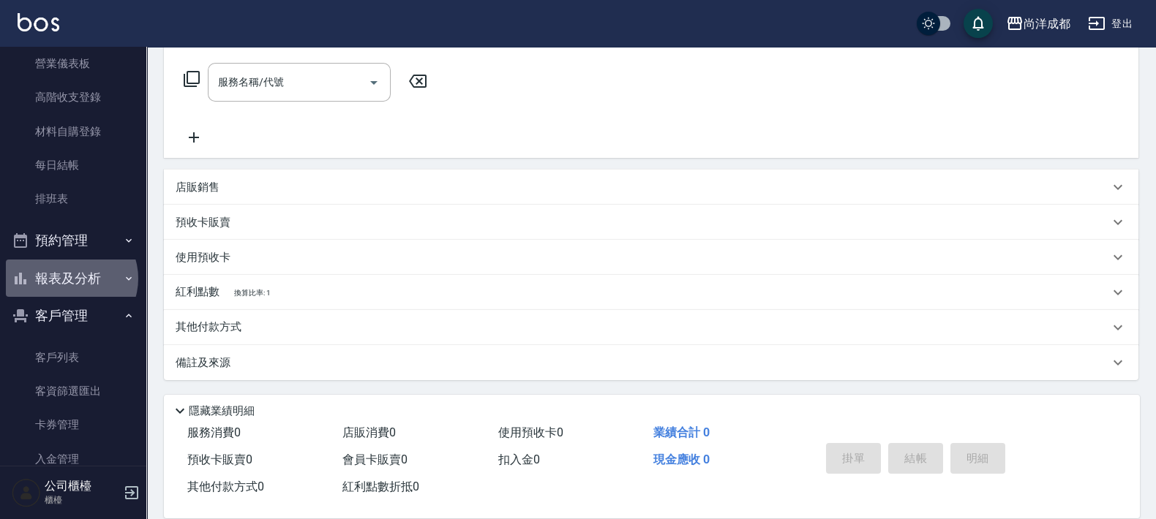
click at [70, 278] on button "報表及分析" at bounding box center [73, 279] width 135 height 38
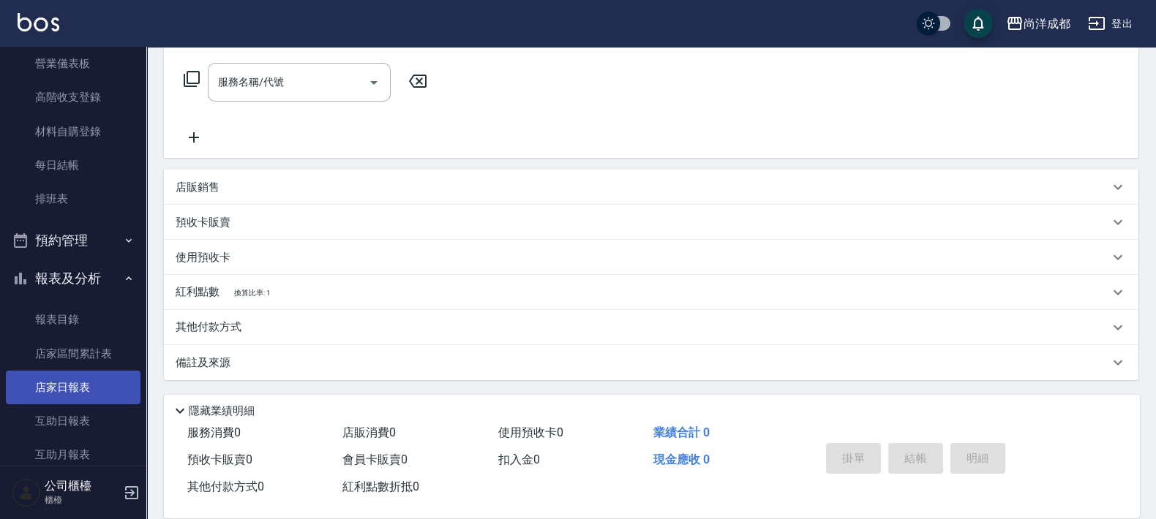
click at [45, 389] on link "店家日報表" at bounding box center [73, 388] width 135 height 34
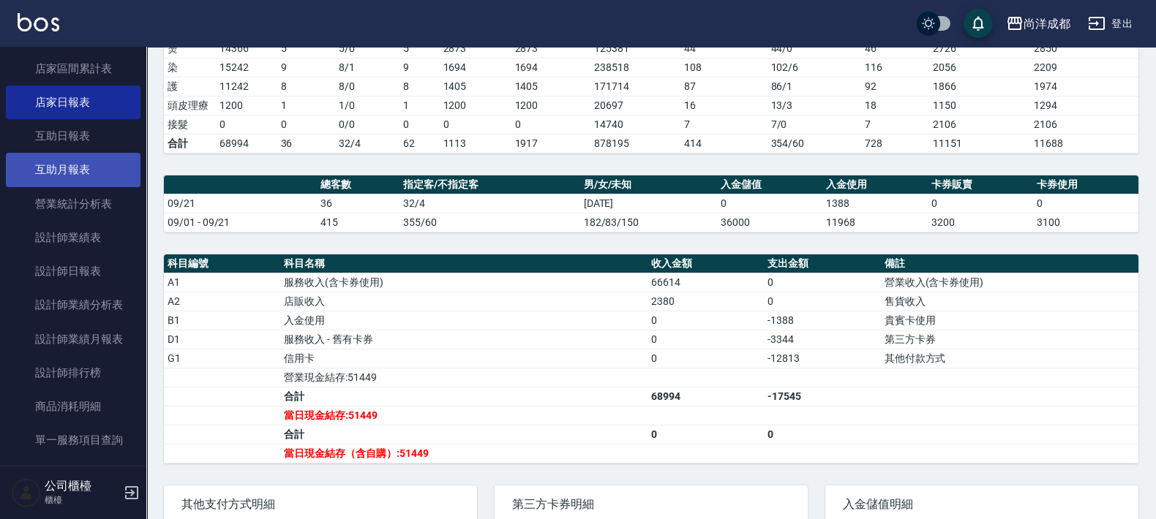
scroll to position [483, 0]
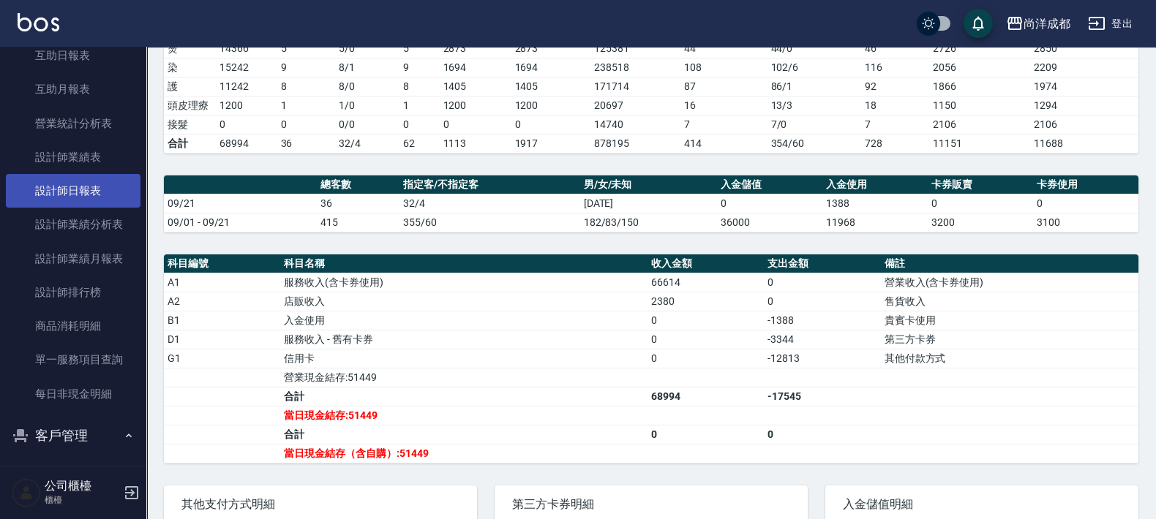
click at [73, 193] on link "設計師日報表" at bounding box center [73, 191] width 135 height 34
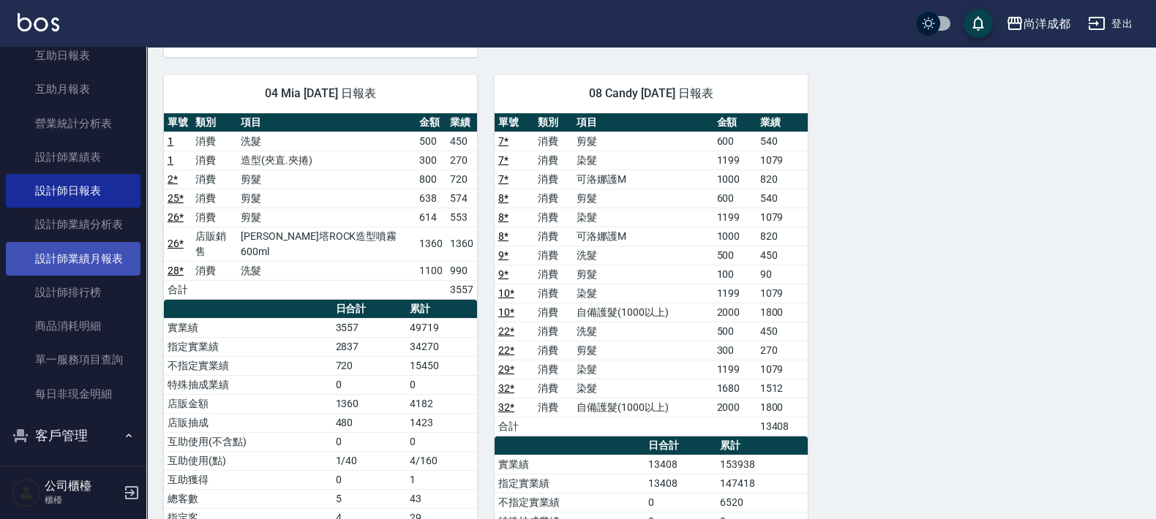
scroll to position [300, 0]
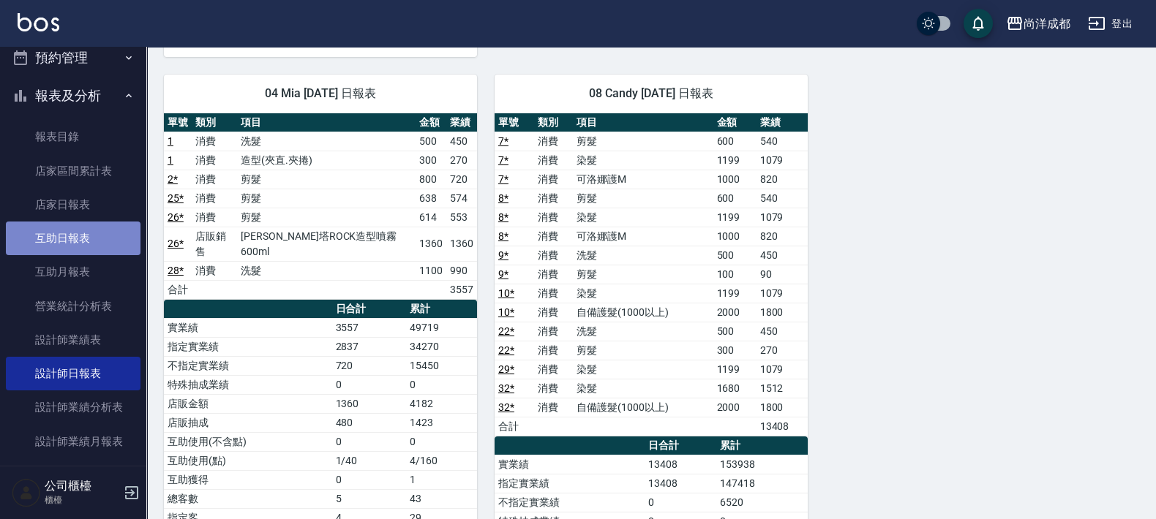
click at [86, 239] on link "互助日報表" at bounding box center [73, 239] width 135 height 34
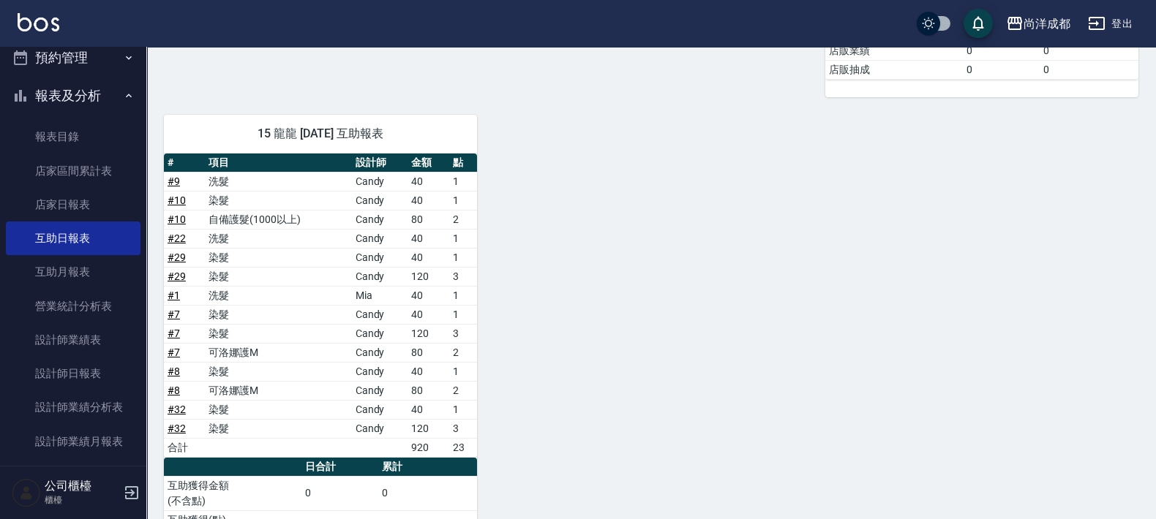
scroll to position [918, 0]
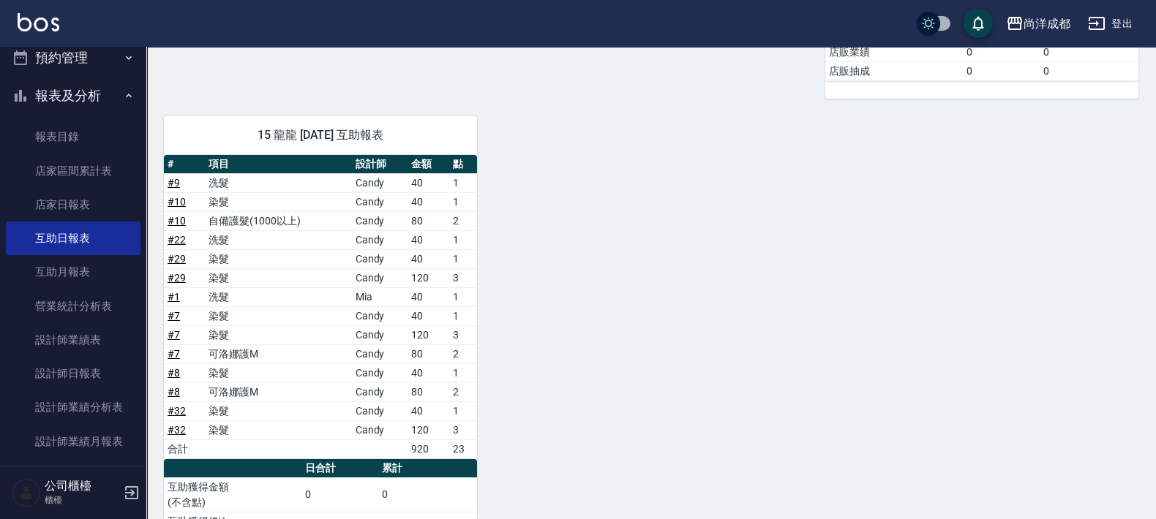
drag, startPoint x: 1155, startPoint y: 359, endPoint x: 1162, endPoint y: 419, distance: 60.4
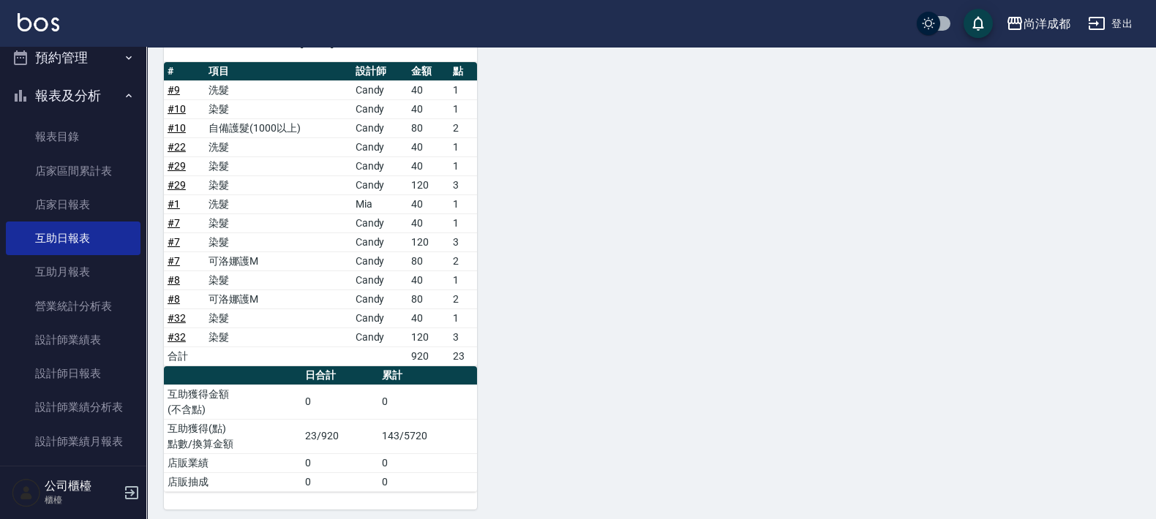
scroll to position [964, 0]
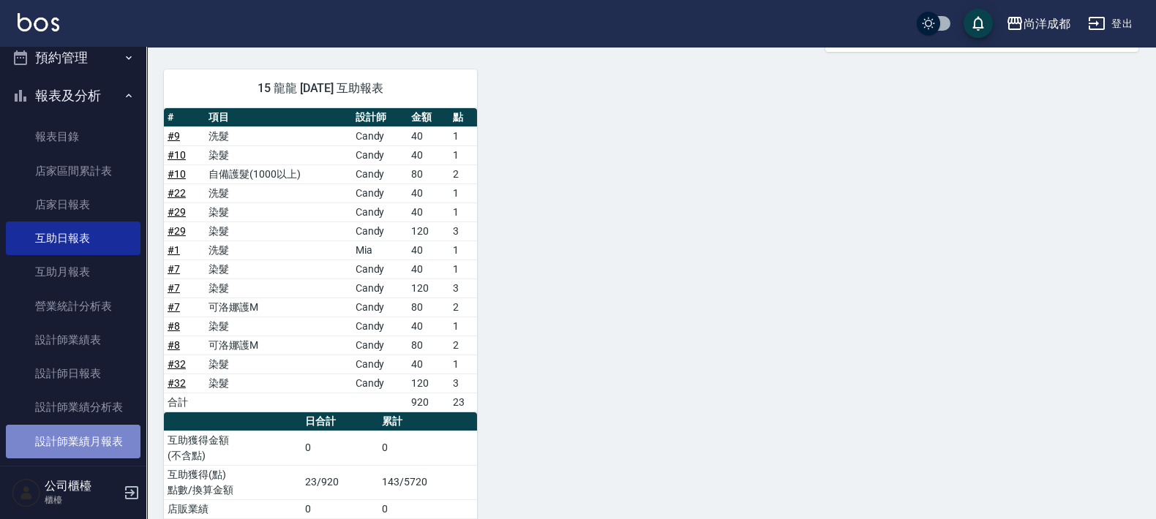
click at [80, 440] on link "設計師業績月報表" at bounding box center [73, 442] width 135 height 34
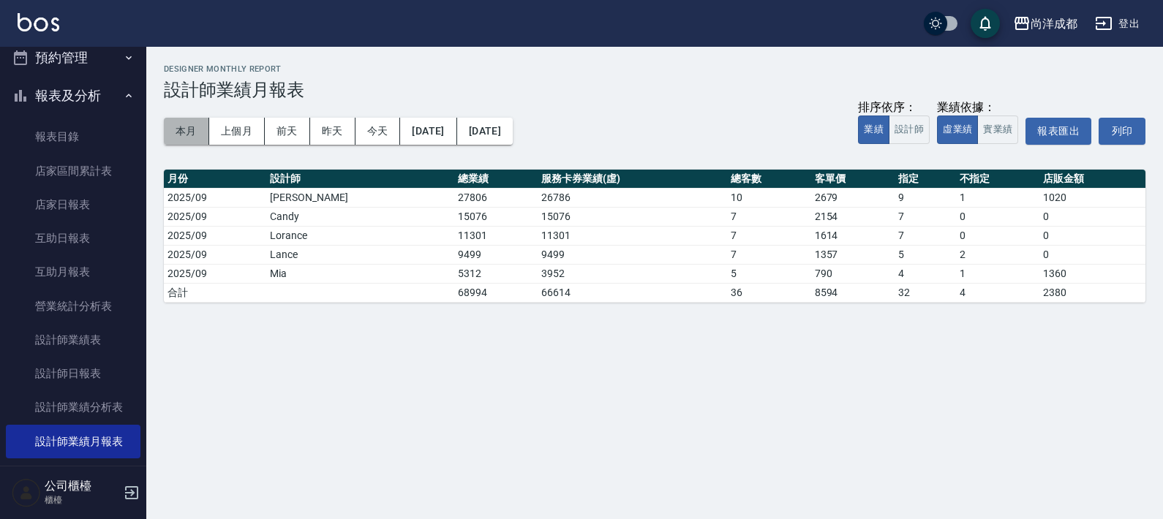
click at [195, 138] on button "本月" at bounding box center [186, 131] width 45 height 27
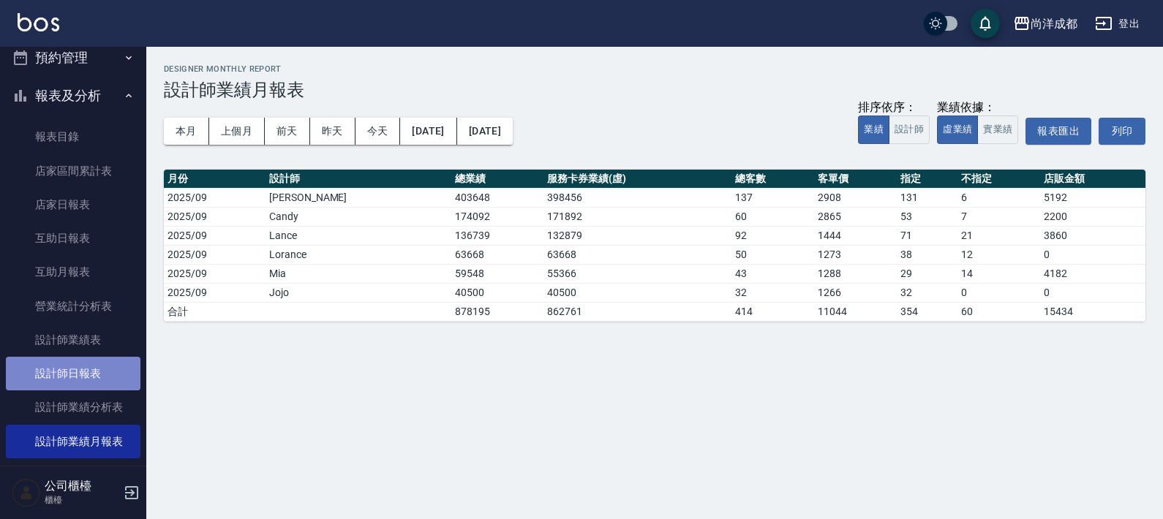
click at [92, 380] on link "設計師日報表" at bounding box center [73, 374] width 135 height 34
